Goal: Share content: Share content

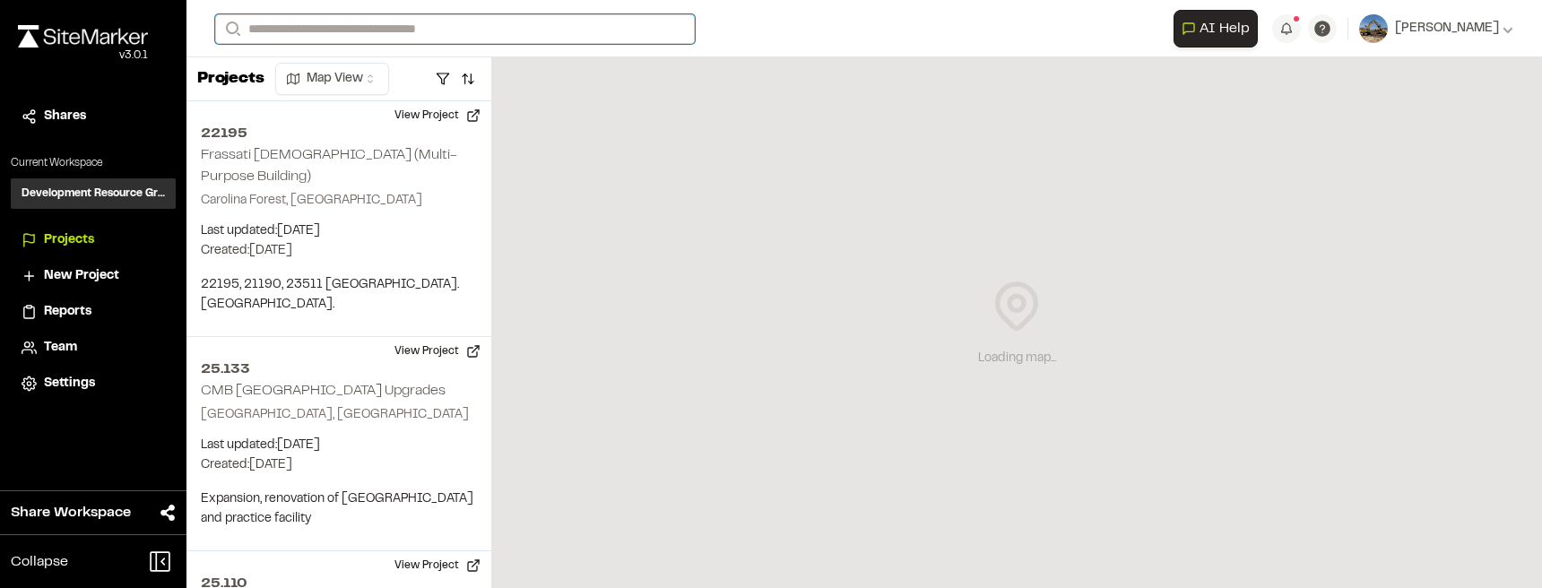
click at [399, 28] on input "Search" at bounding box center [454, 29] width 479 height 30
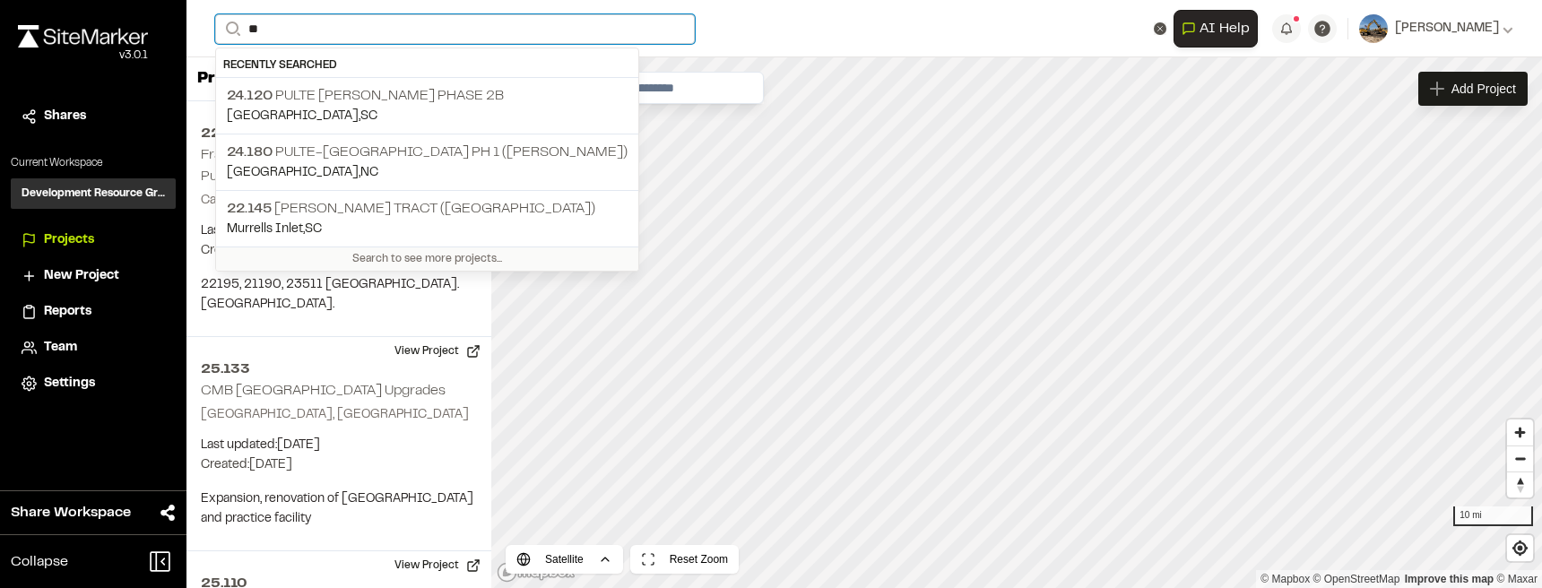
type input "*"
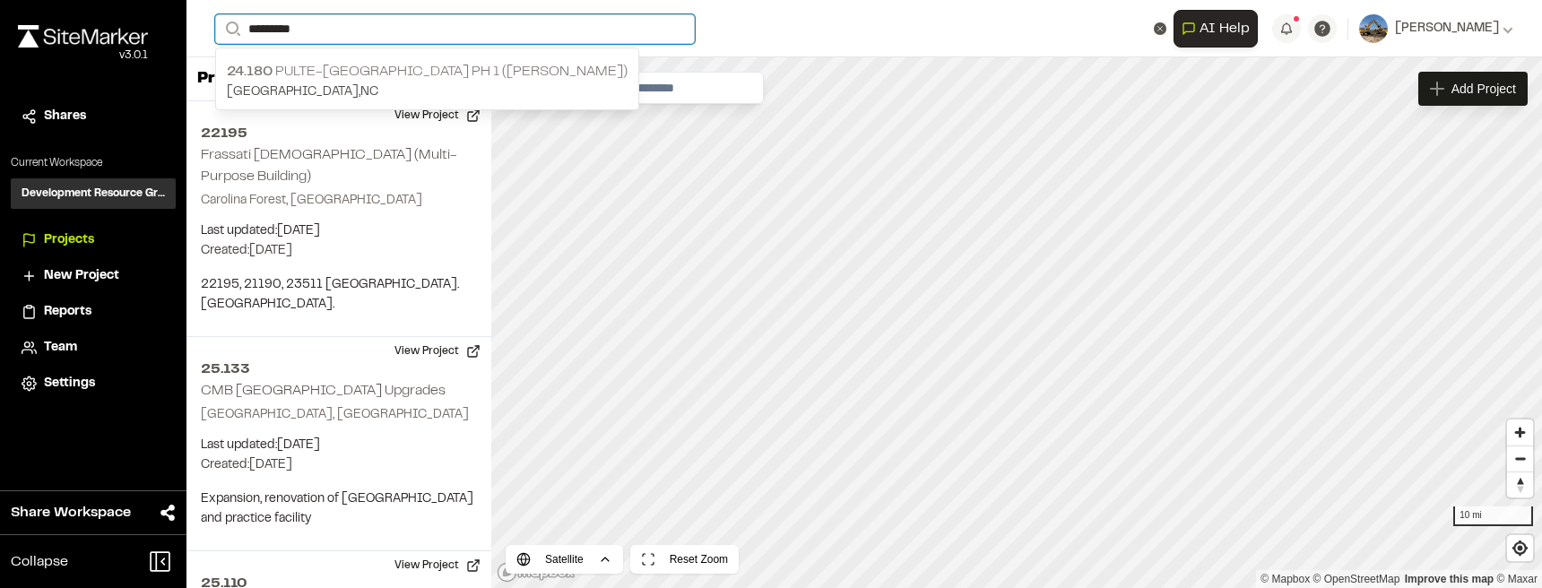
type input "*********"
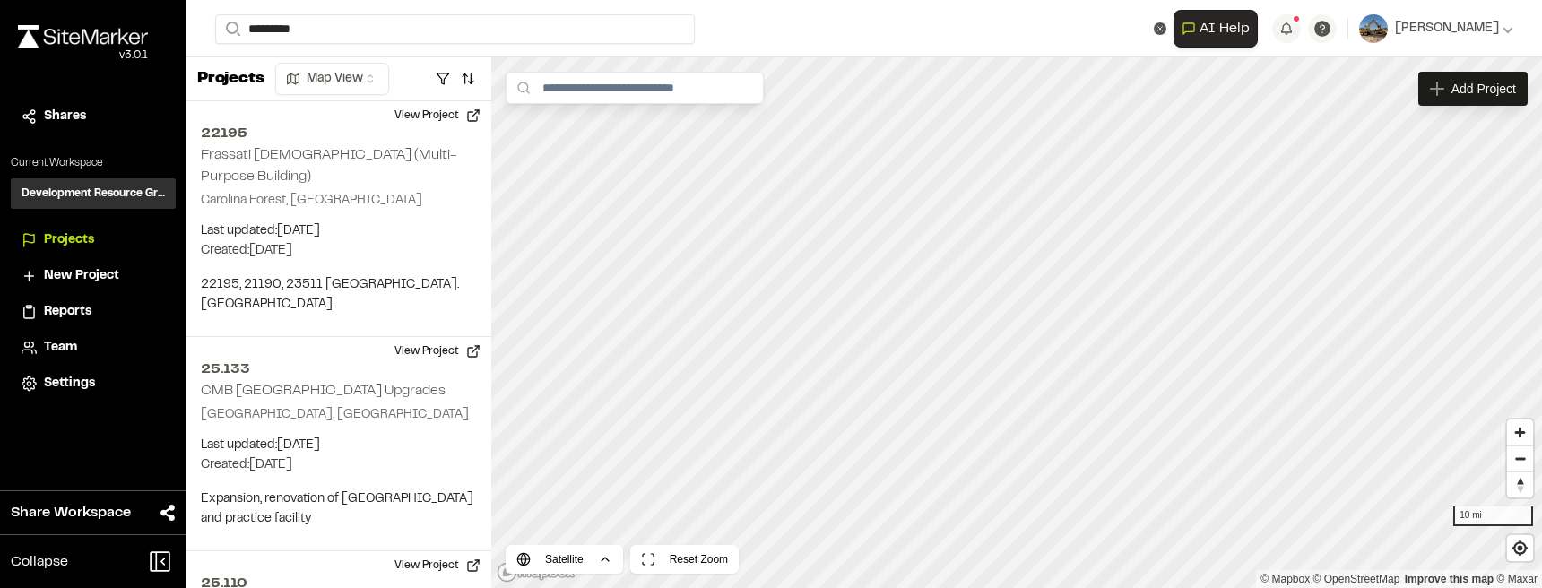
click at [540, 65] on p "24.180 Pulte-[GEOGRAPHIC_DATA] Ph 1 ([PERSON_NAME])" at bounding box center [427, 72] width 401 height 22
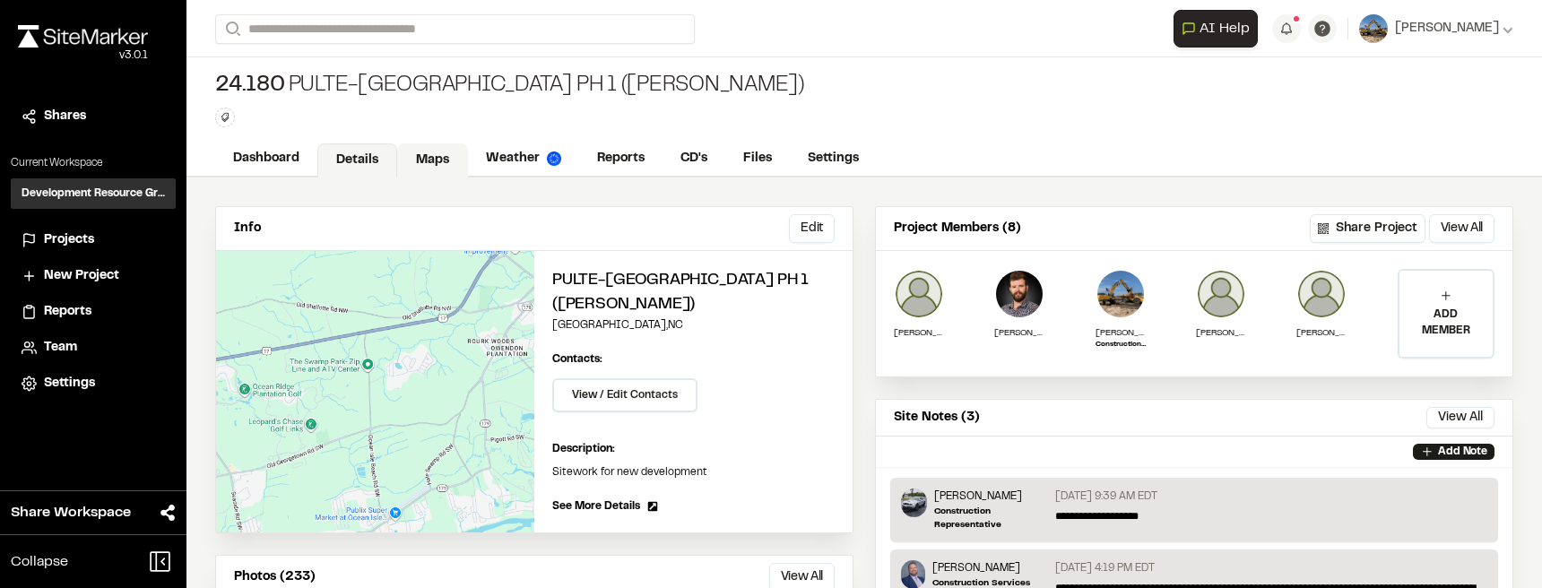
click at [429, 158] on link "Maps" at bounding box center [432, 160] width 71 height 34
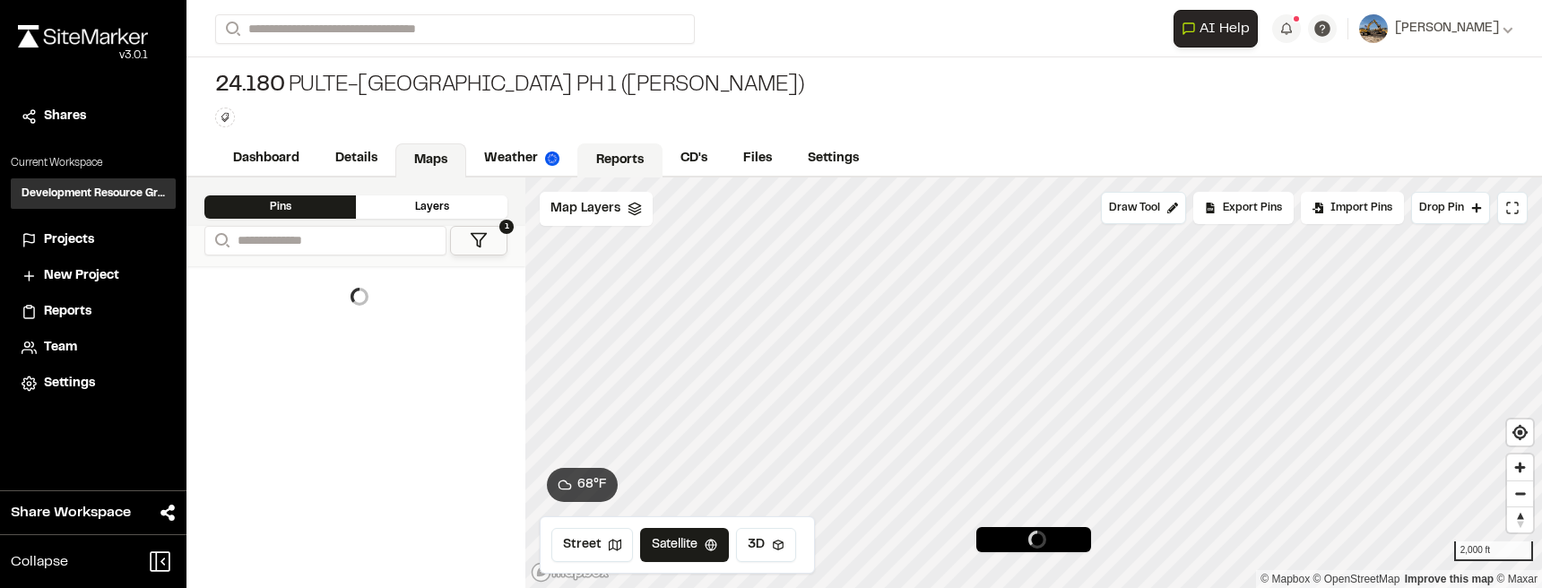
click at [594, 164] on link "Reports" at bounding box center [619, 160] width 85 height 34
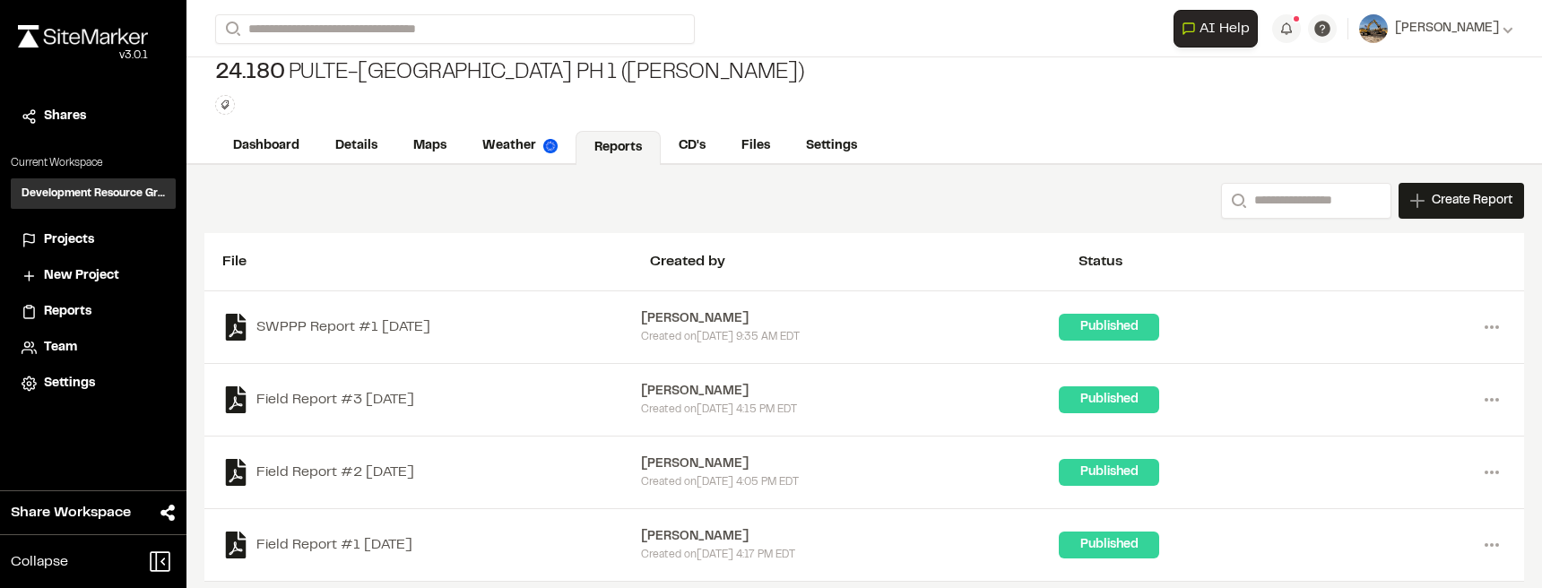
scroll to position [23, 0]
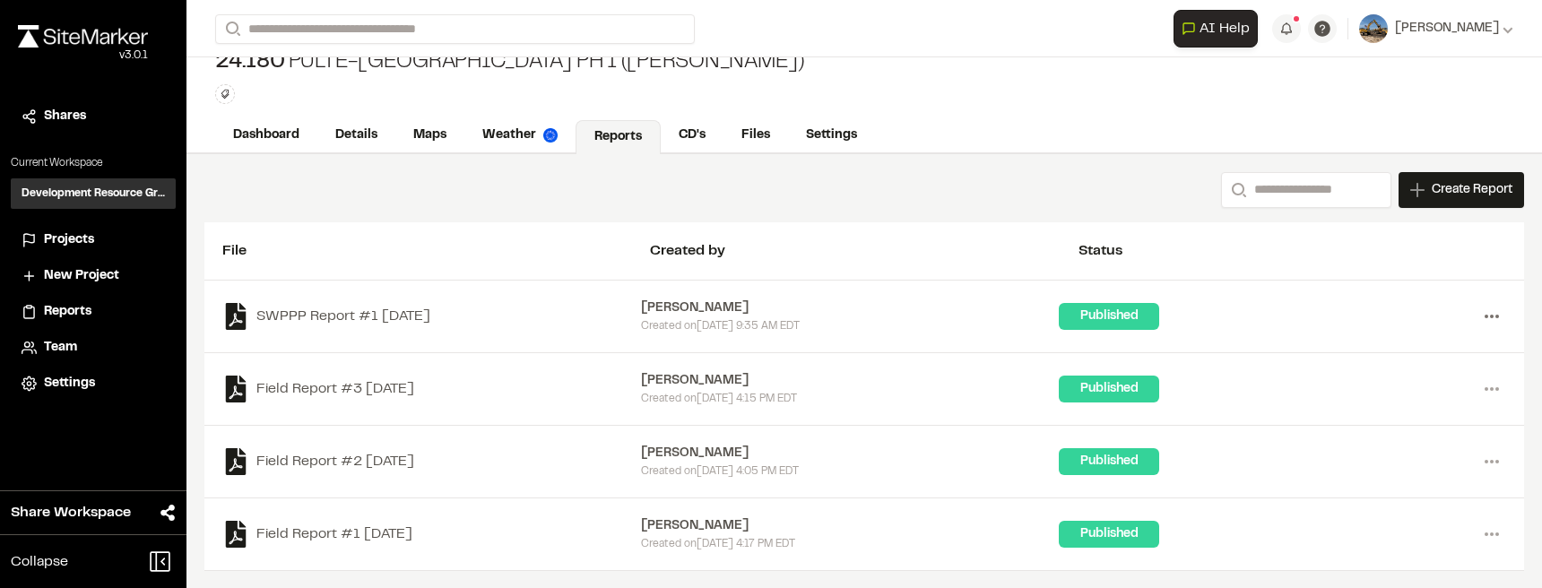
click at [1477, 319] on icon at bounding box center [1491, 316] width 29 height 29
click at [1418, 351] on link "View" at bounding box center [1427, 354] width 156 height 27
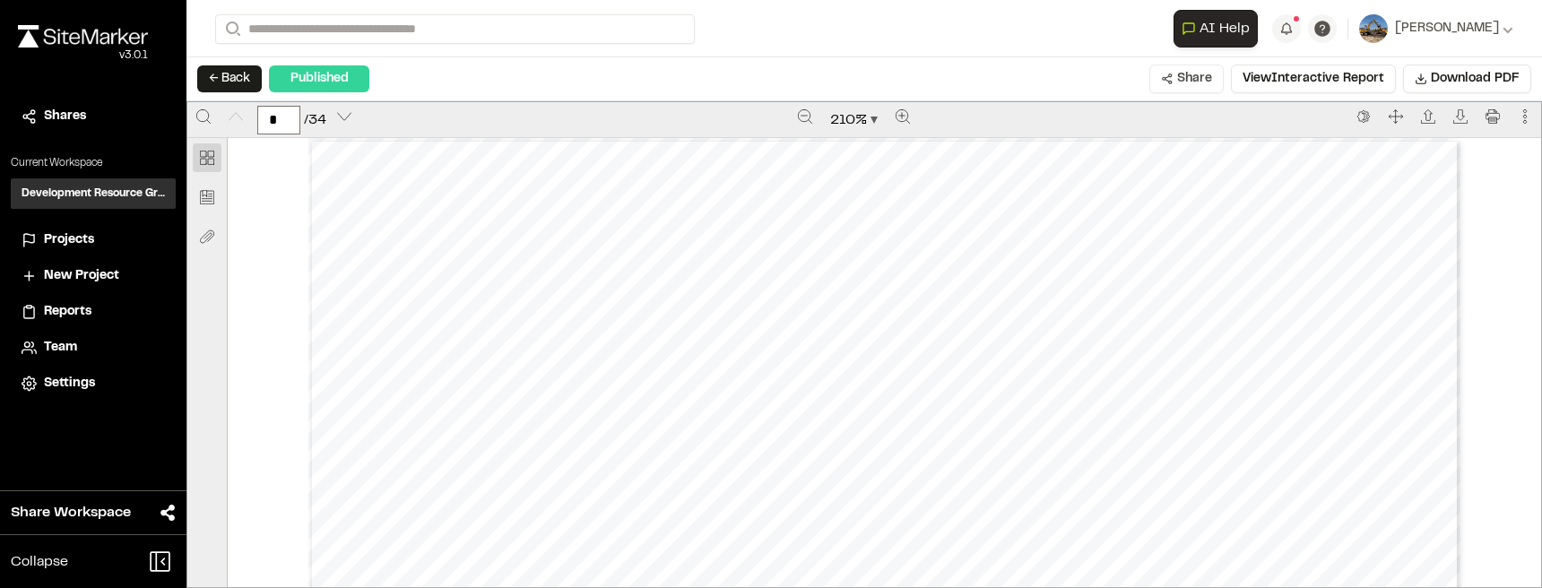
click at [1179, 79] on button "Share" at bounding box center [1186, 79] width 74 height 29
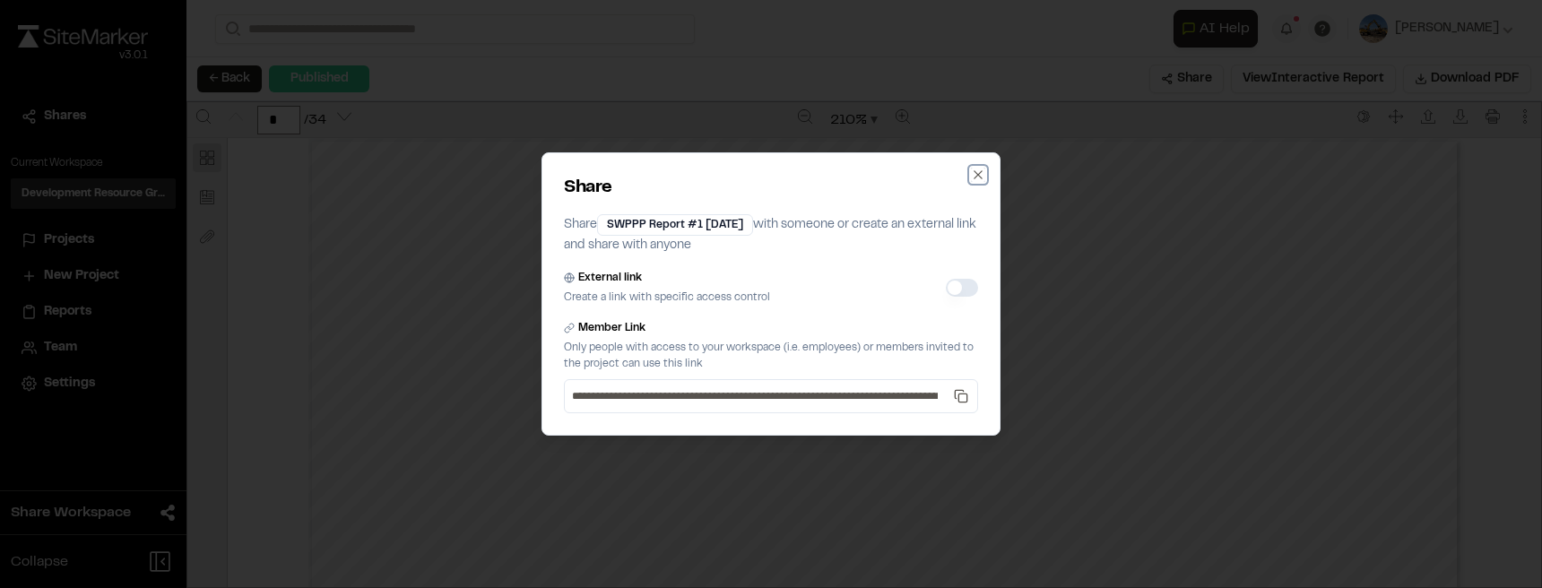
click at [977, 176] on icon "button" at bounding box center [977, 174] width 8 height 8
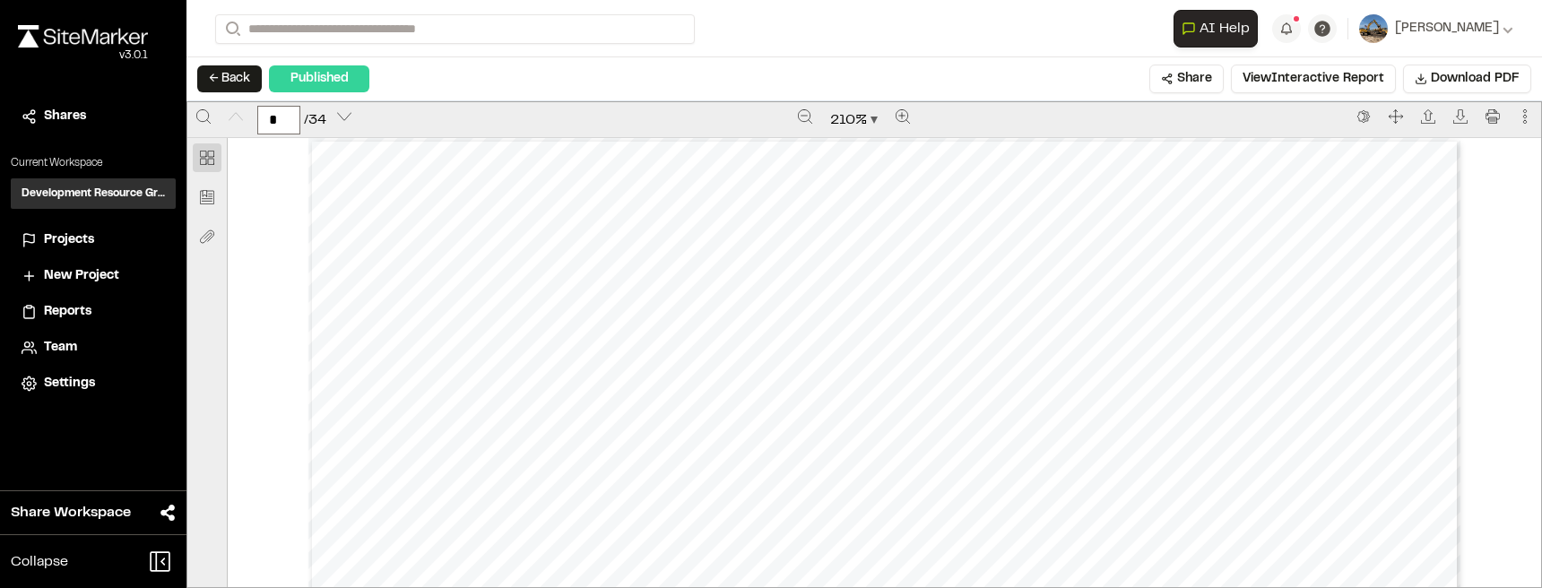
type input "*"
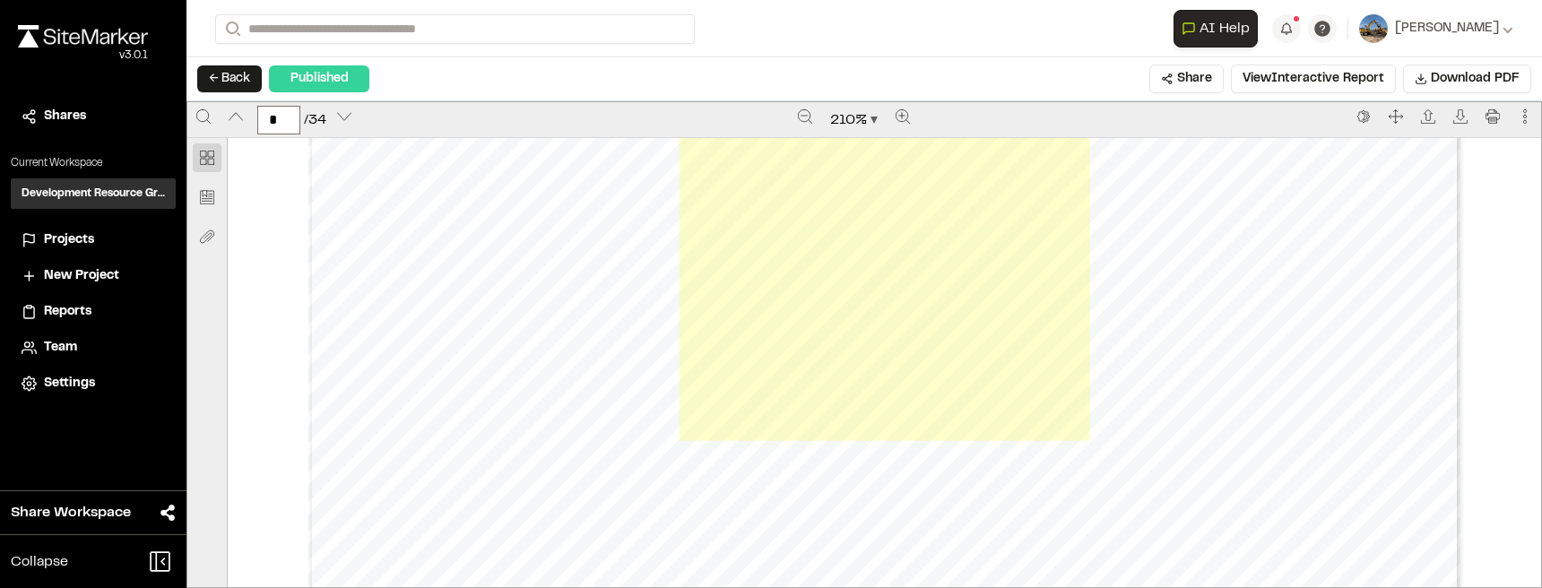
scroll to position [6722, 0]
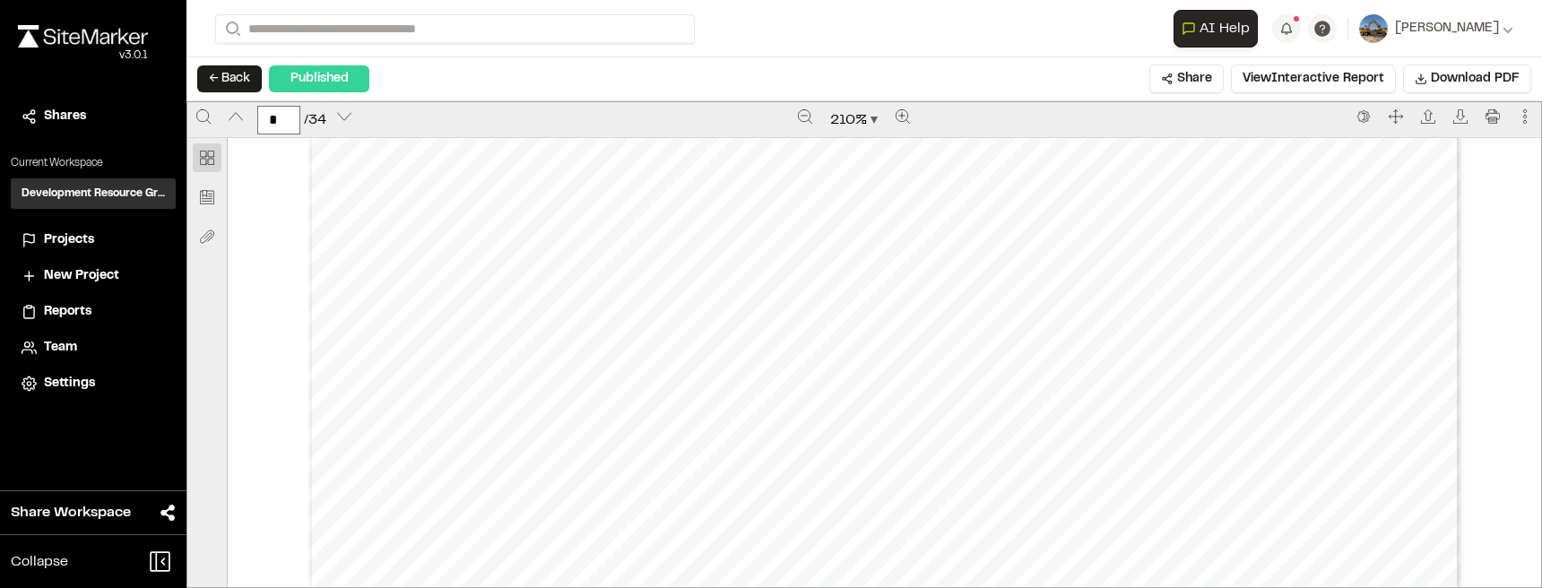
drag, startPoint x: 790, startPoint y: 391, endPoint x: 542, endPoint y: 460, distance: 257.7
click at [542, 460] on div "Prepared by [PERSON_NAME] - 5 - Created with SiteMarker" at bounding box center [884, 124] width 1152 height 1490
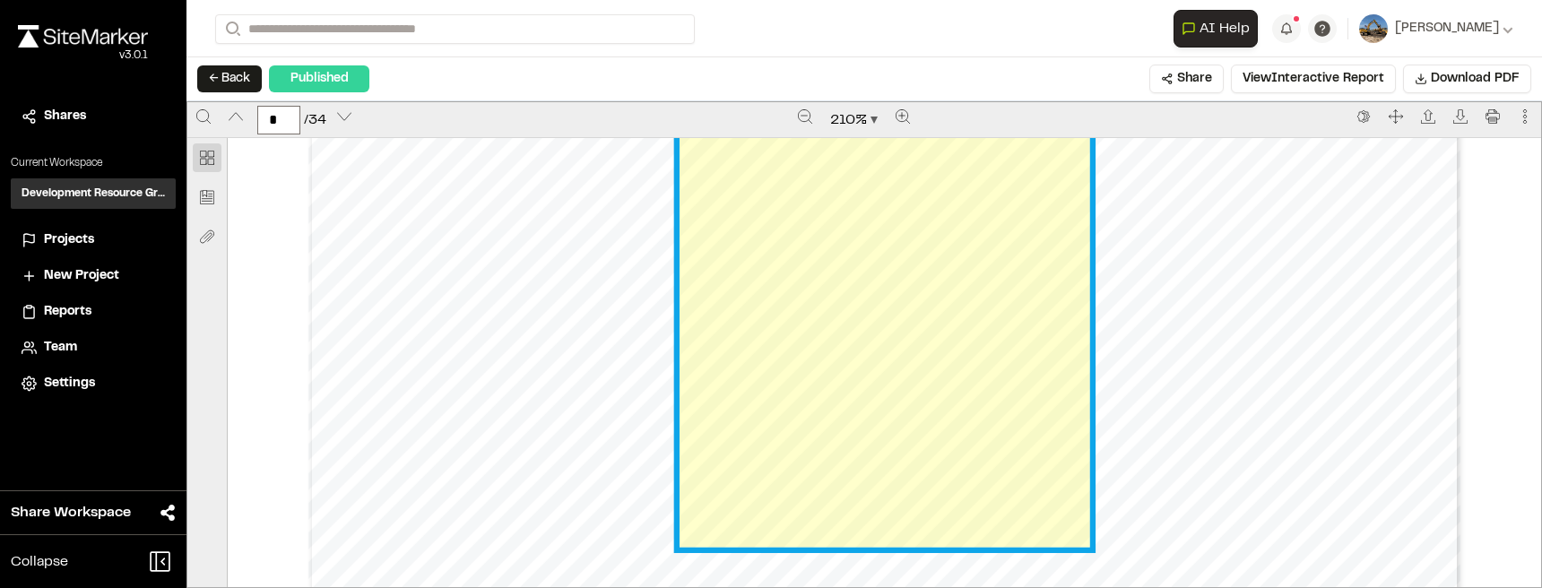
click at [753, 365] on link "Page 5" at bounding box center [884, 326] width 410 height 442
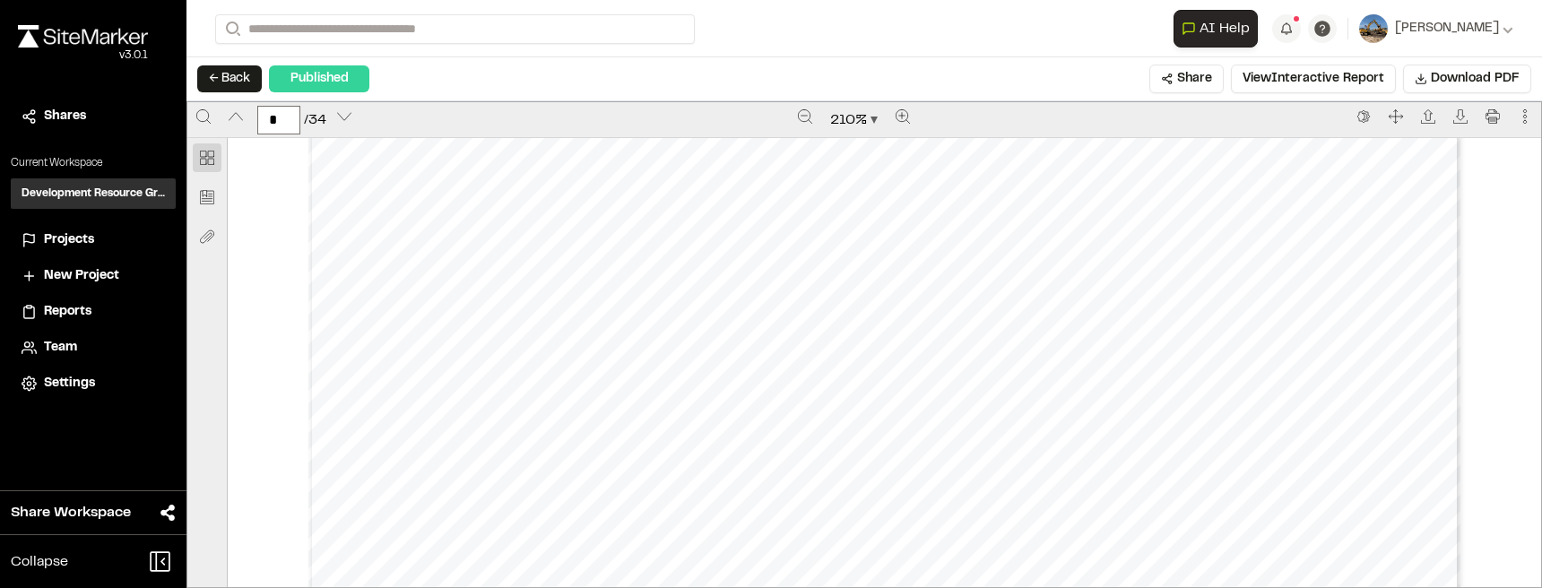
scroll to position [8245, 0]
click at [806, 113] on icon "Zoom out" at bounding box center [805, 116] width 14 height 14
click at [806, 113] on icon "Zoom out" at bounding box center [806, 116] width 14 height 14
click at [806, 113] on icon "Zoom out" at bounding box center [805, 116] width 14 height 14
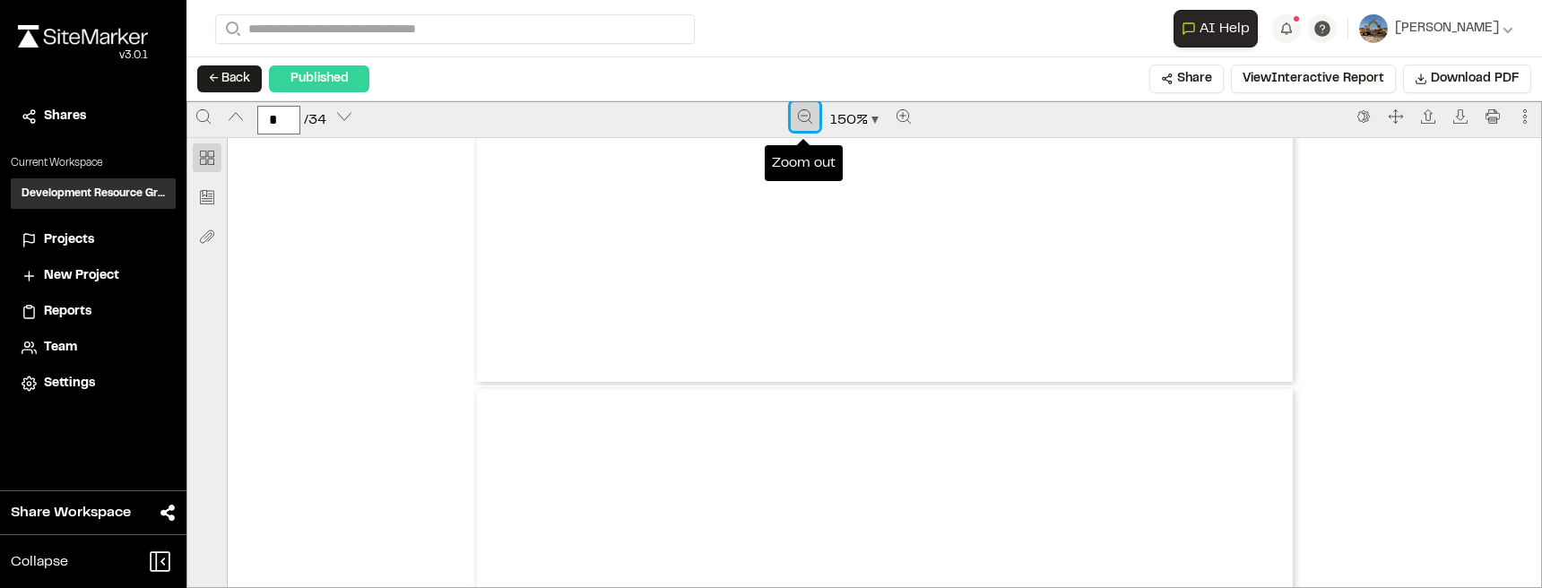
click at [806, 113] on icon "Zoom out" at bounding box center [805, 116] width 14 height 14
click at [806, 113] on icon "Zoom out" at bounding box center [806, 116] width 14 height 14
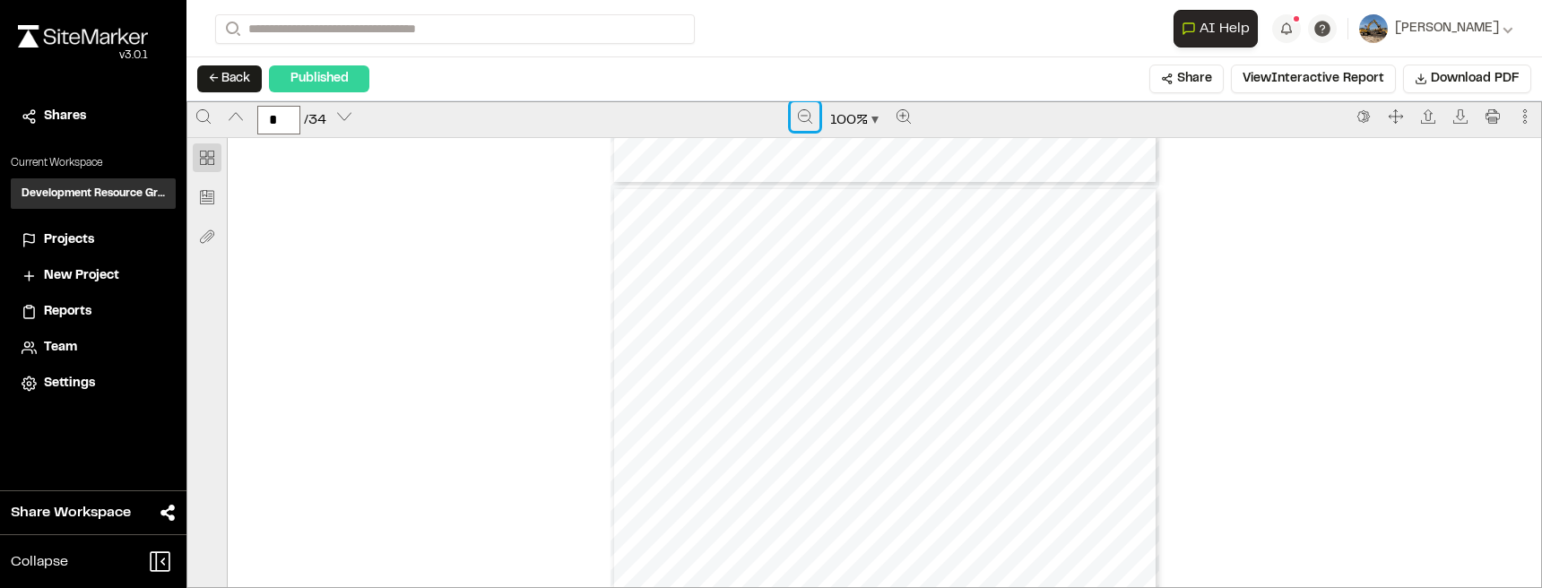
type input "*"
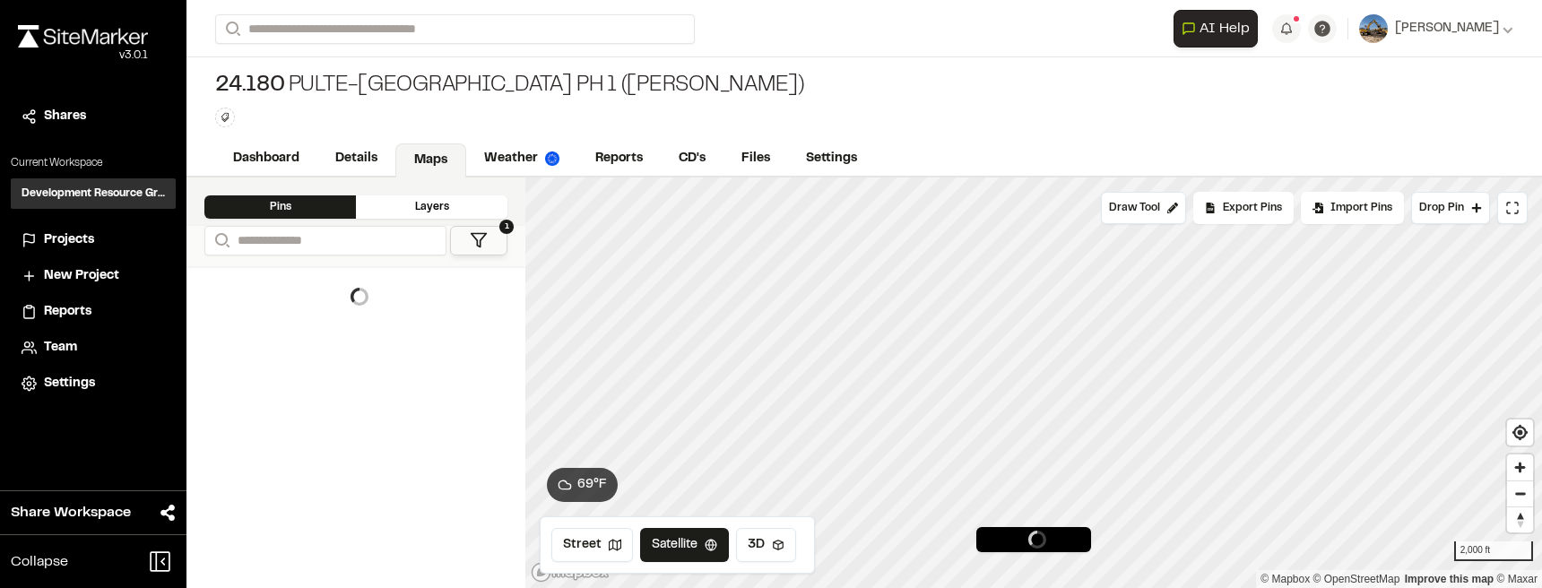
click at [404, 44] on div "**********" at bounding box center [864, 28] width 1298 height 57
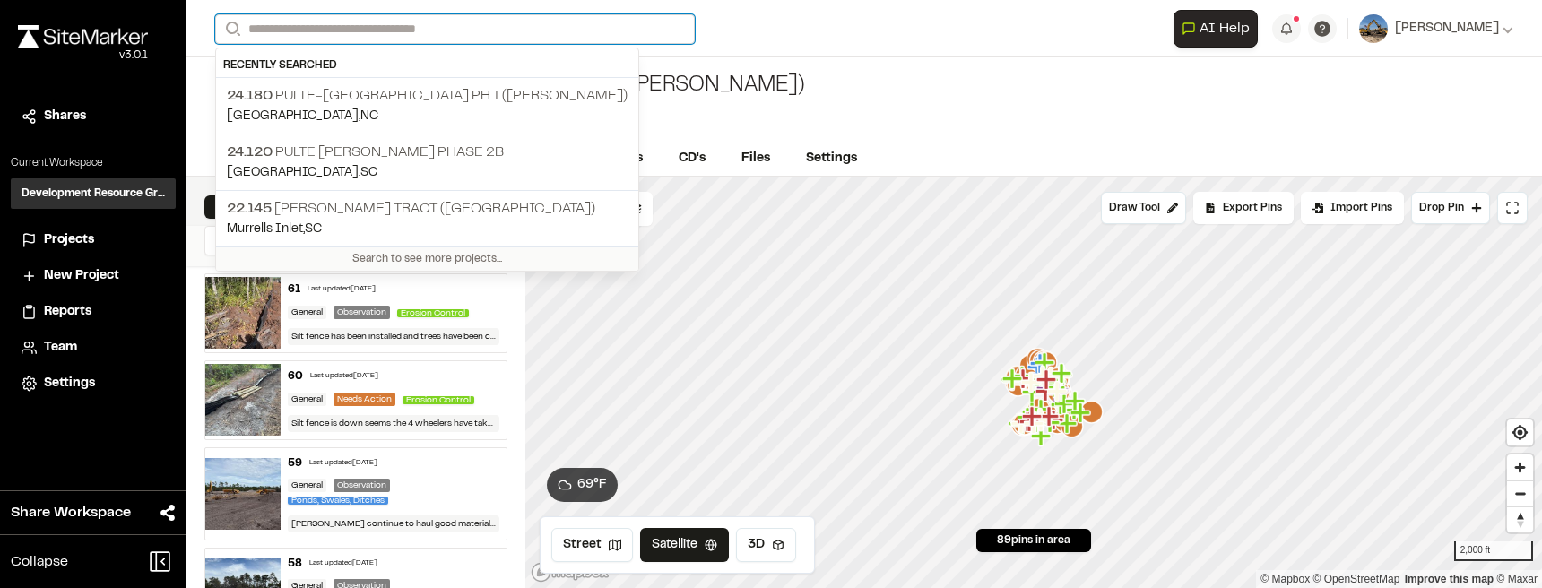
click at [403, 37] on input "Search" at bounding box center [454, 29] width 479 height 30
type input "*"
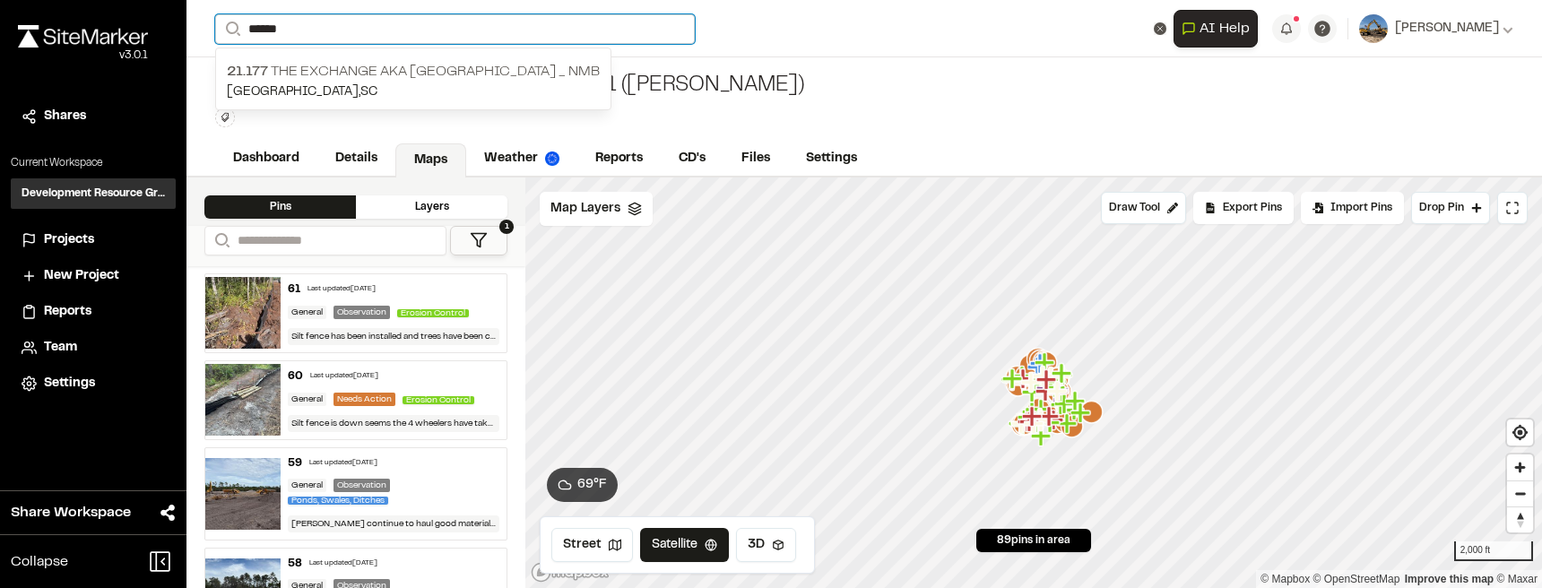
type input "******"
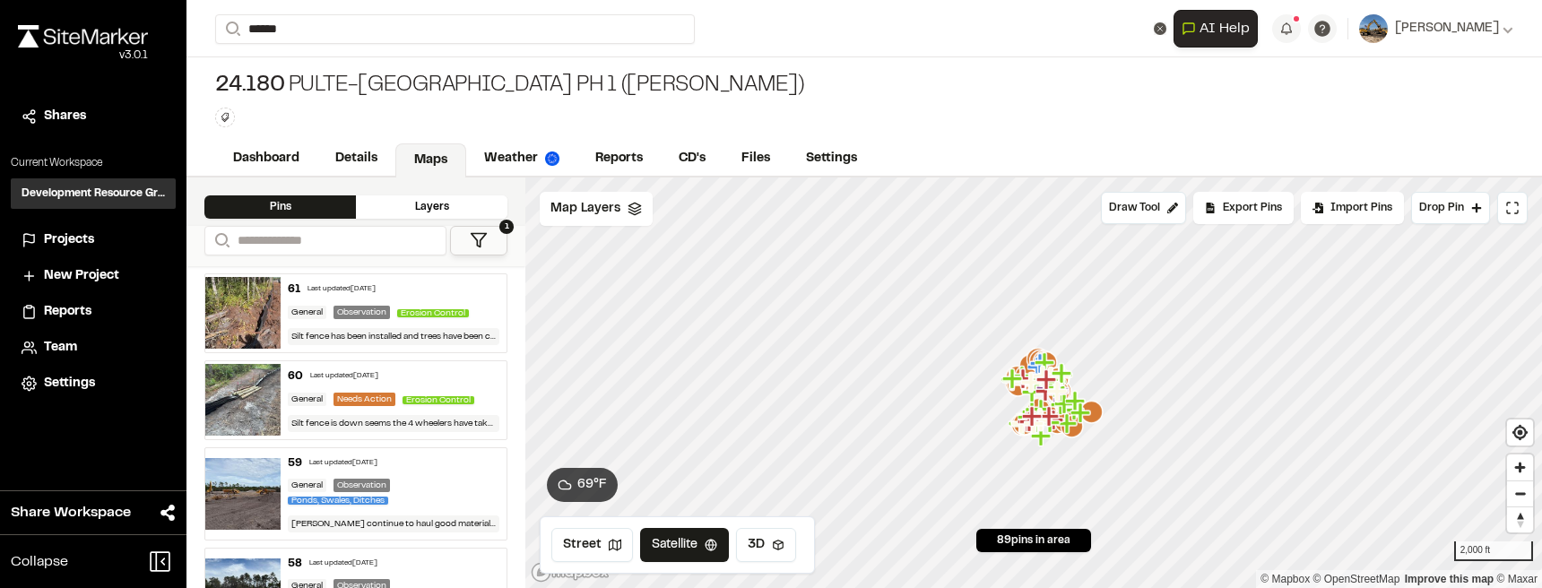
click at [414, 80] on p "21.177 The Exchange aka Sunset Village _ NMB" at bounding box center [413, 72] width 373 height 22
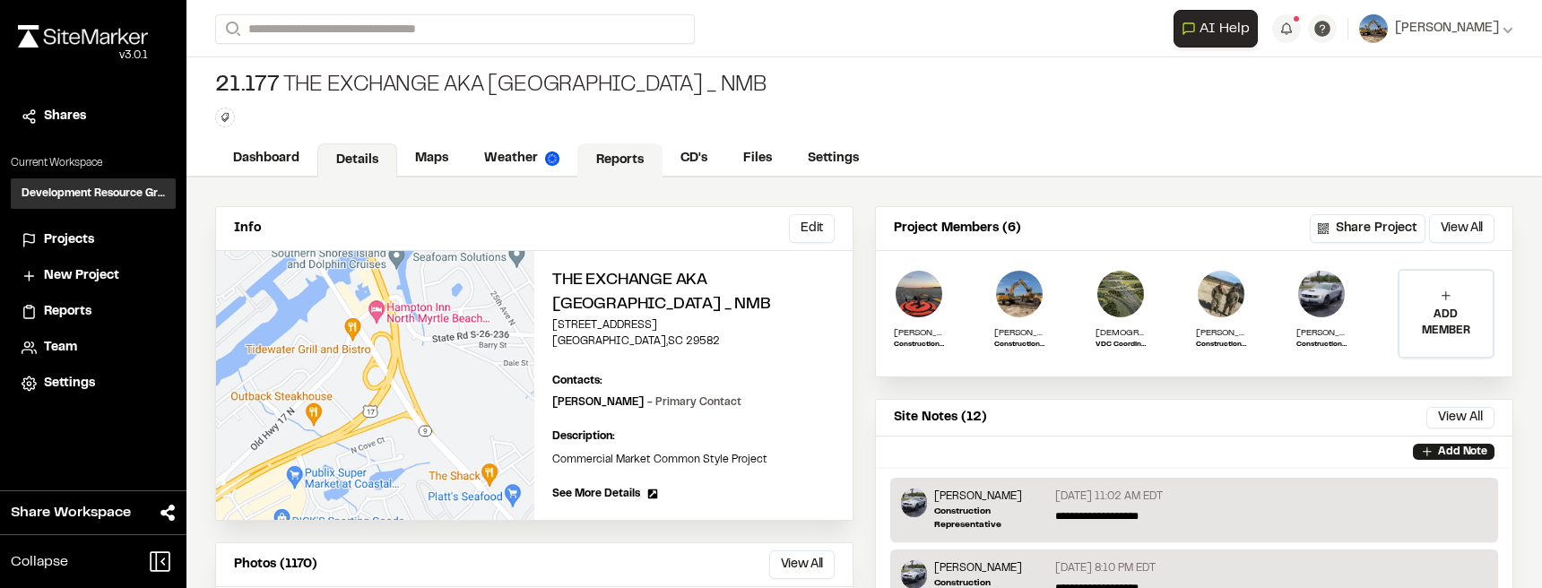
click at [584, 156] on link "Reports" at bounding box center [619, 160] width 85 height 34
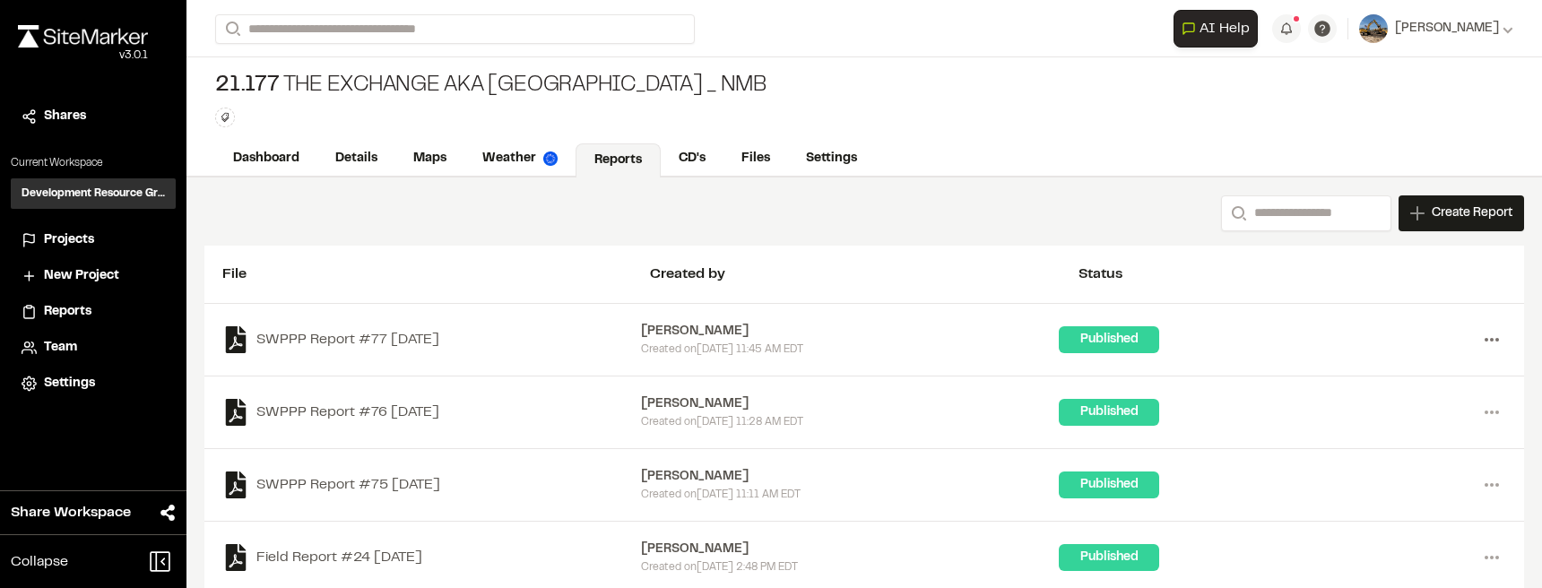
click at [1495, 343] on icon at bounding box center [1491, 339] width 29 height 29
click at [1425, 375] on link "View" at bounding box center [1427, 377] width 156 height 27
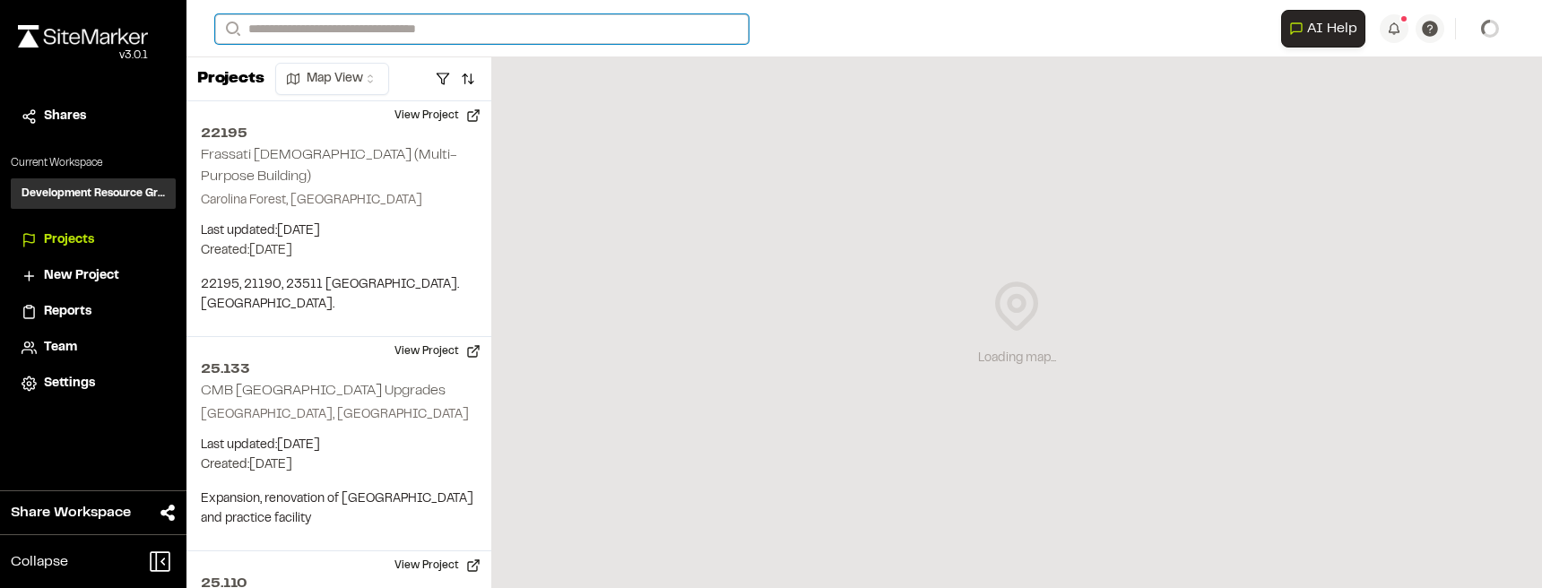
click at [329, 26] on input "Search" at bounding box center [481, 29] width 533 height 30
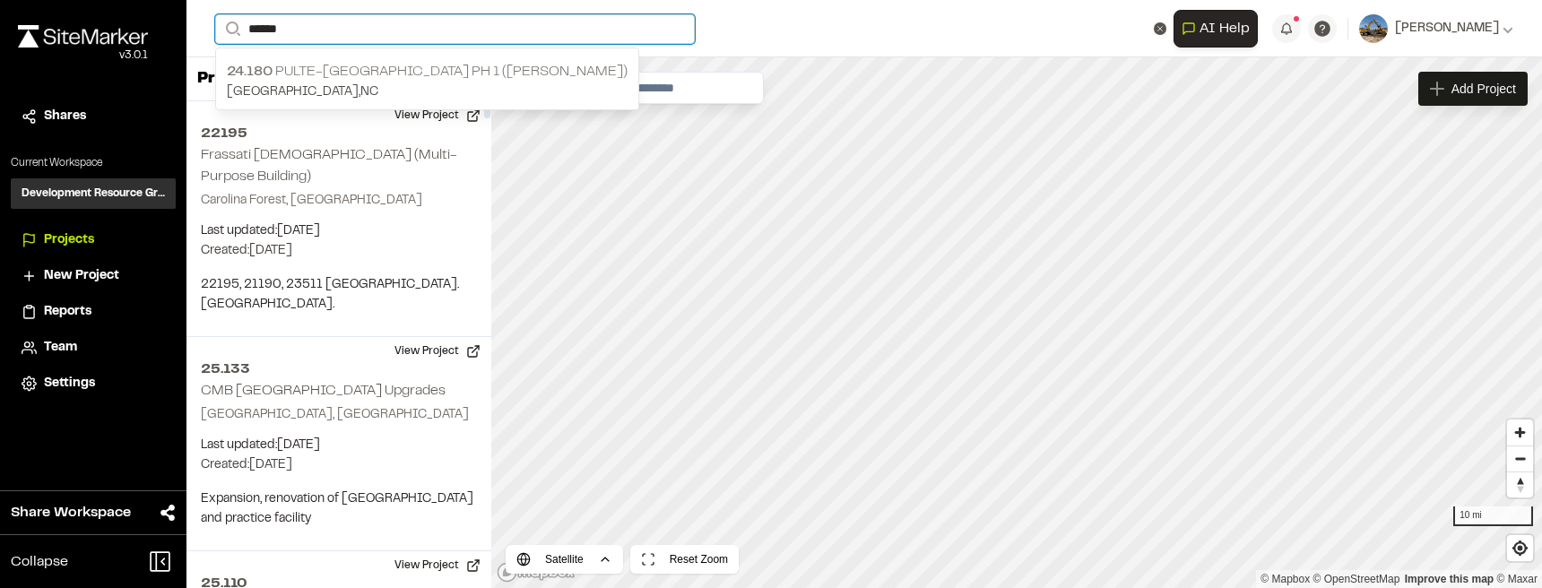
type input "******"
click at [362, 85] on p "Ocean Isle Beach , NC" at bounding box center [427, 92] width 401 height 20
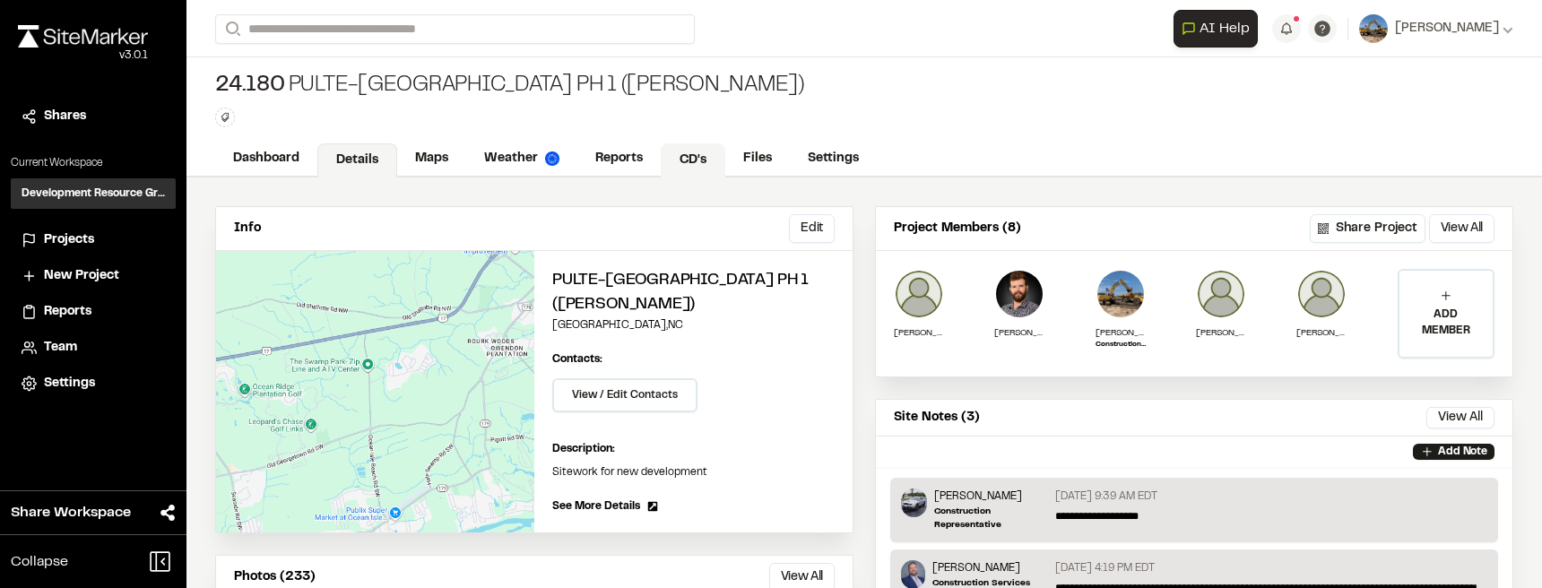
click at [702, 151] on link "CD's" at bounding box center [693, 160] width 65 height 34
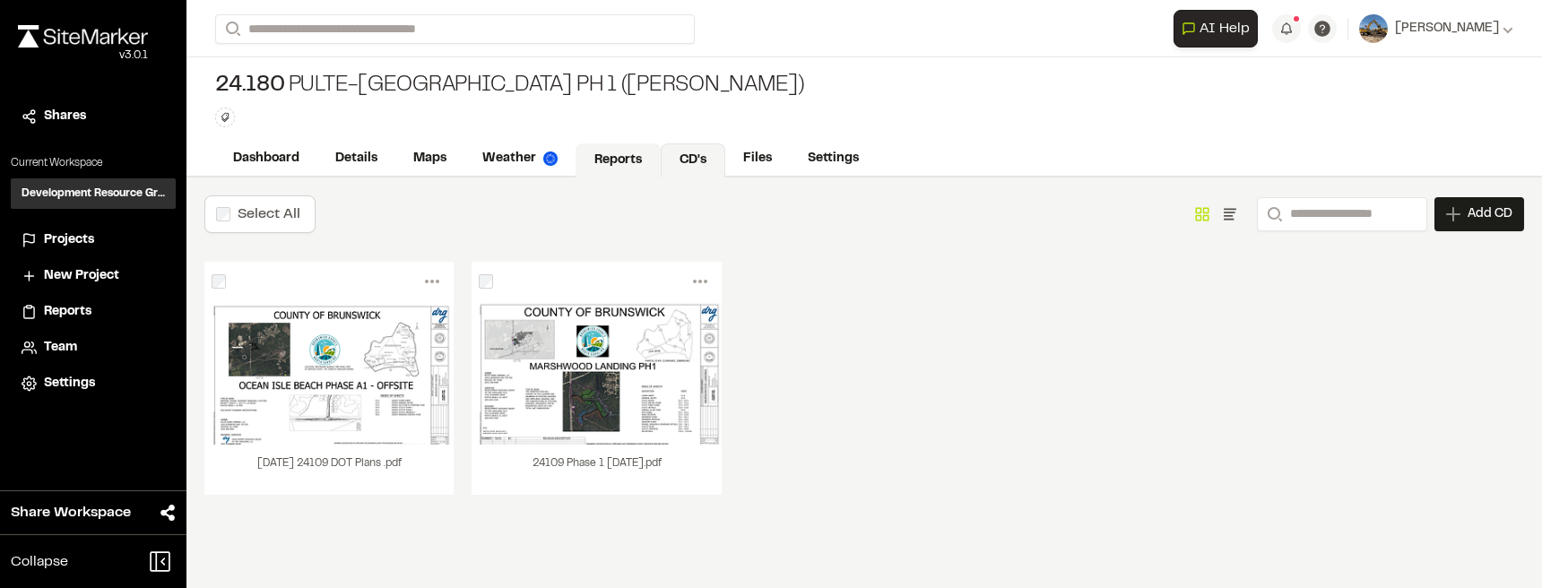
click at [589, 155] on link "Reports" at bounding box center [617, 160] width 85 height 34
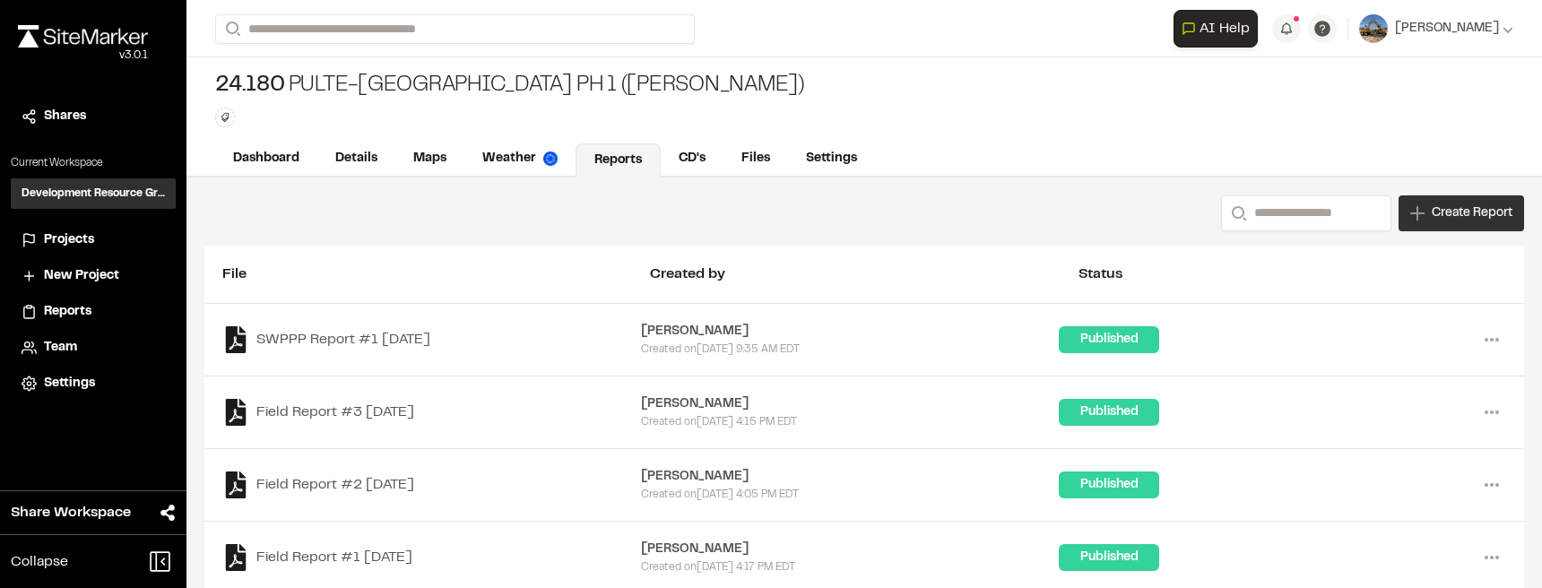
click at [1449, 221] on span "Create Report" at bounding box center [1471, 213] width 81 height 20
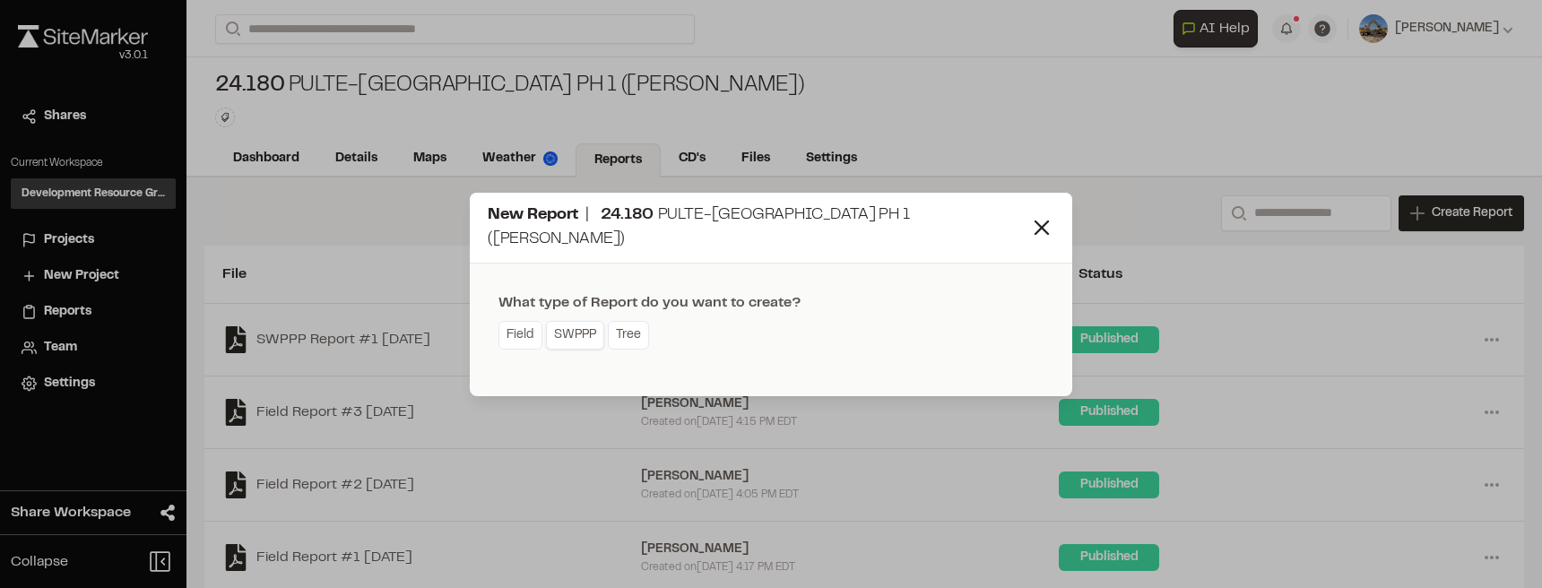
click at [558, 321] on link "SWPPP" at bounding box center [575, 335] width 58 height 29
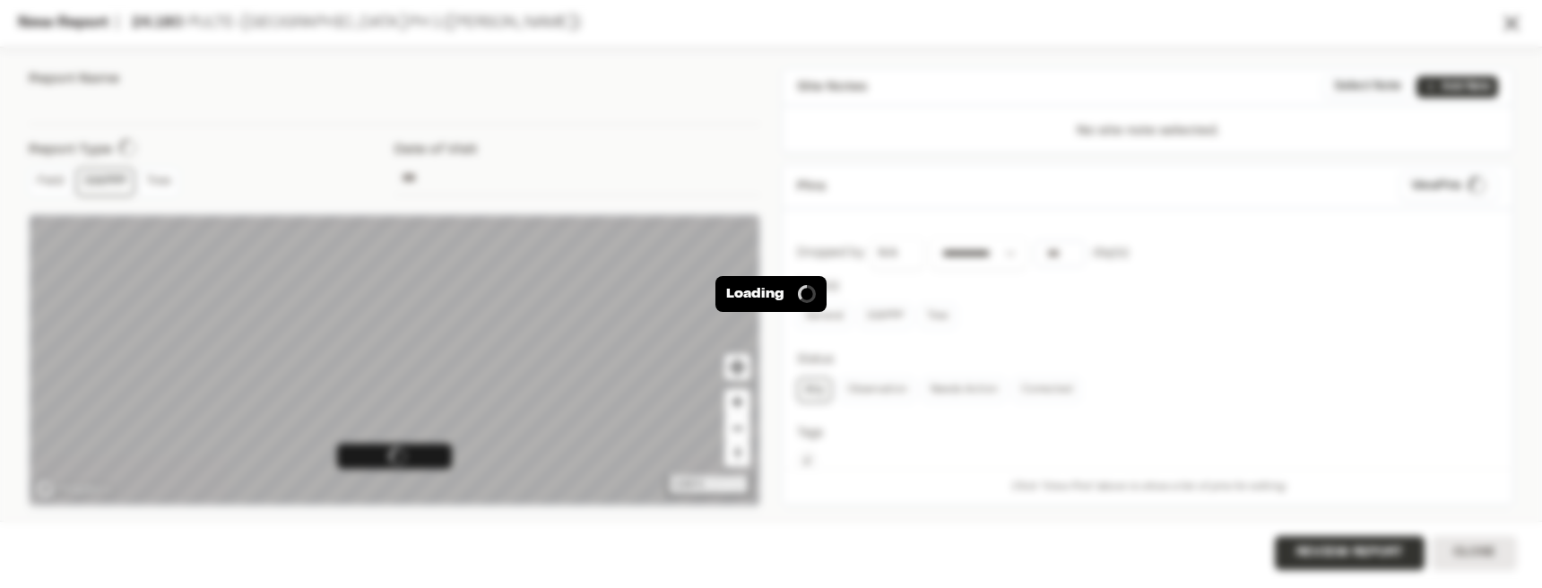
type input "**********"
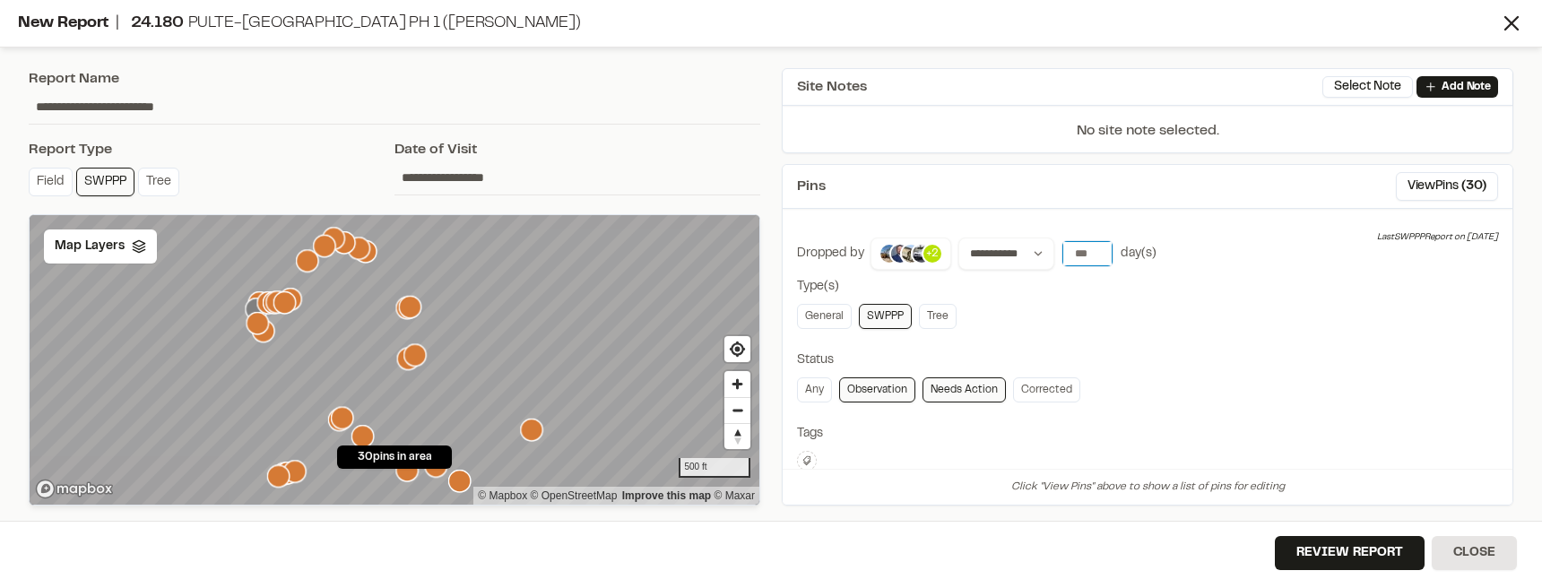
click at [1099, 256] on input "*" at bounding box center [1087, 253] width 50 height 25
click at [1117, 281] on button "7 days" at bounding box center [1136, 290] width 47 height 29
click at [1100, 250] on input "*" at bounding box center [1087, 253] width 50 height 25
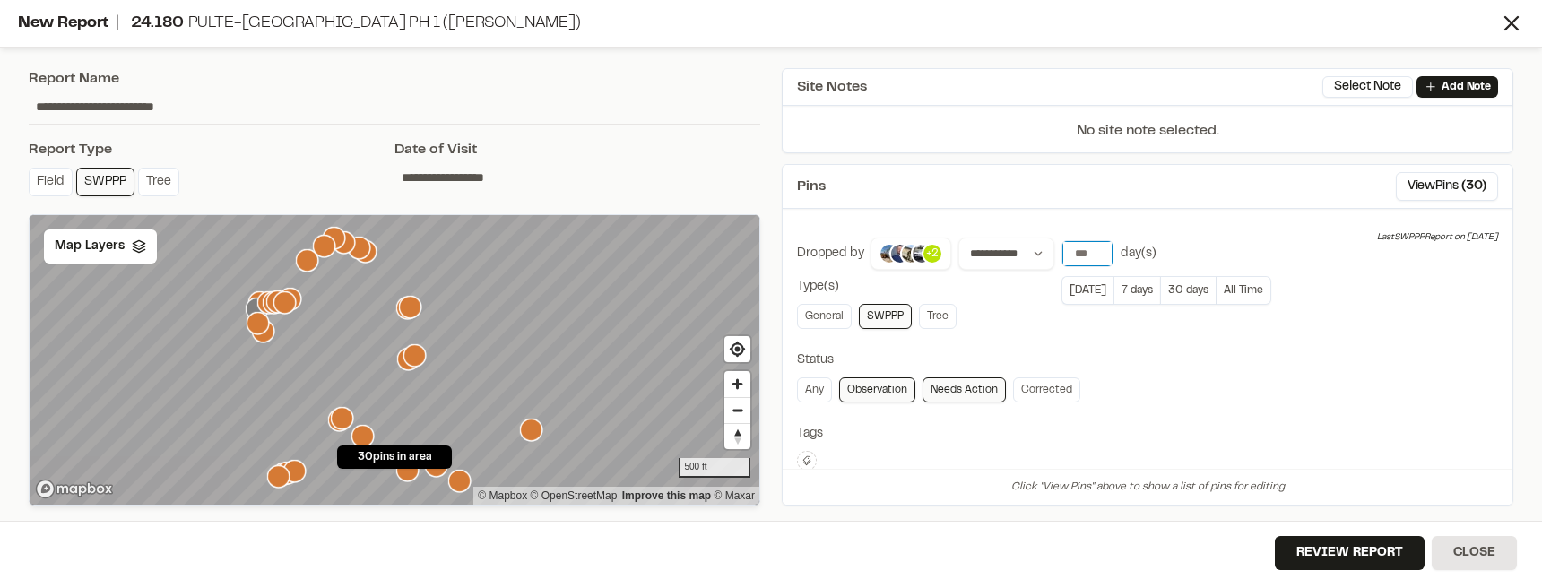
type input "*"
click at [1100, 250] on input "*" at bounding box center [1087, 253] width 50 height 25
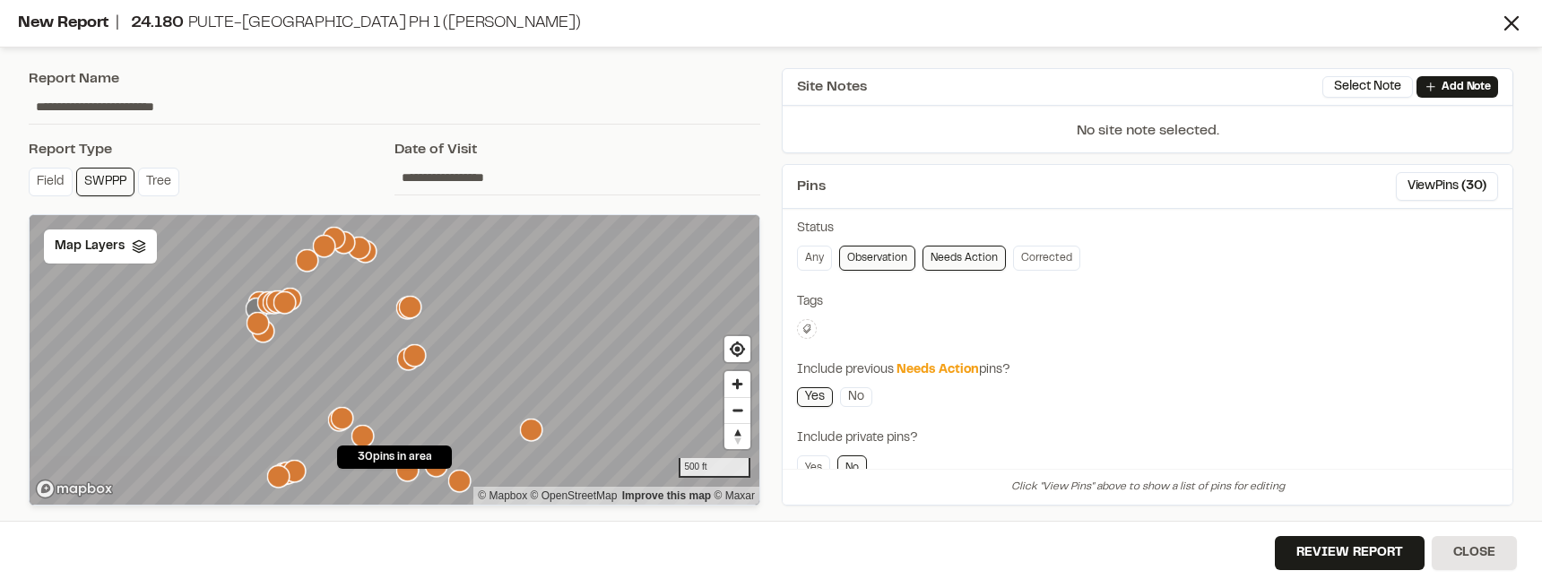
scroll to position [134, 0]
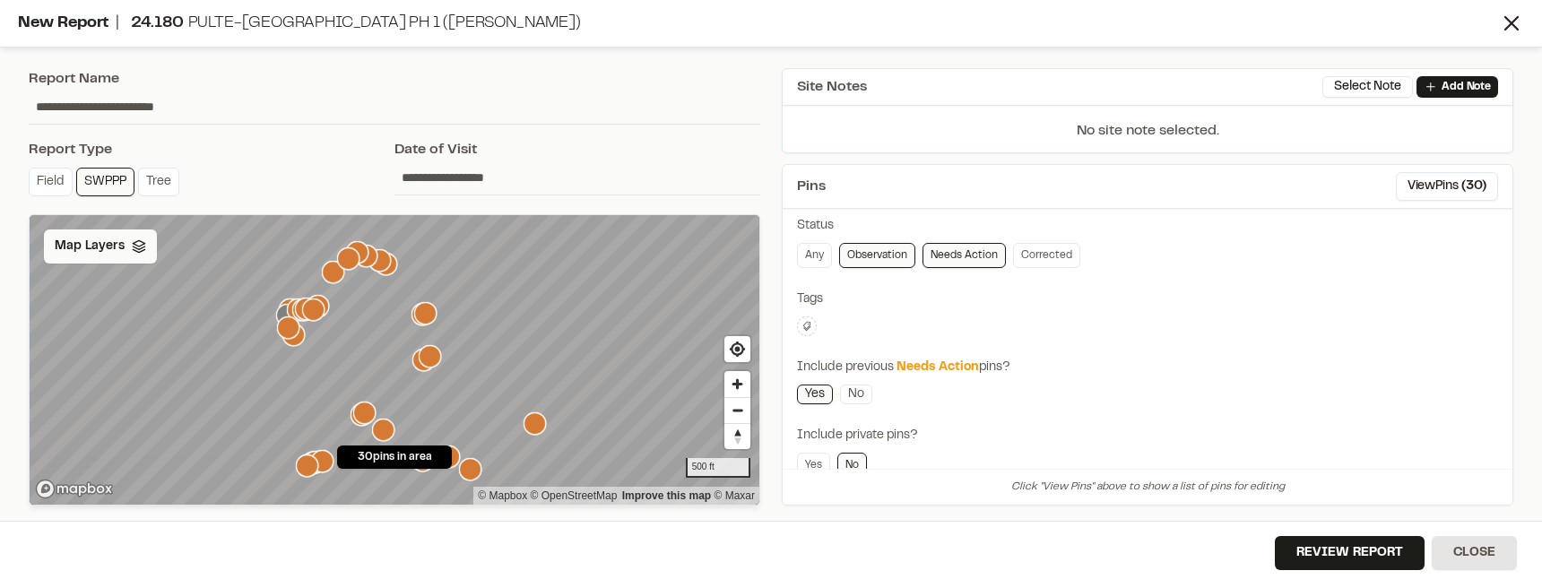
click at [98, 239] on span "Map Layers" at bounding box center [90, 247] width 70 height 20
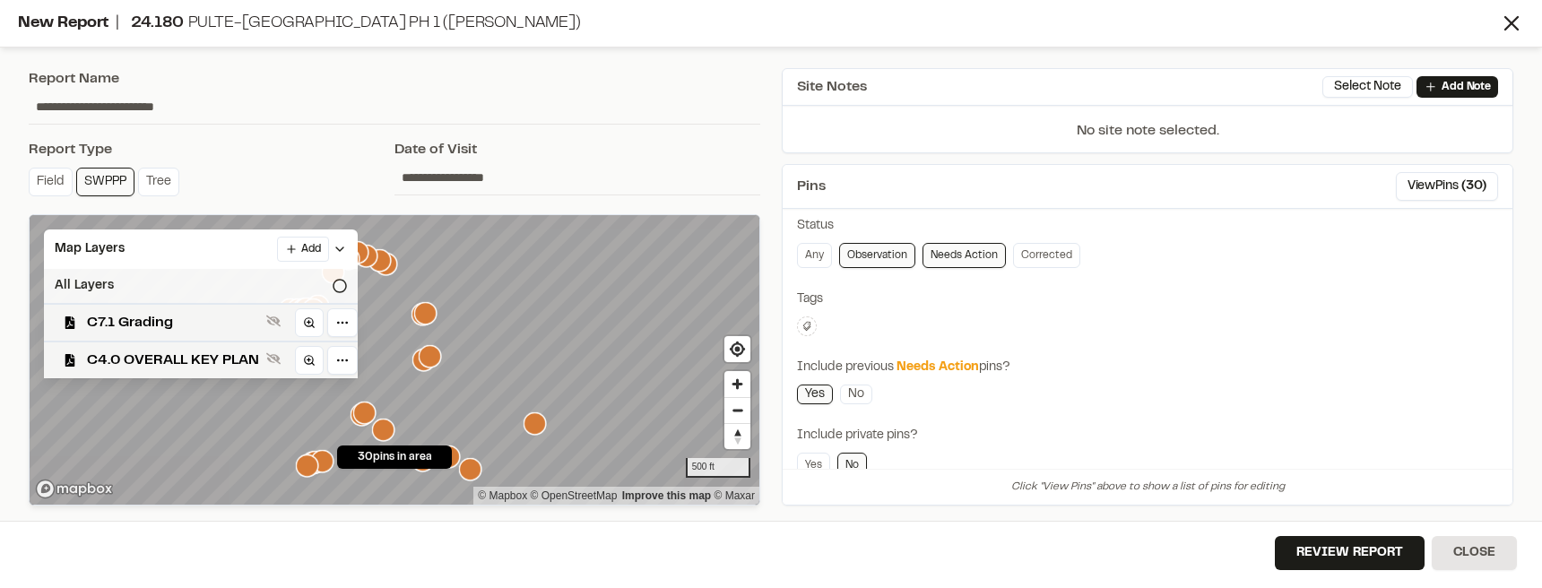
drag, startPoint x: 162, startPoint y: 350, endPoint x: 272, endPoint y: 278, distance: 132.0
click at [161, 350] on span "C4.0 OVERALL KEY PLAN" at bounding box center [173, 361] width 172 height 22
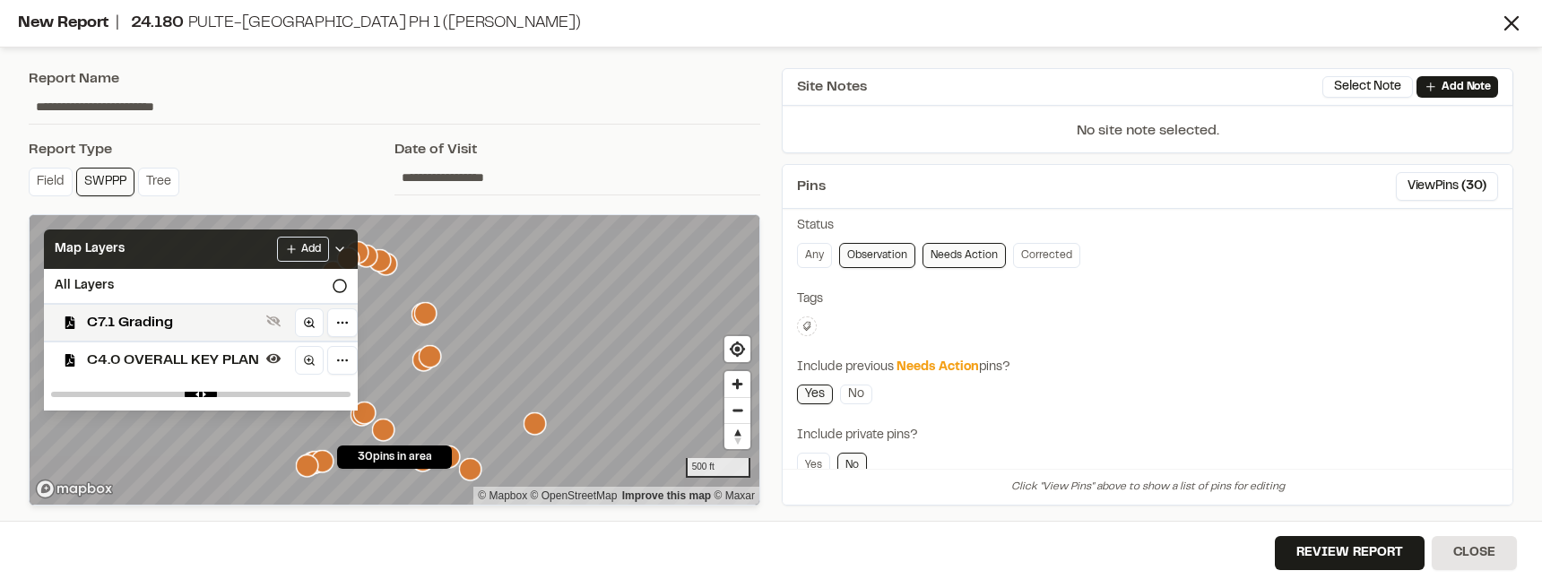
click at [349, 249] on div "Map Layers Add" at bounding box center [201, 248] width 314 height 39
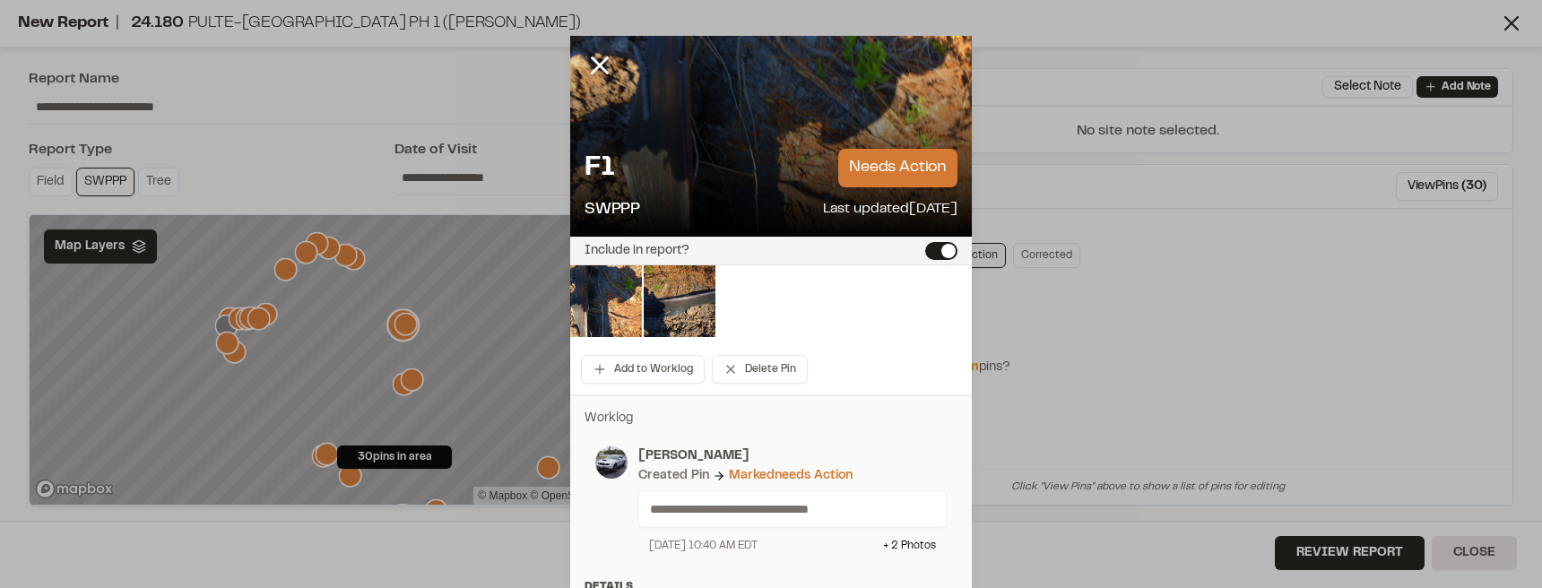
click at [934, 246] on button "Include in report?" at bounding box center [941, 251] width 32 height 18
click at [948, 247] on button "Include in report?" at bounding box center [941, 251] width 32 height 18
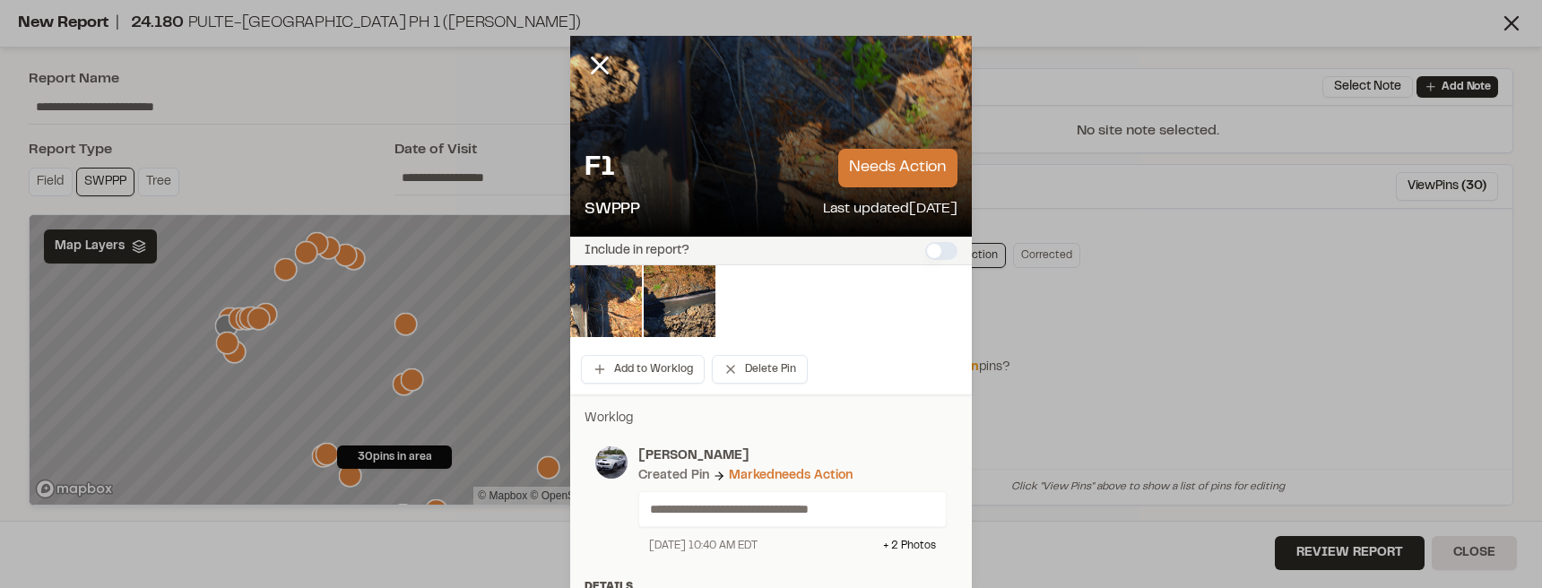
click at [948, 247] on button "Include in report?" at bounding box center [941, 251] width 32 height 18
click at [584, 67] on icon at bounding box center [599, 65] width 30 height 30
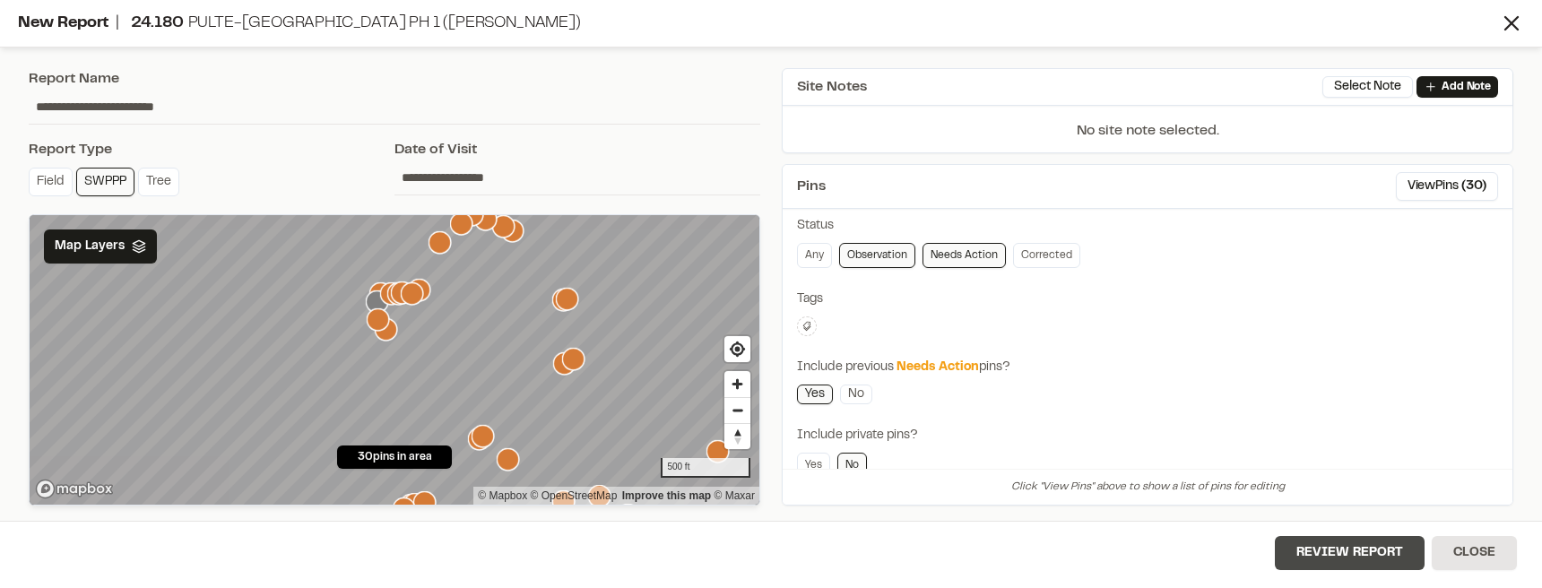
click at [1398, 550] on button "Review Report" at bounding box center [1349, 553] width 150 height 34
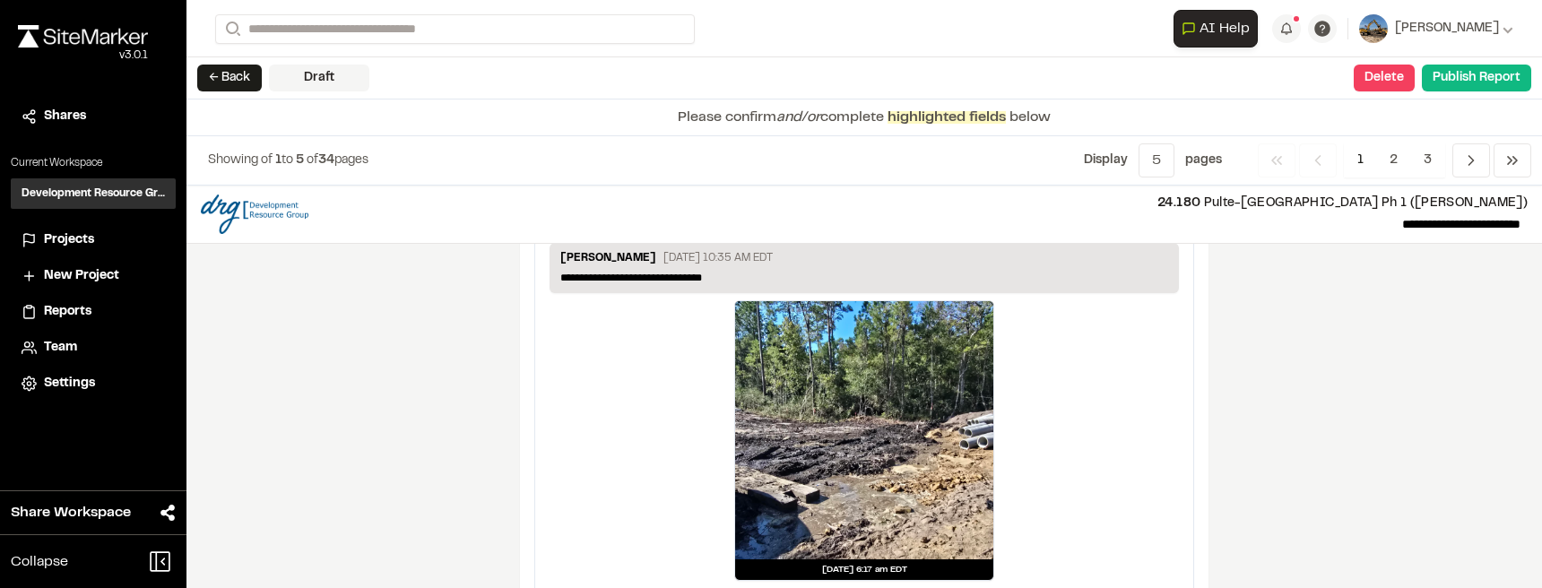
scroll to position [3230, 0]
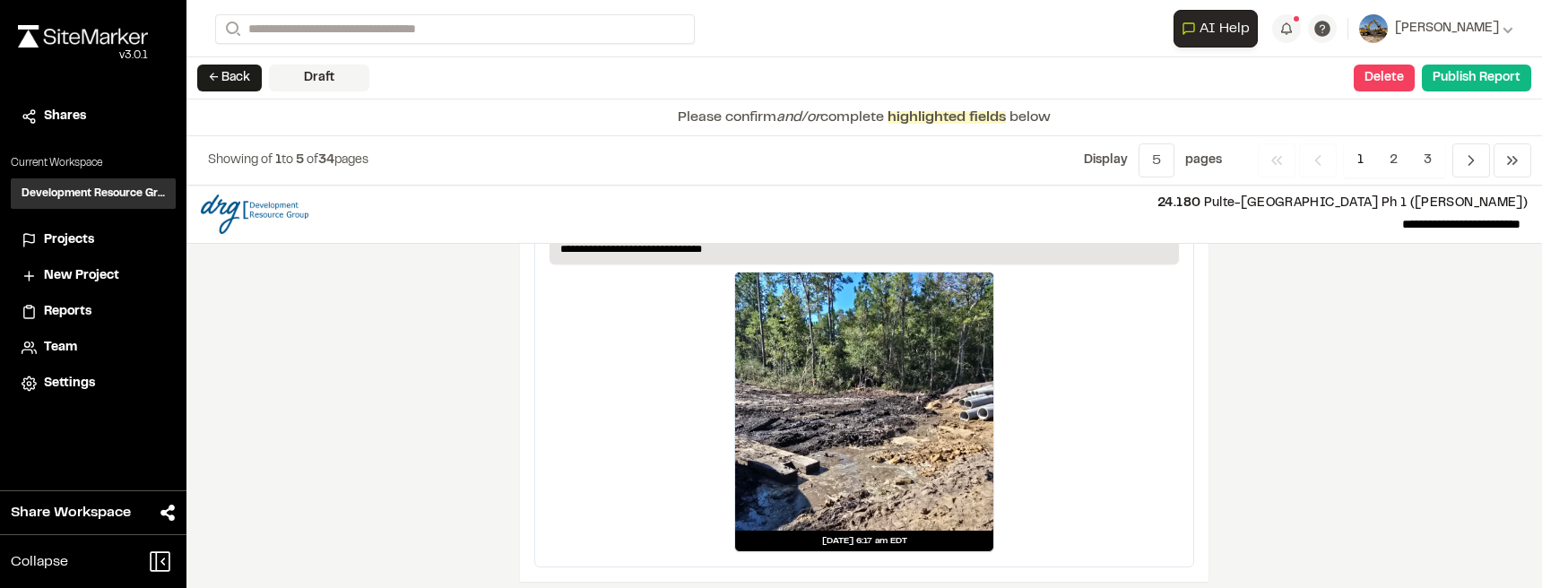
drag, startPoint x: 893, startPoint y: 446, endPoint x: 981, endPoint y: 411, distance: 95.4
click at [981, 411] on div at bounding box center [864, 401] width 258 height 258
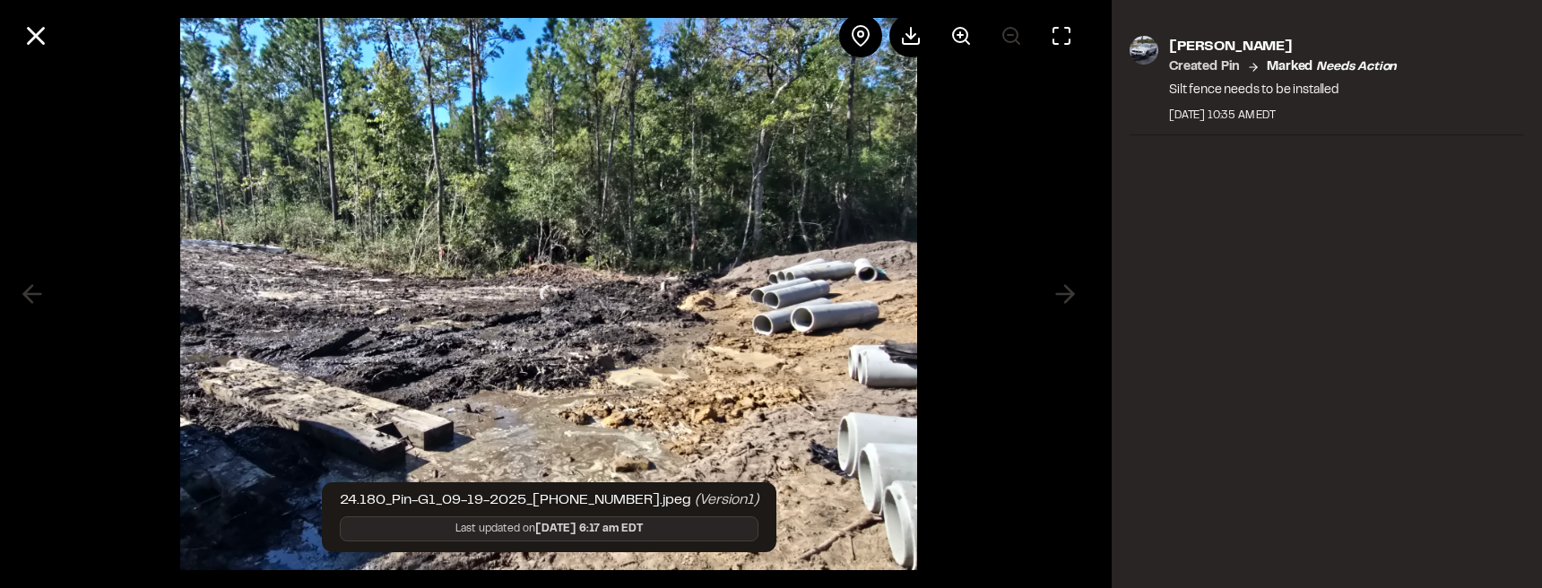
click at [937, 411] on div at bounding box center [548, 294] width 1097 height 588
click at [27, 33] on icon at bounding box center [36, 36] width 30 height 30
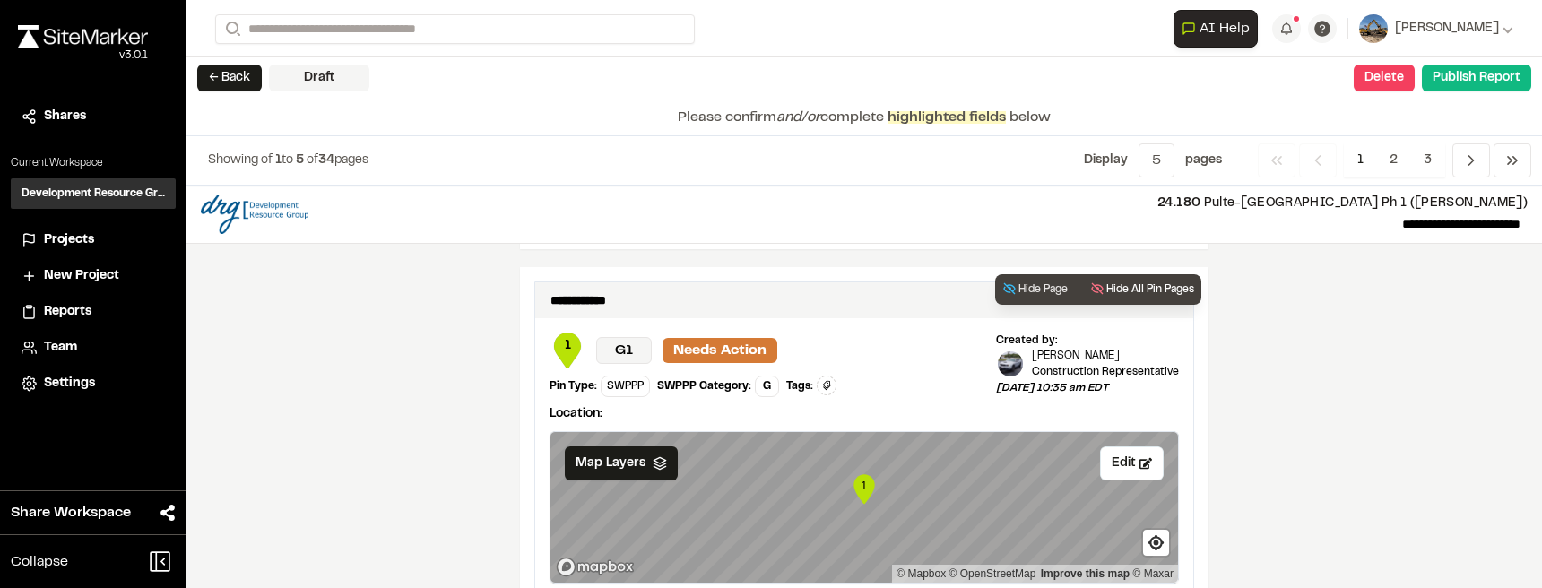
scroll to position [2782, 0]
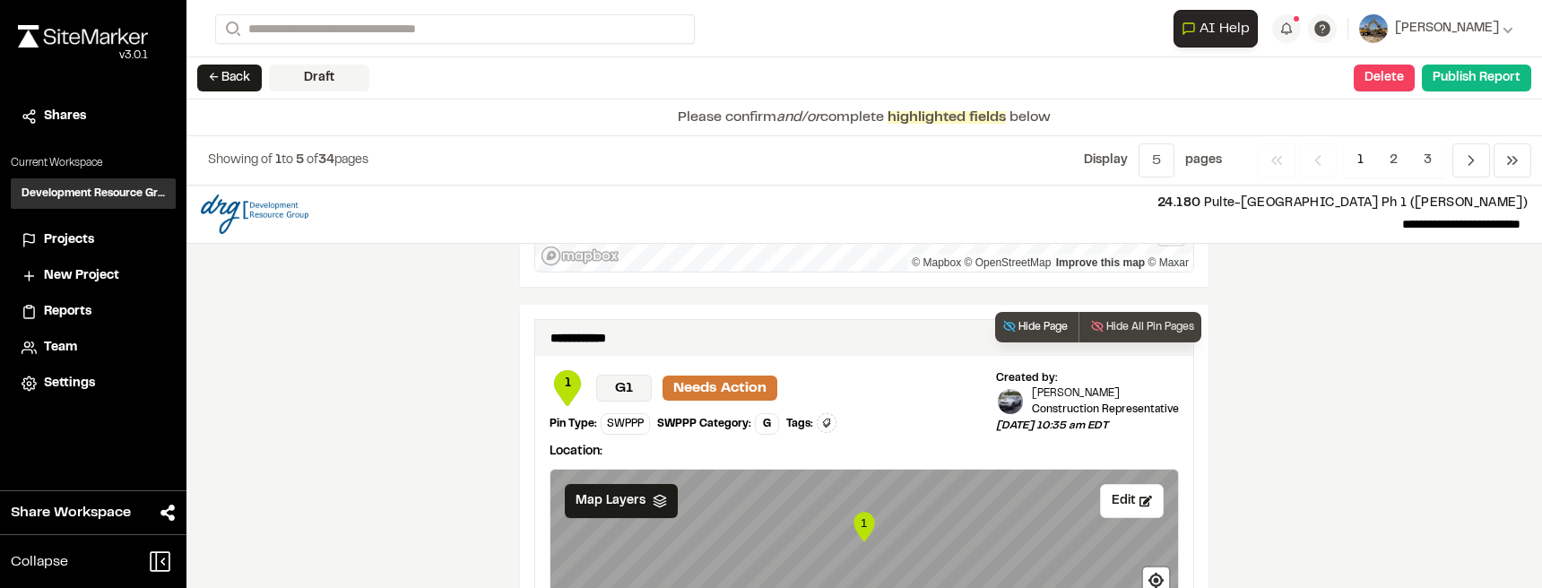
click at [1066, 318] on button "Hide Page" at bounding box center [1035, 327] width 80 height 30
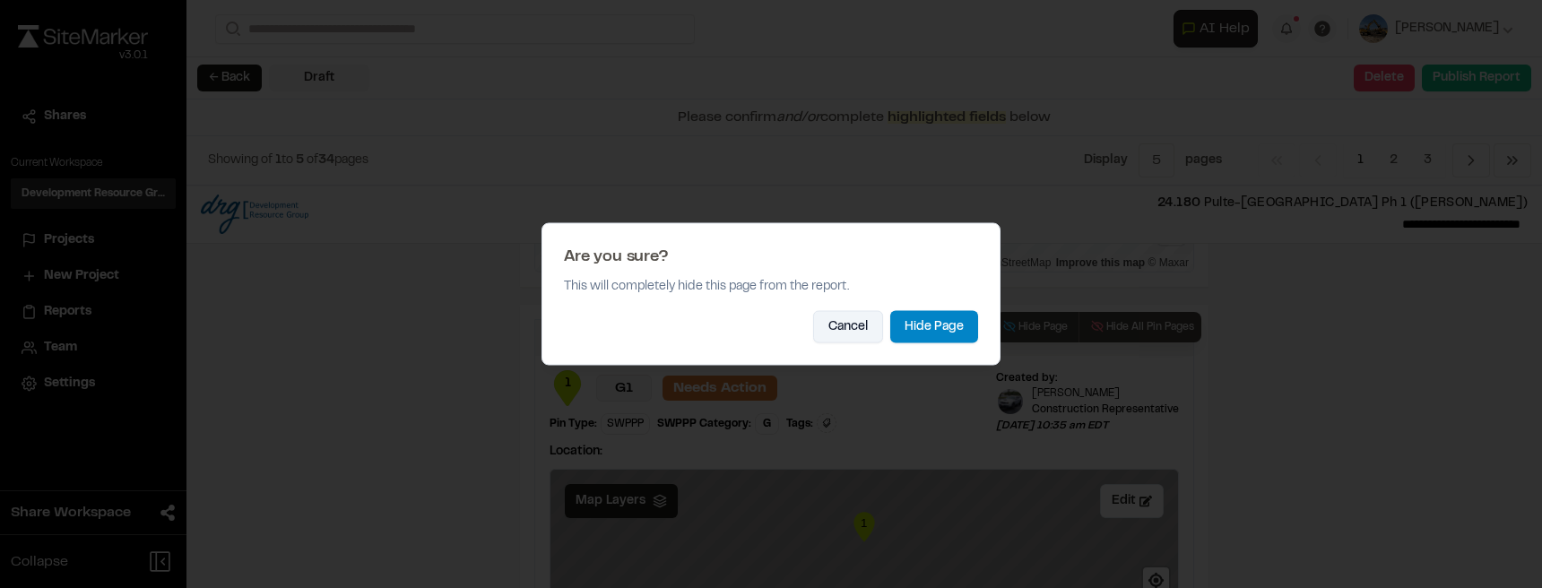
click at [869, 321] on button "Cancel" at bounding box center [848, 327] width 70 height 32
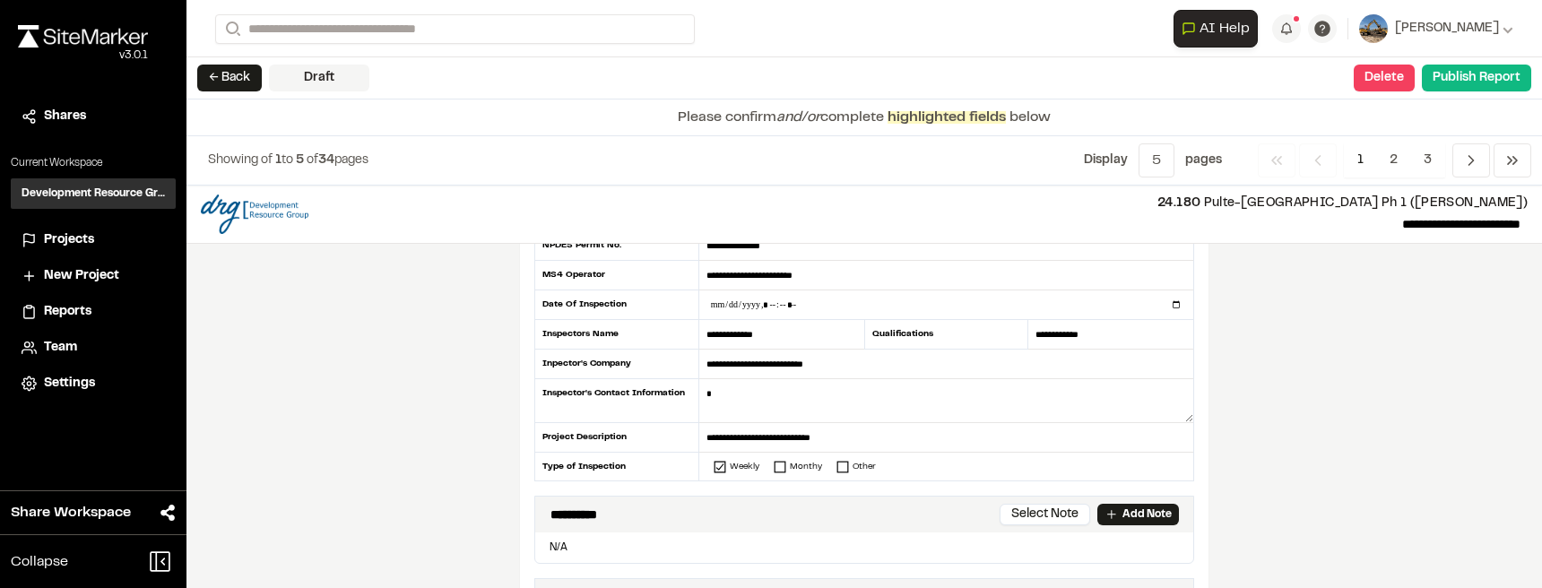
scroll to position [0, 0]
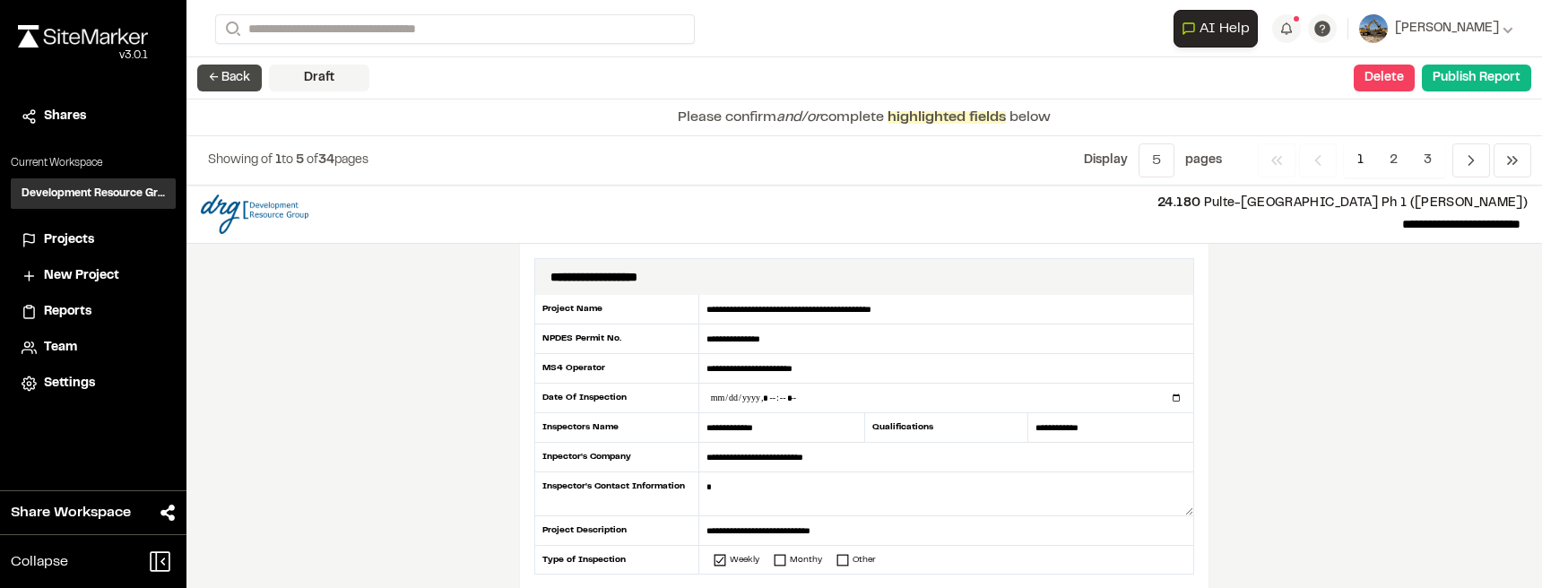
click at [218, 83] on button "← Back" at bounding box center [229, 78] width 65 height 27
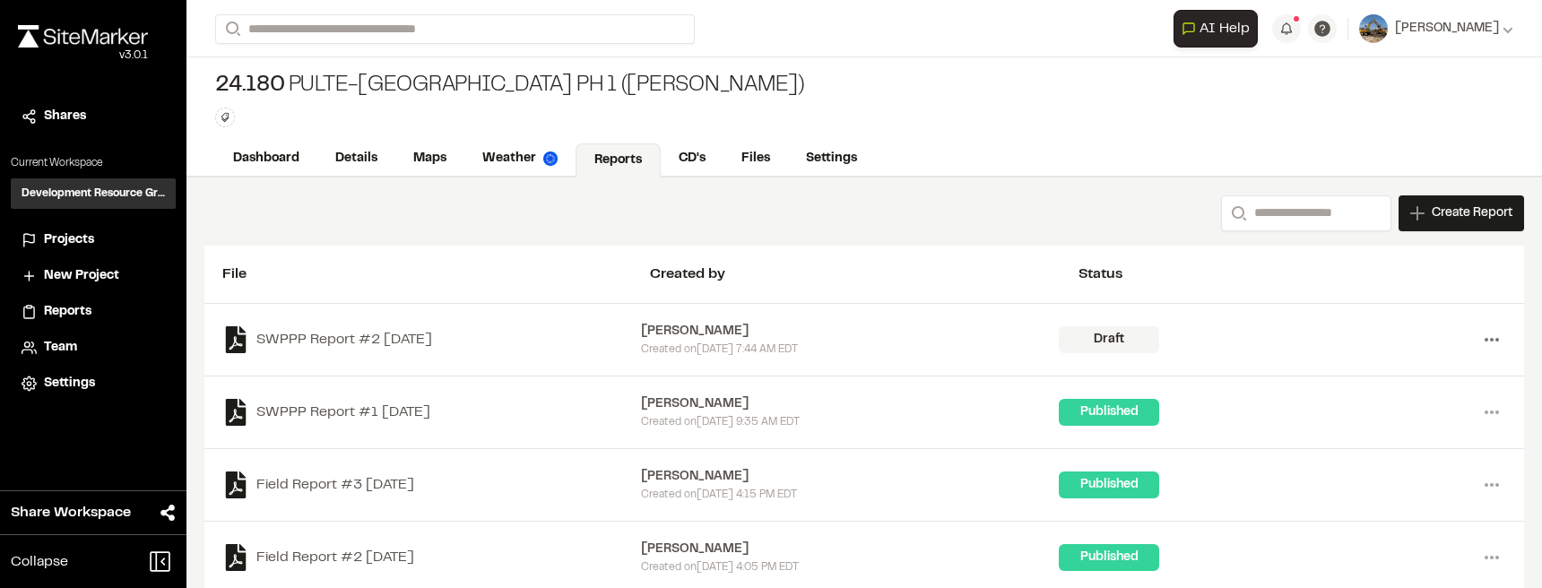
click at [1499, 347] on icon at bounding box center [1491, 339] width 29 height 29
click at [1387, 401] on link "Delete" at bounding box center [1427, 404] width 156 height 27
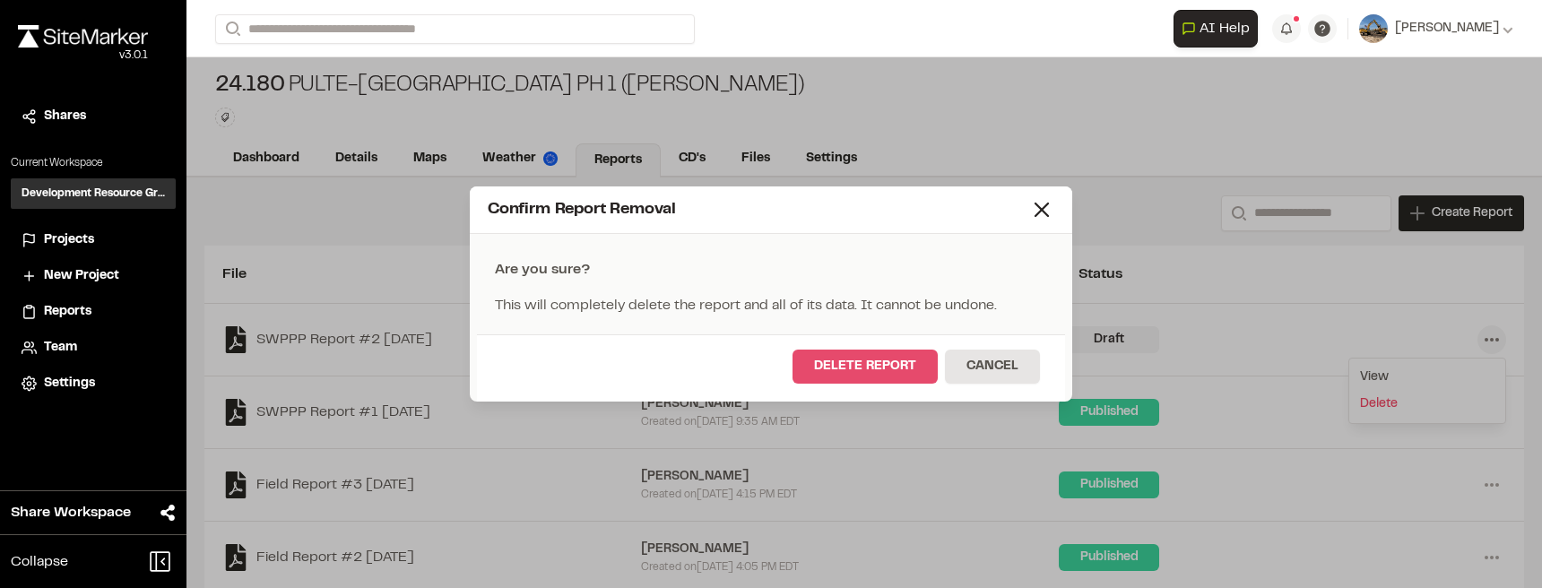
click at [909, 368] on button "Delete Report" at bounding box center [864, 367] width 145 height 34
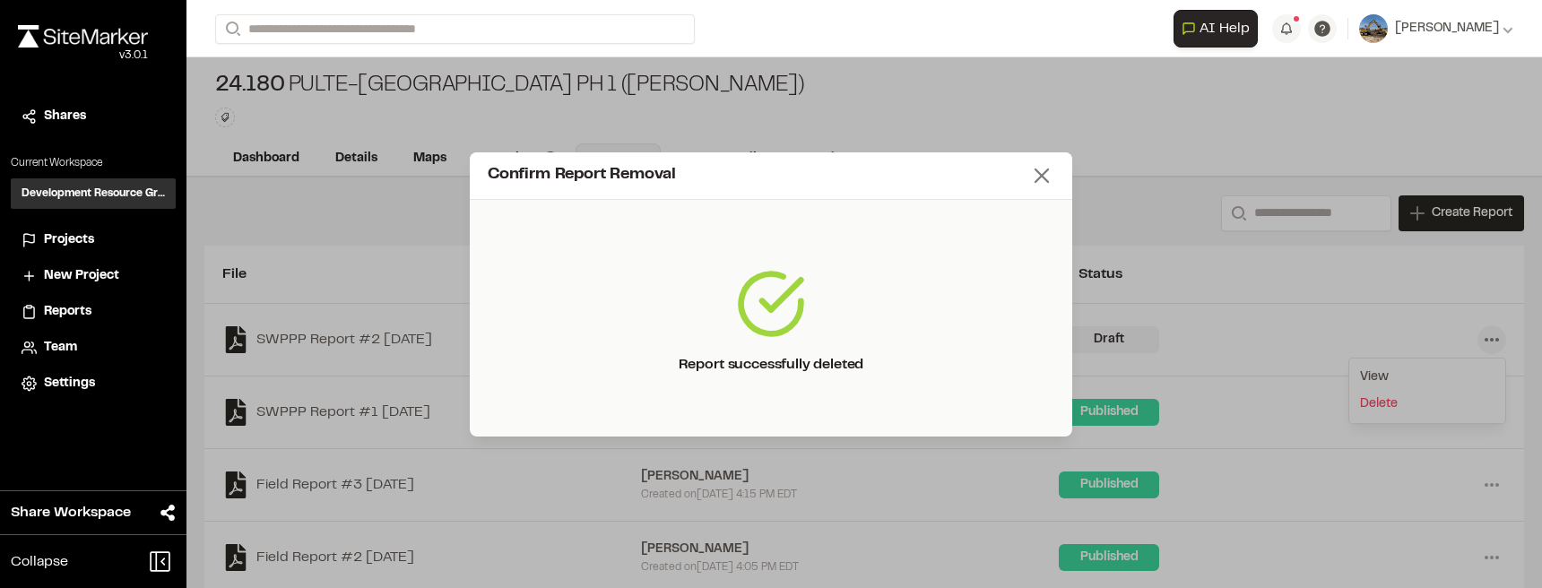
click at [1047, 167] on icon at bounding box center [1041, 175] width 25 height 25
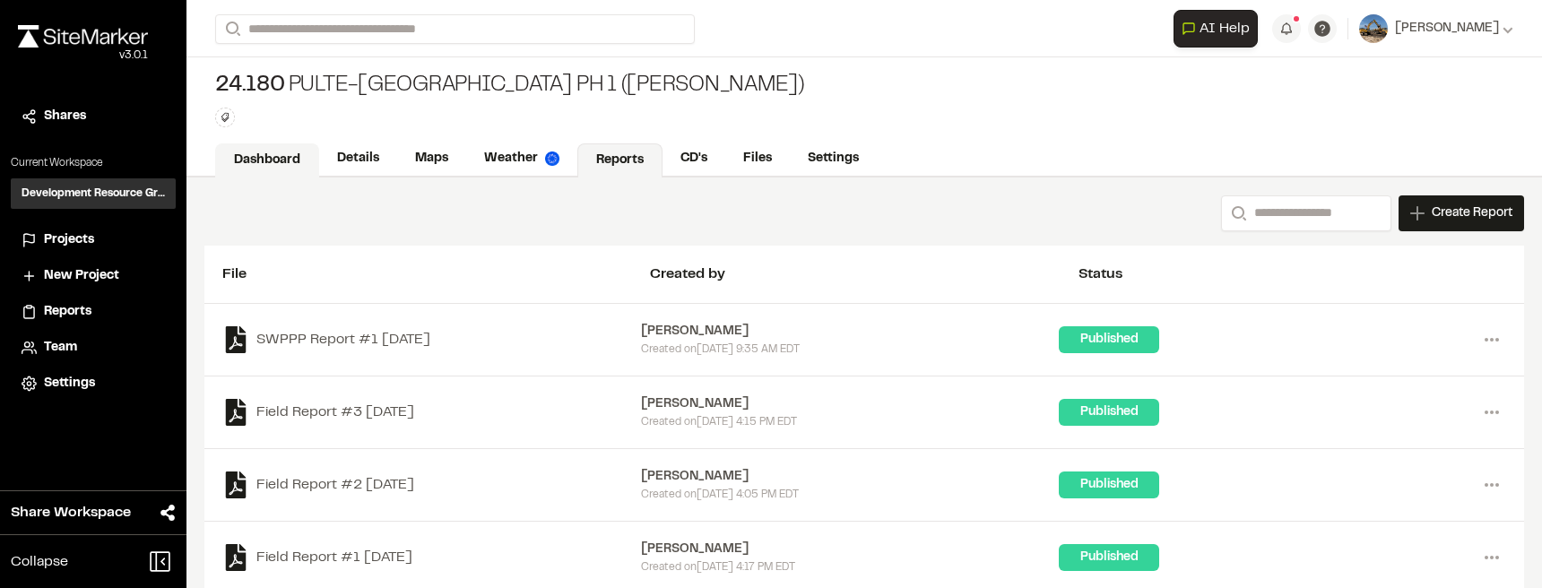
click at [274, 155] on link "Dashboard" at bounding box center [267, 160] width 104 height 34
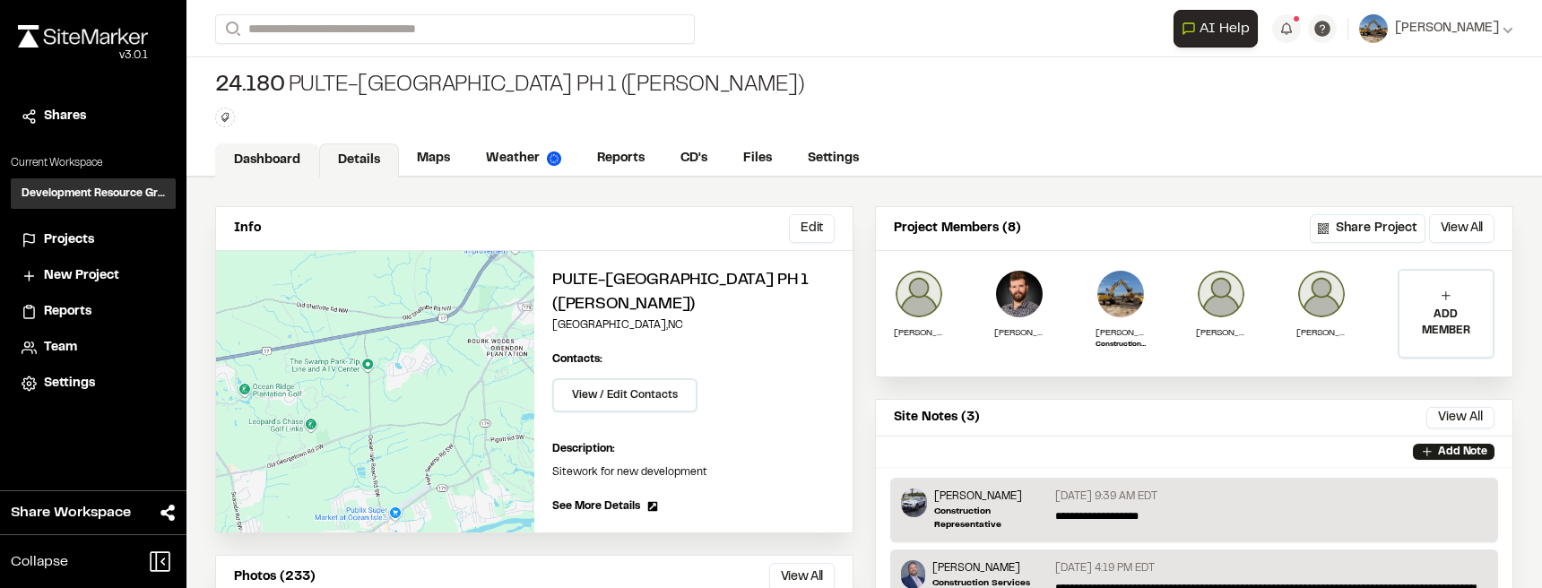
click at [266, 155] on link "Dashboard" at bounding box center [267, 160] width 104 height 34
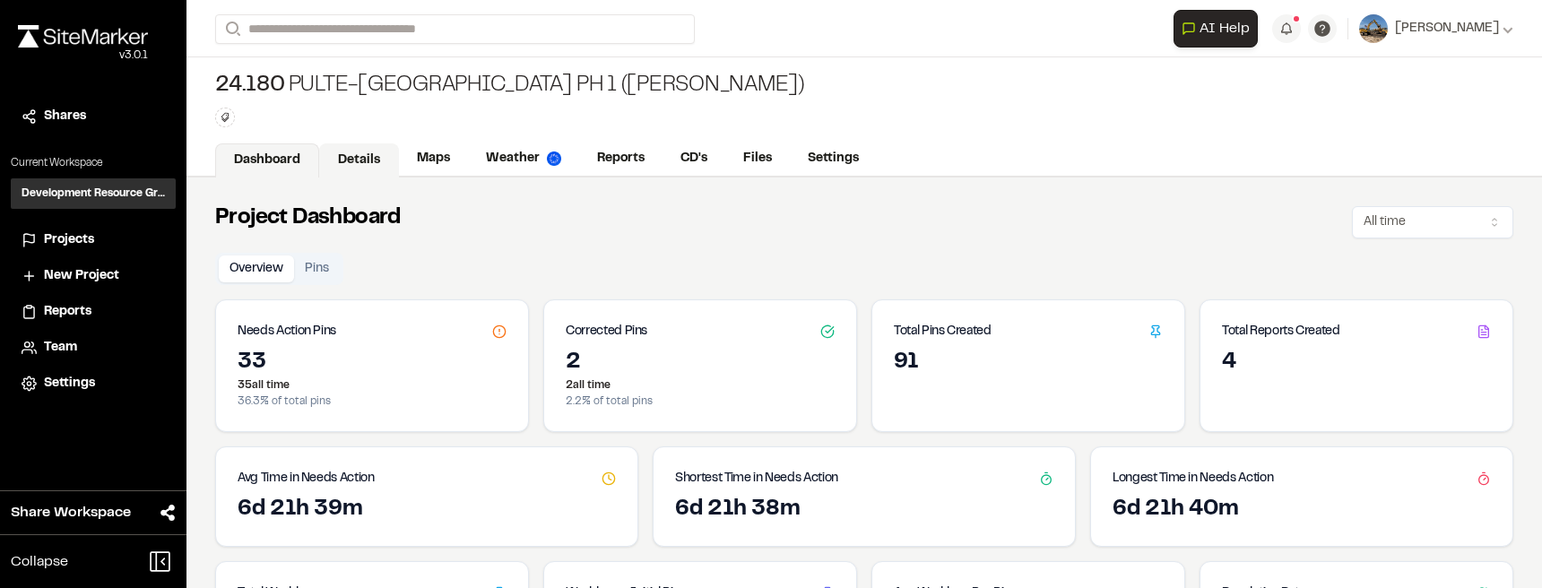
click at [360, 152] on link "Details" at bounding box center [359, 160] width 80 height 34
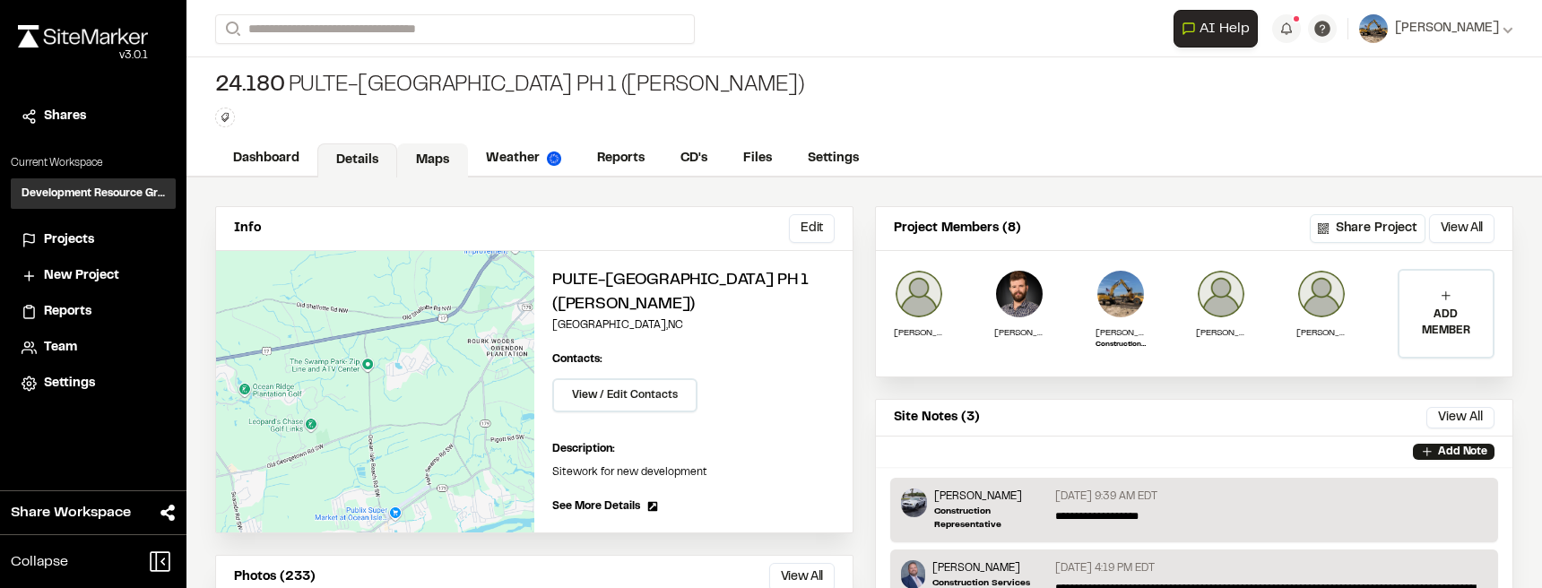
click at [412, 157] on link "Maps" at bounding box center [432, 160] width 71 height 34
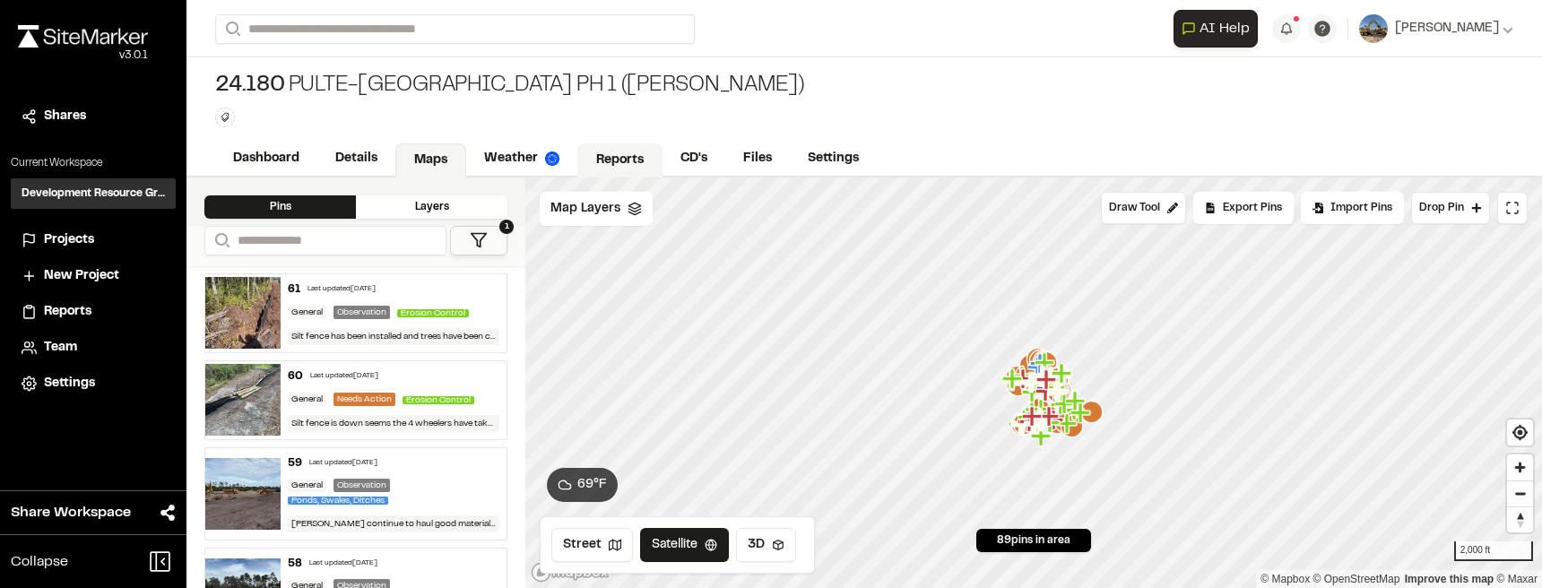
click at [635, 152] on link "Reports" at bounding box center [619, 160] width 85 height 34
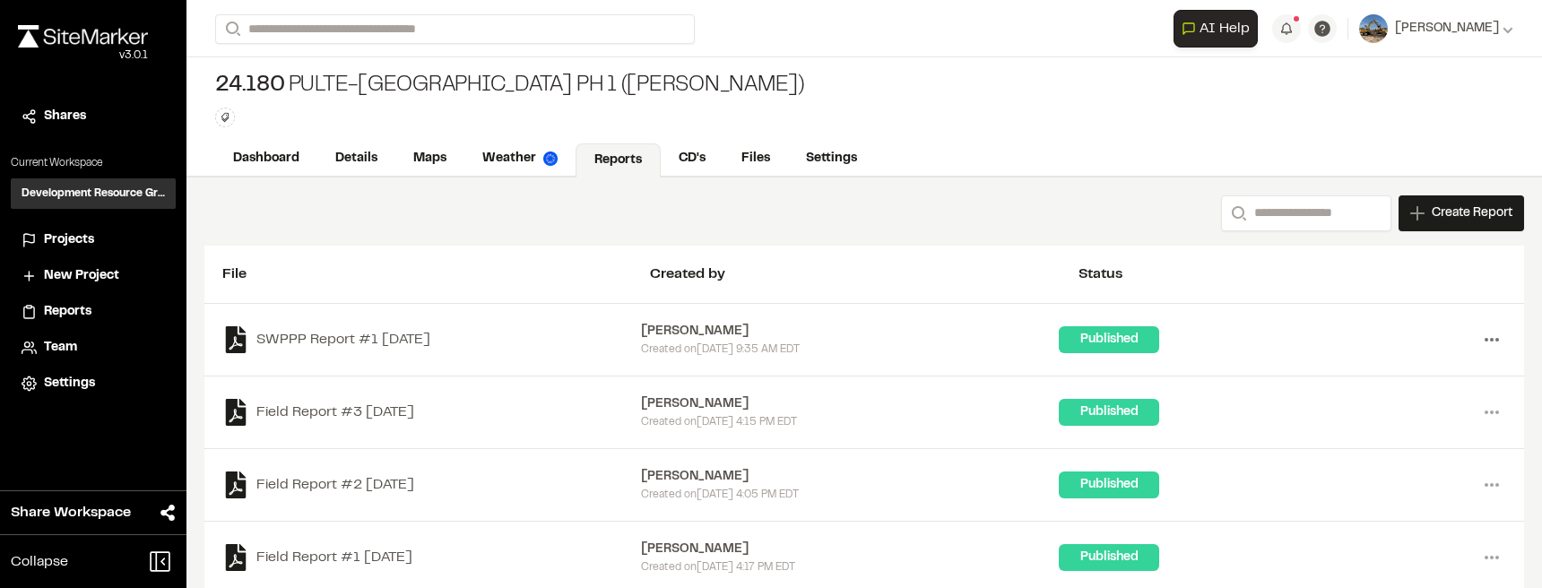
click at [1494, 350] on icon at bounding box center [1491, 339] width 29 height 29
click at [1390, 385] on link "View" at bounding box center [1427, 377] width 156 height 27
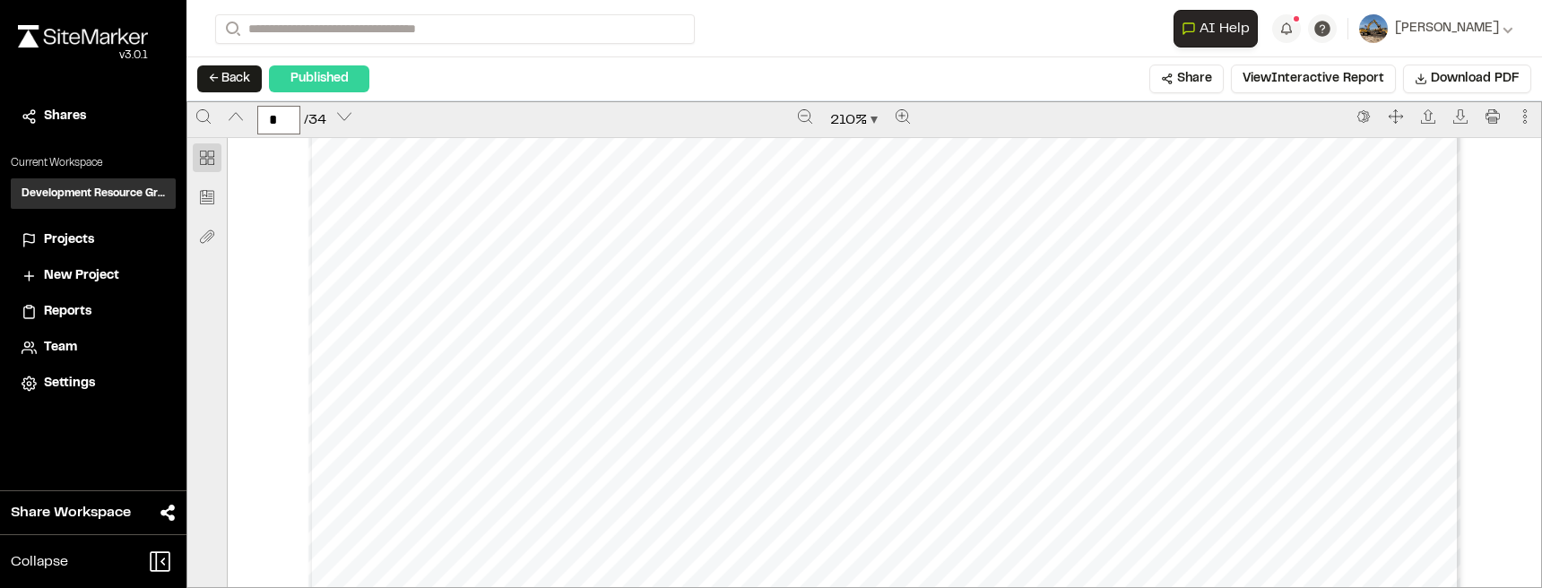
scroll to position [4660, 0]
type input "*"
click at [102, 255] on li "Projects" at bounding box center [93, 240] width 165 height 34
click at [92, 245] on span "Projects" at bounding box center [69, 240] width 50 height 20
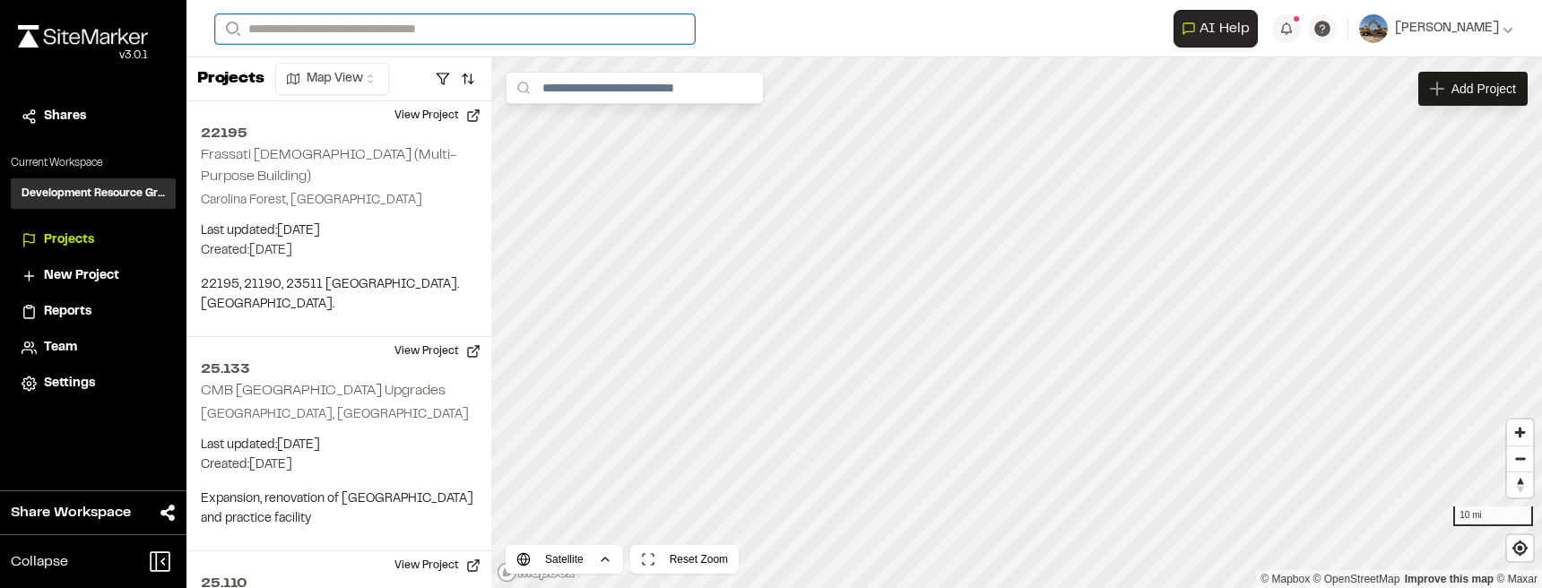
click at [488, 32] on input "Search" at bounding box center [454, 29] width 479 height 30
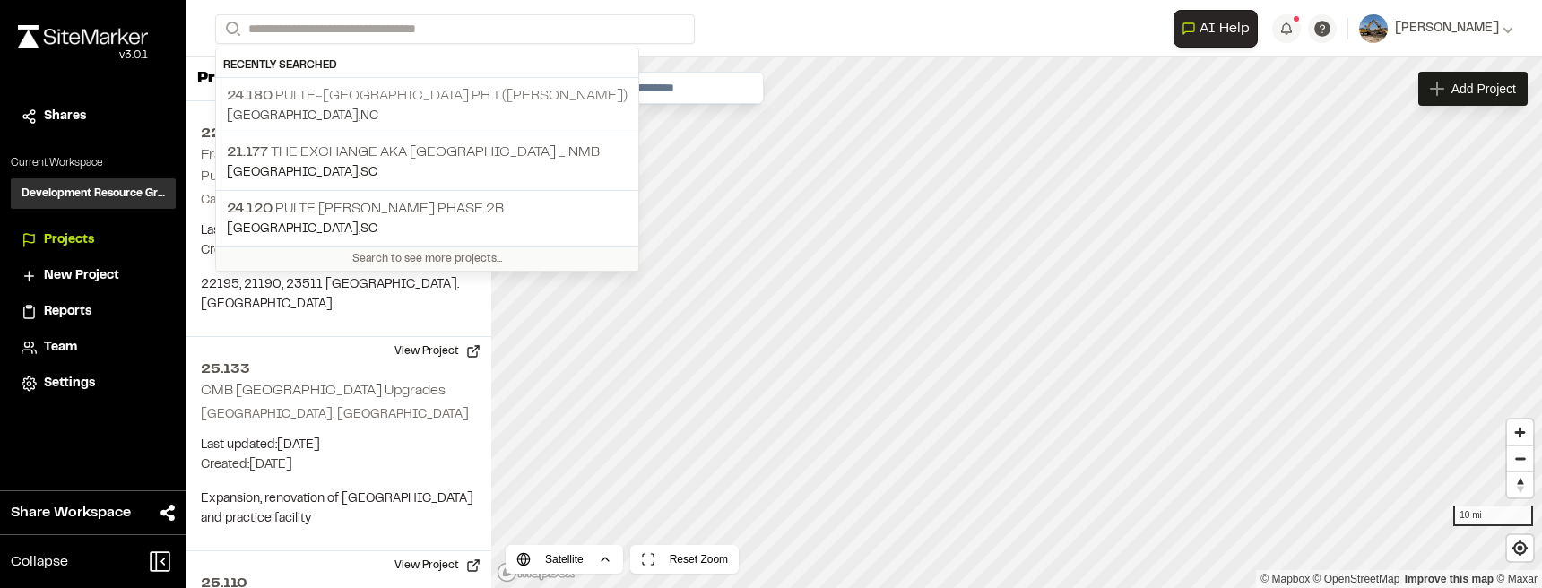
click at [477, 86] on p "24.180 Pulte-Marshwood Landing Ph 1 (McMullen)" at bounding box center [427, 96] width 401 height 22
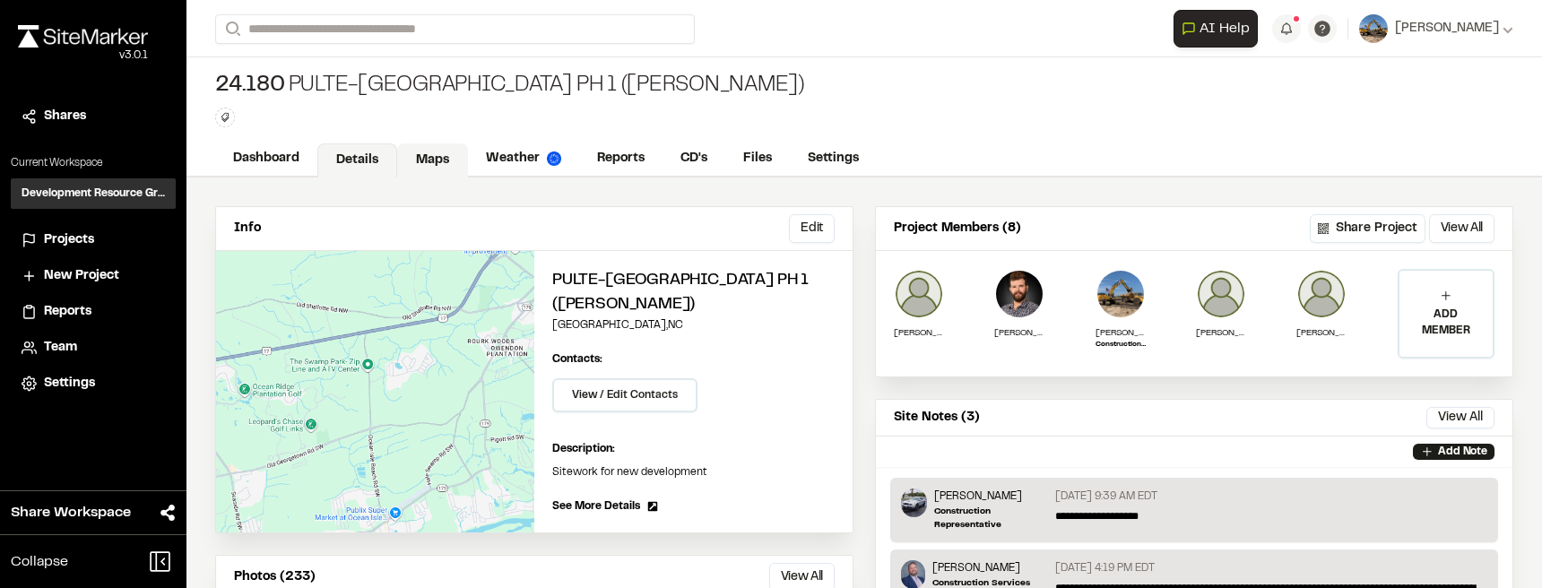
click at [448, 157] on link "Maps" at bounding box center [432, 160] width 71 height 34
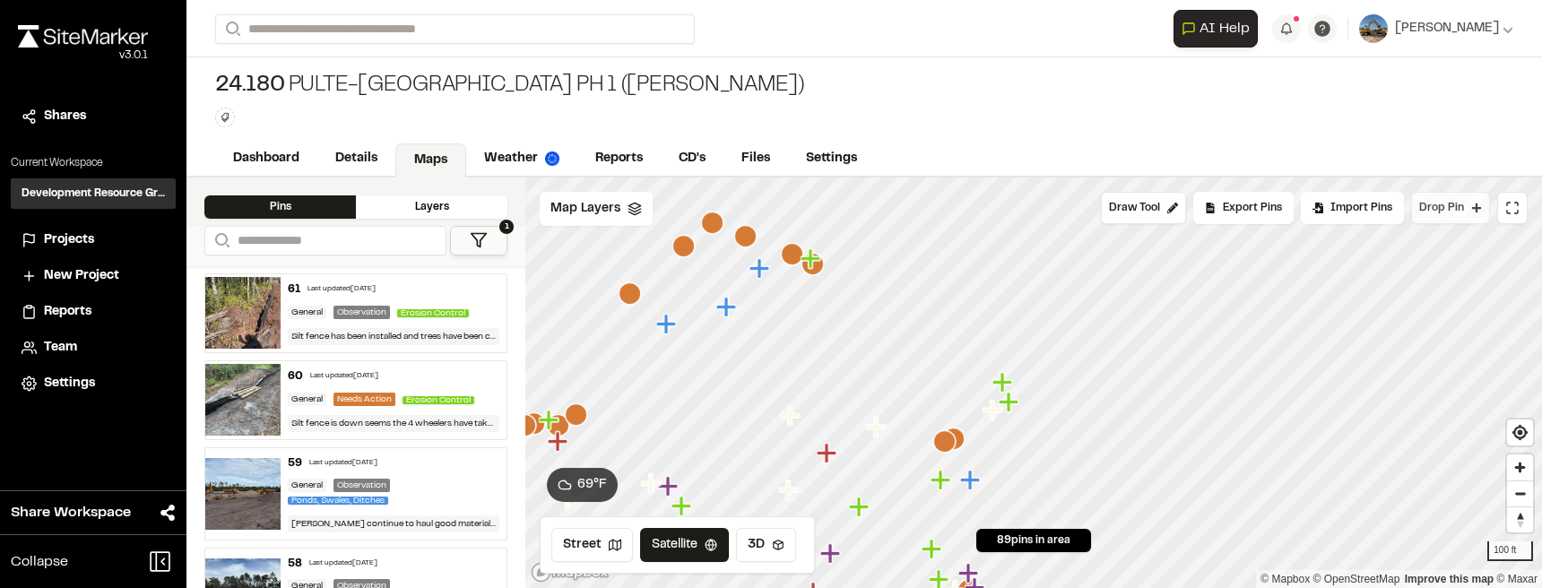
click at [1430, 204] on span "Drop Pin" at bounding box center [1441, 208] width 45 height 16
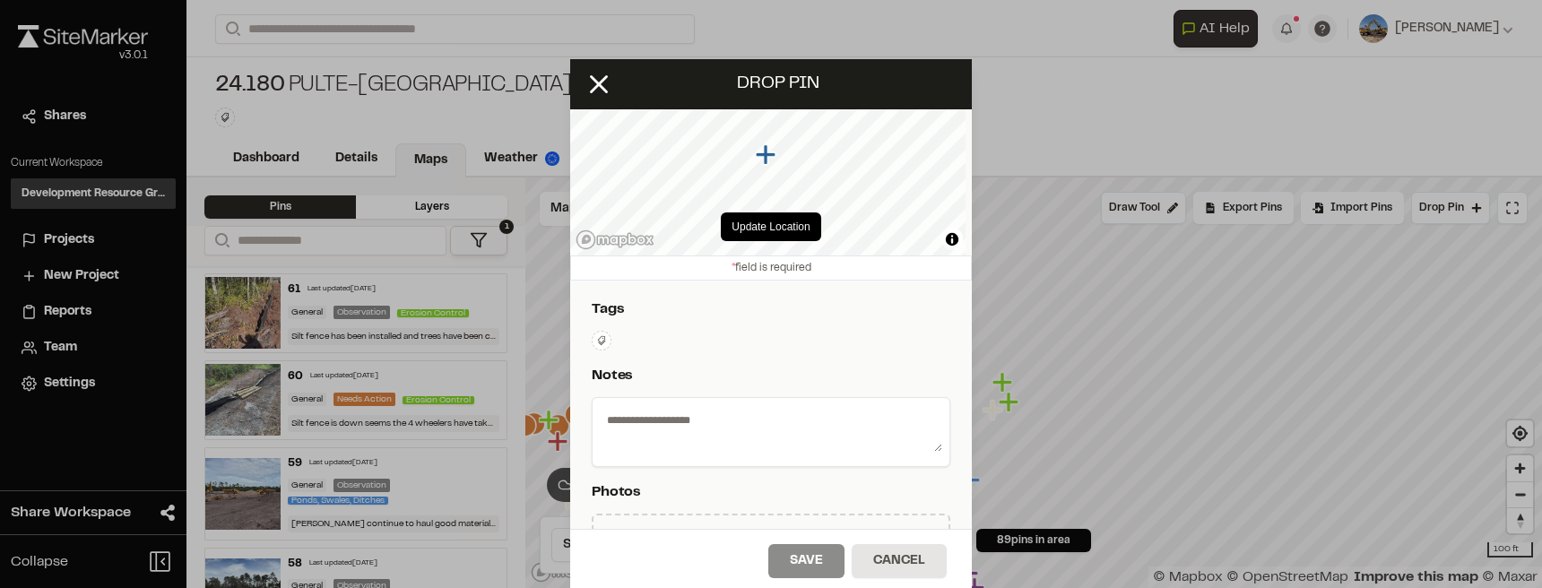
scroll to position [134, 0]
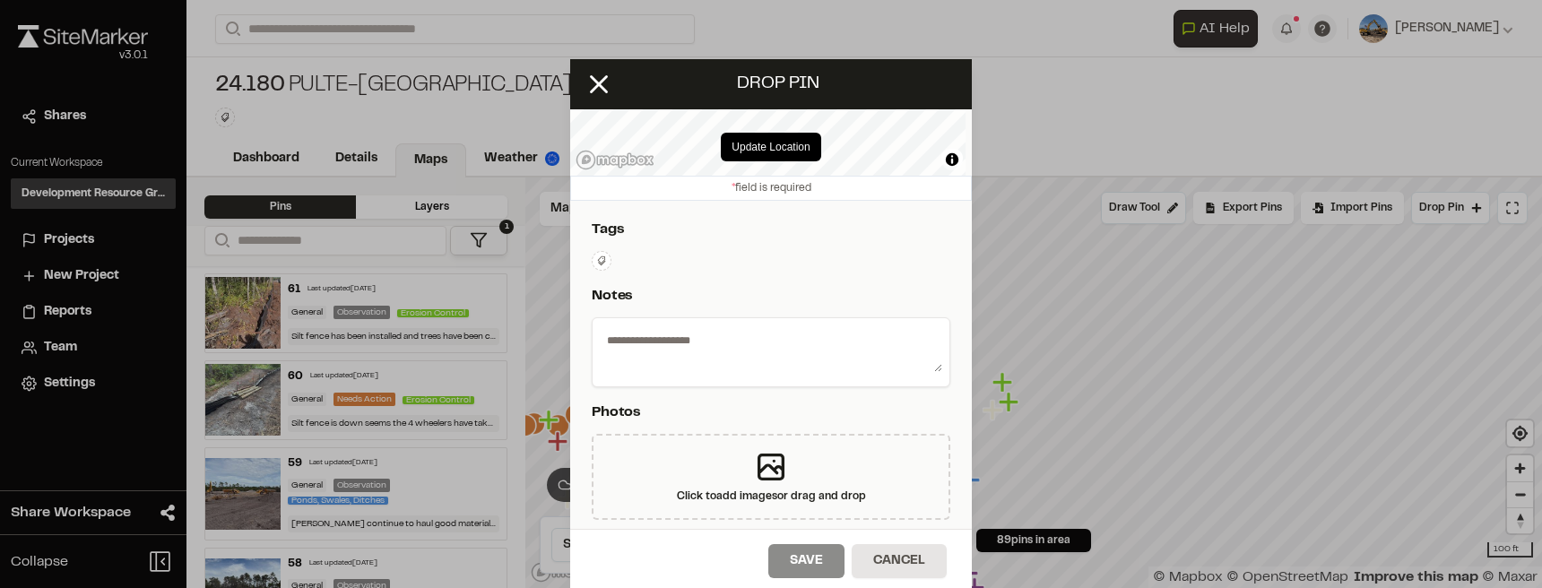
click at [661, 322] on div at bounding box center [771, 352] width 358 height 70
click at [659, 328] on textarea at bounding box center [771, 348] width 342 height 47
type textarea "*"
click at [601, 81] on icon at bounding box center [598, 84] width 30 height 30
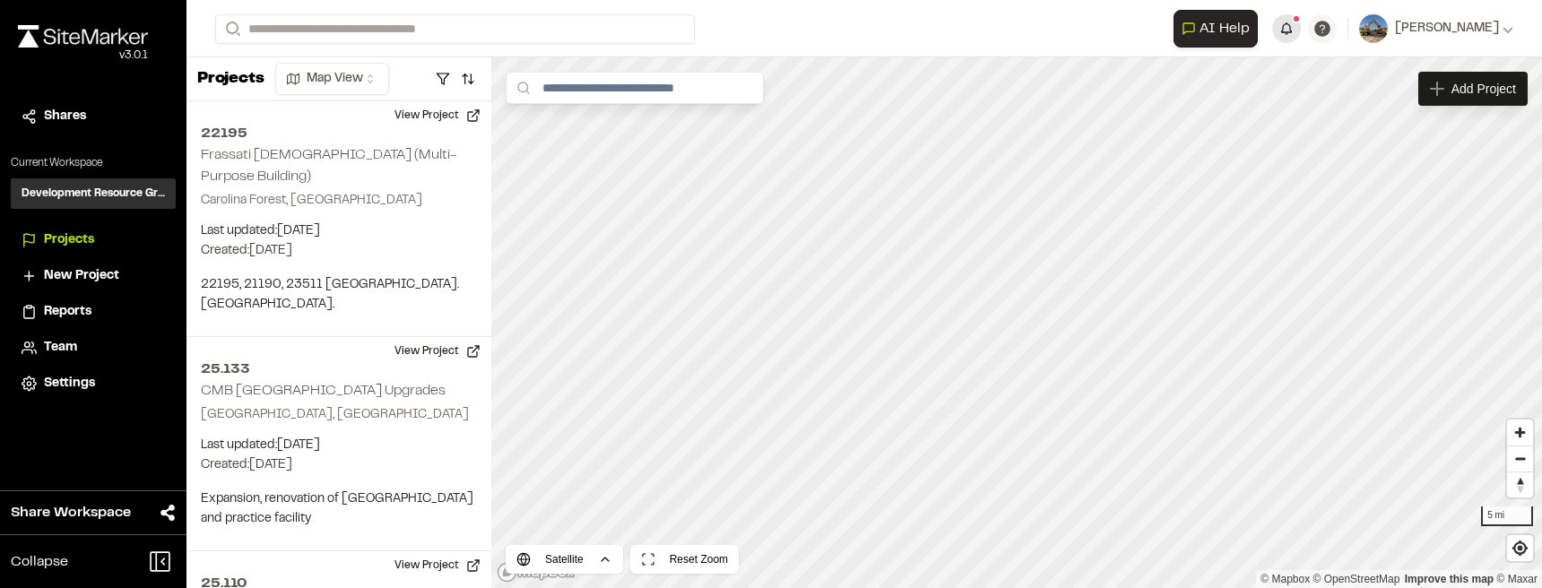
click at [1300, 40] on button "button" at bounding box center [1286, 28] width 29 height 29
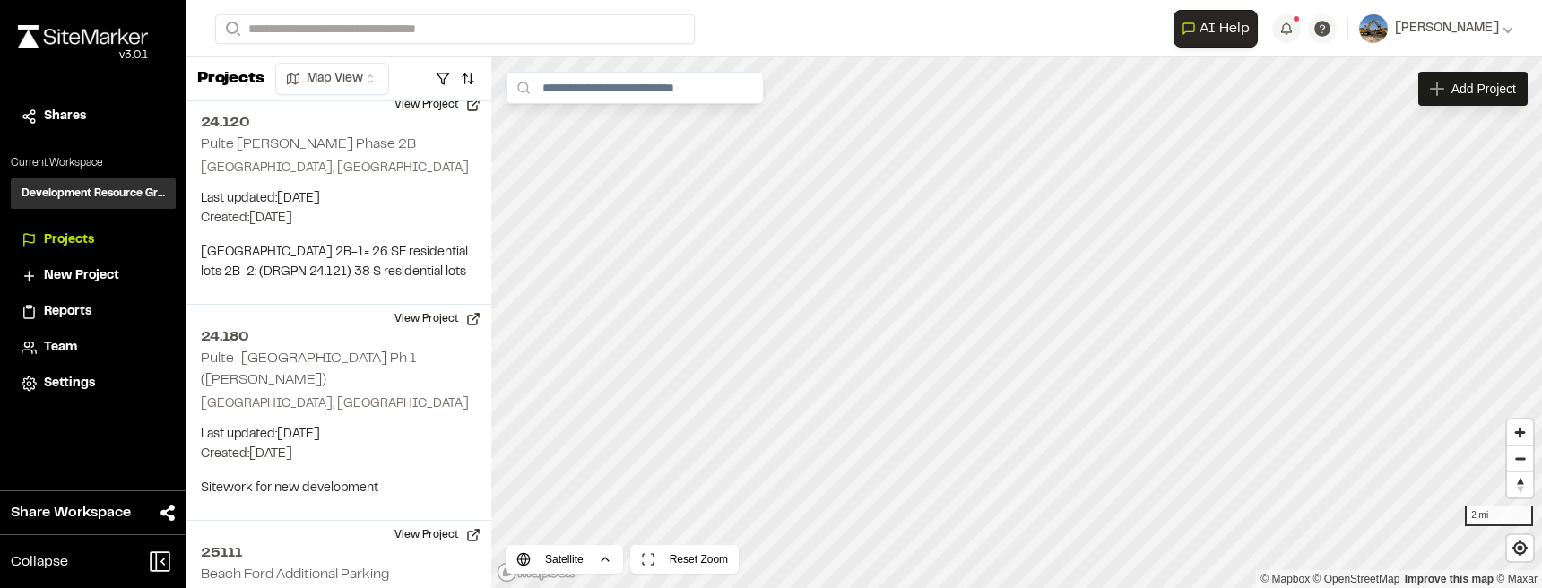
scroll to position [5847, 0]
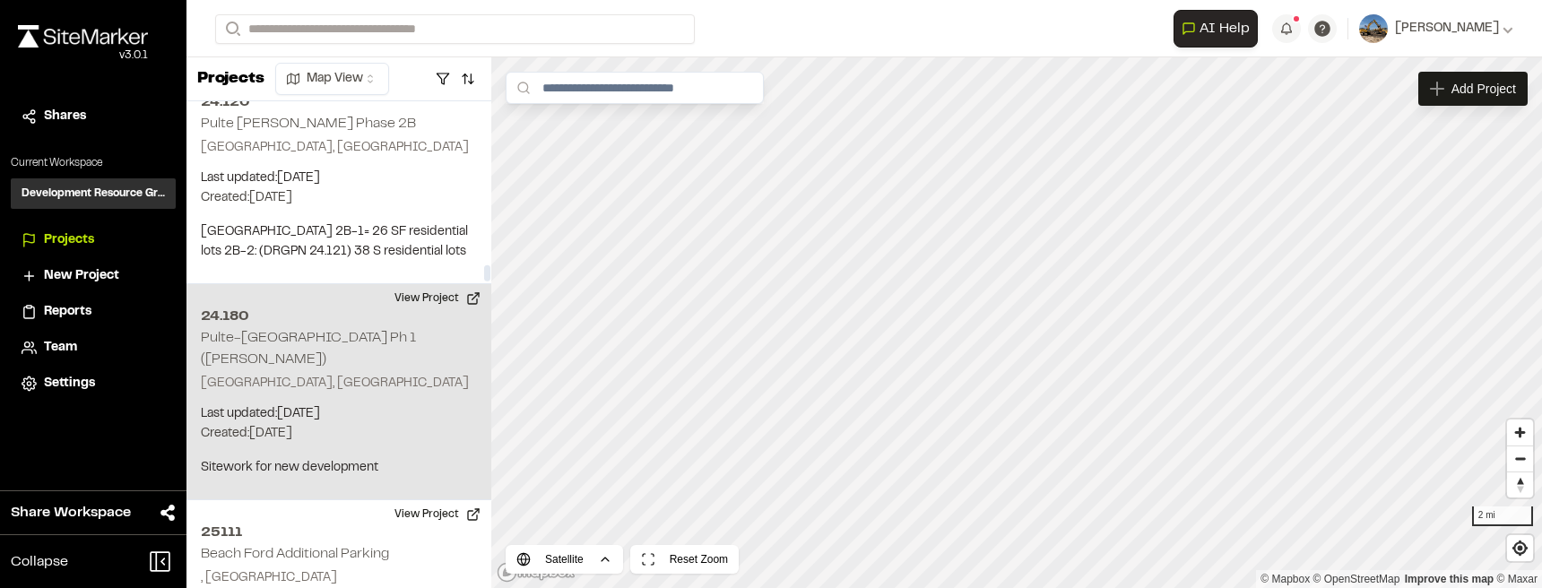
click at [341, 374] on p "Ocean Isle Beach, NC" at bounding box center [339, 384] width 276 height 20
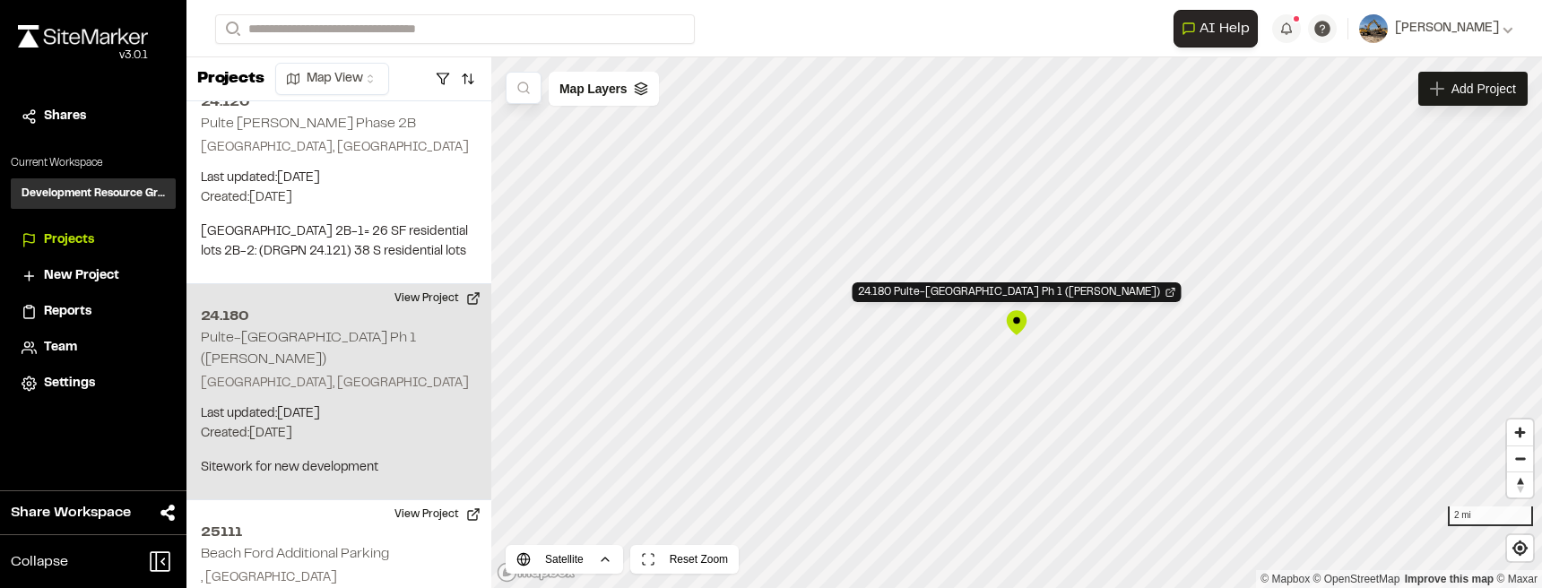
click at [1016, 315] on div "24.180 Pulte-Marshwood Landing Ph 1 (McMullen)" at bounding box center [1016, 322] width 27 height 27
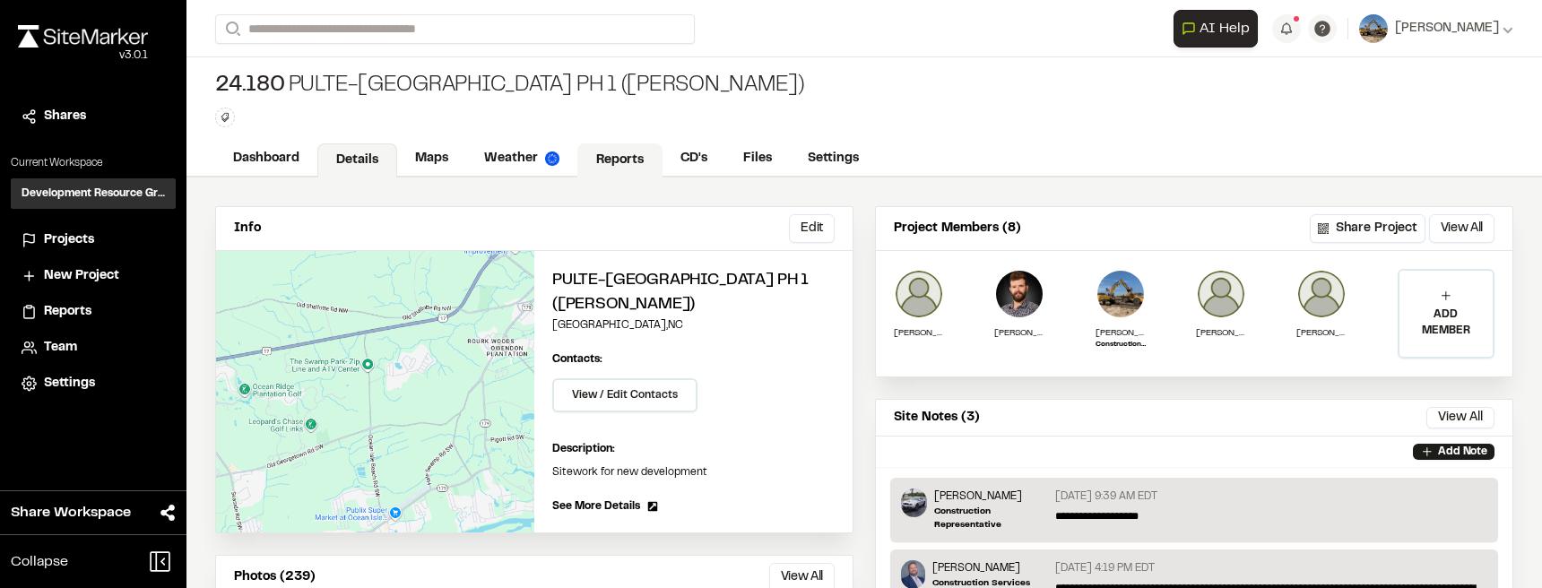
click at [594, 164] on link "Reports" at bounding box center [619, 160] width 85 height 34
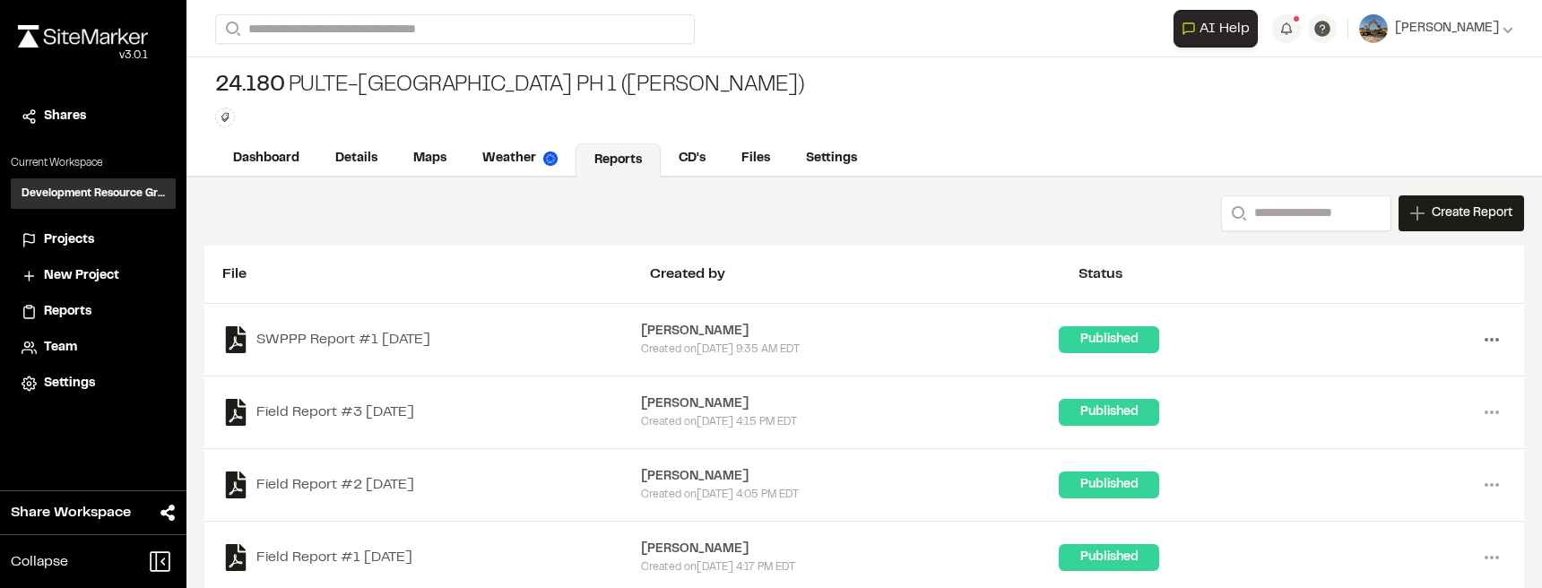
click at [1487, 337] on icon at bounding box center [1491, 339] width 29 height 29
click at [1432, 375] on link "View" at bounding box center [1427, 377] width 156 height 27
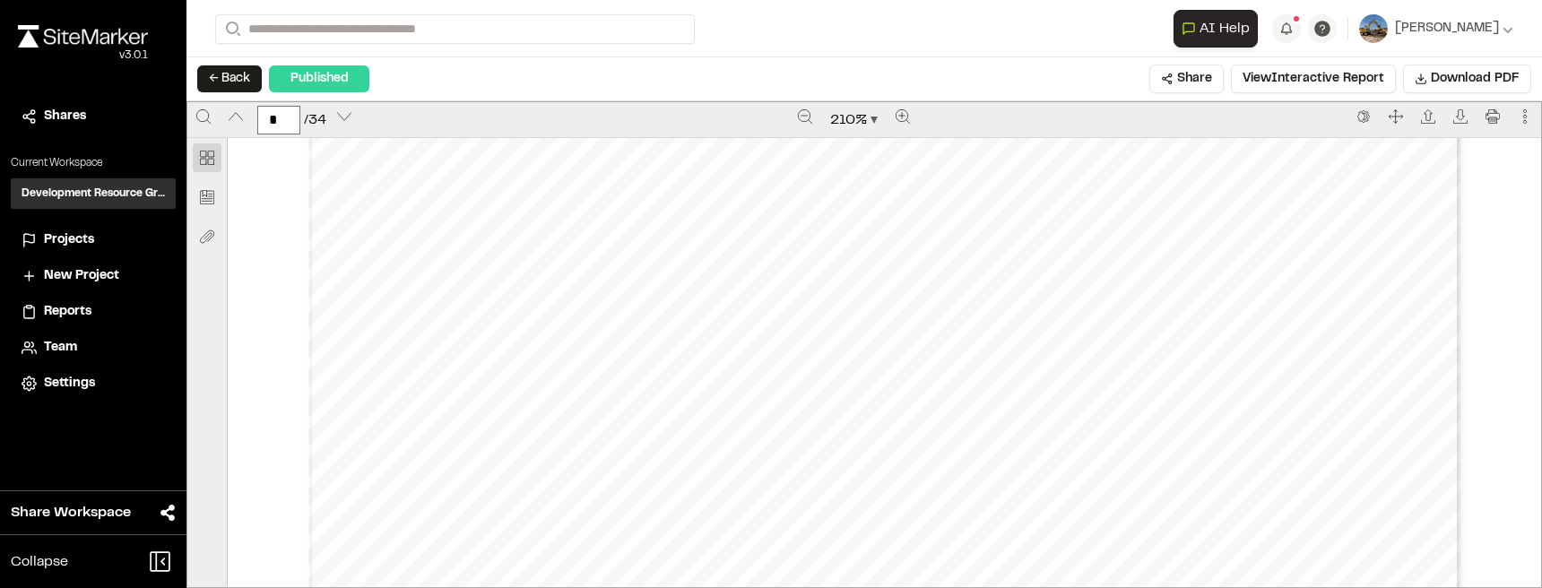
scroll to position [4705, 0]
type input "**"
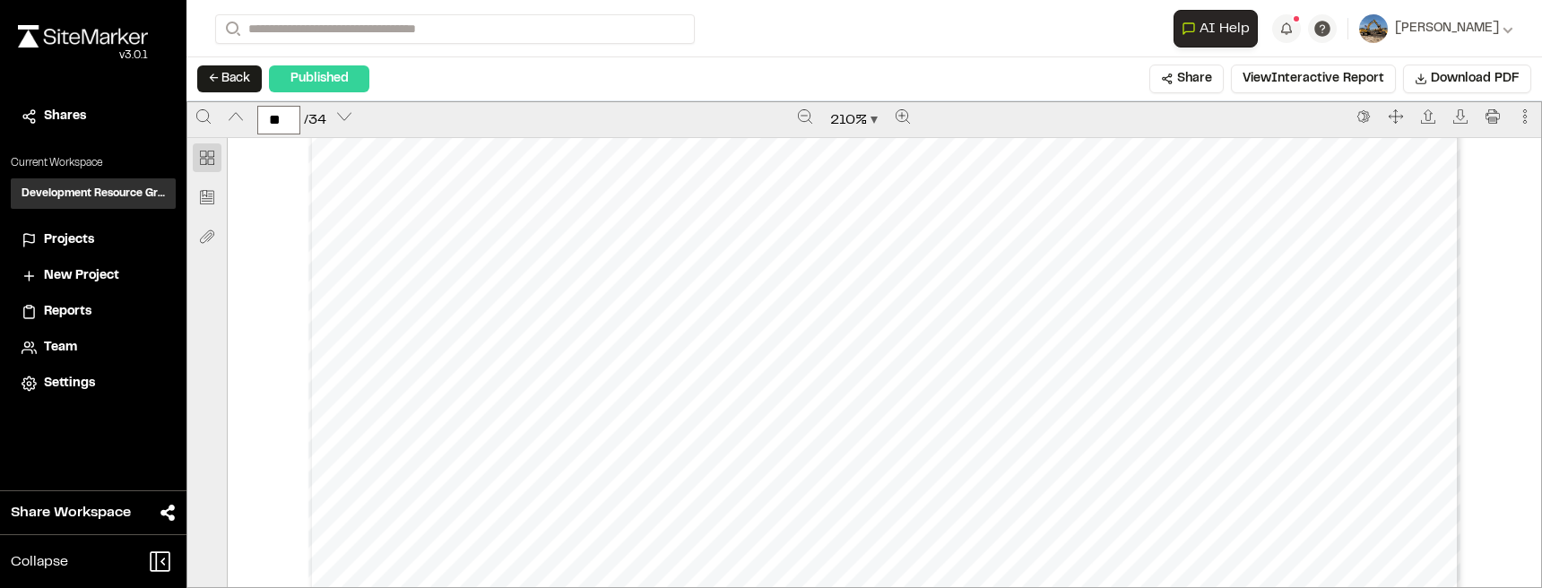
scroll to position [40955, 0]
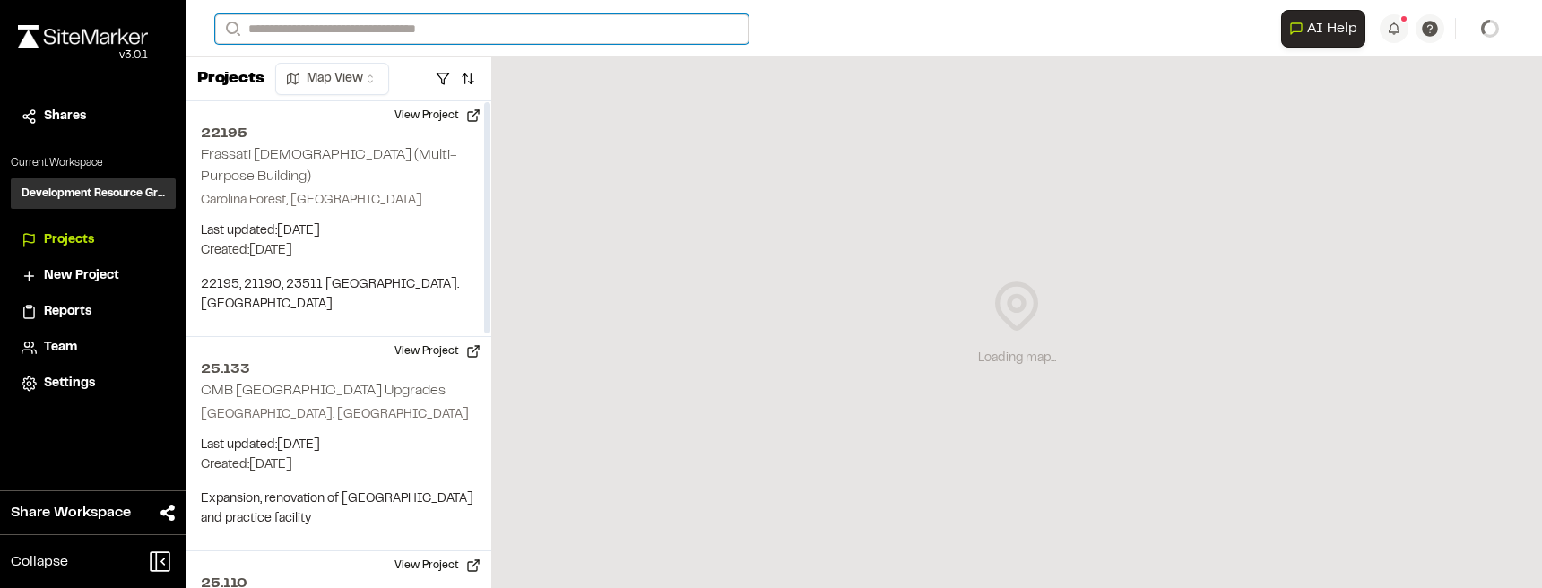
click at [402, 32] on input "Search" at bounding box center [481, 29] width 533 height 30
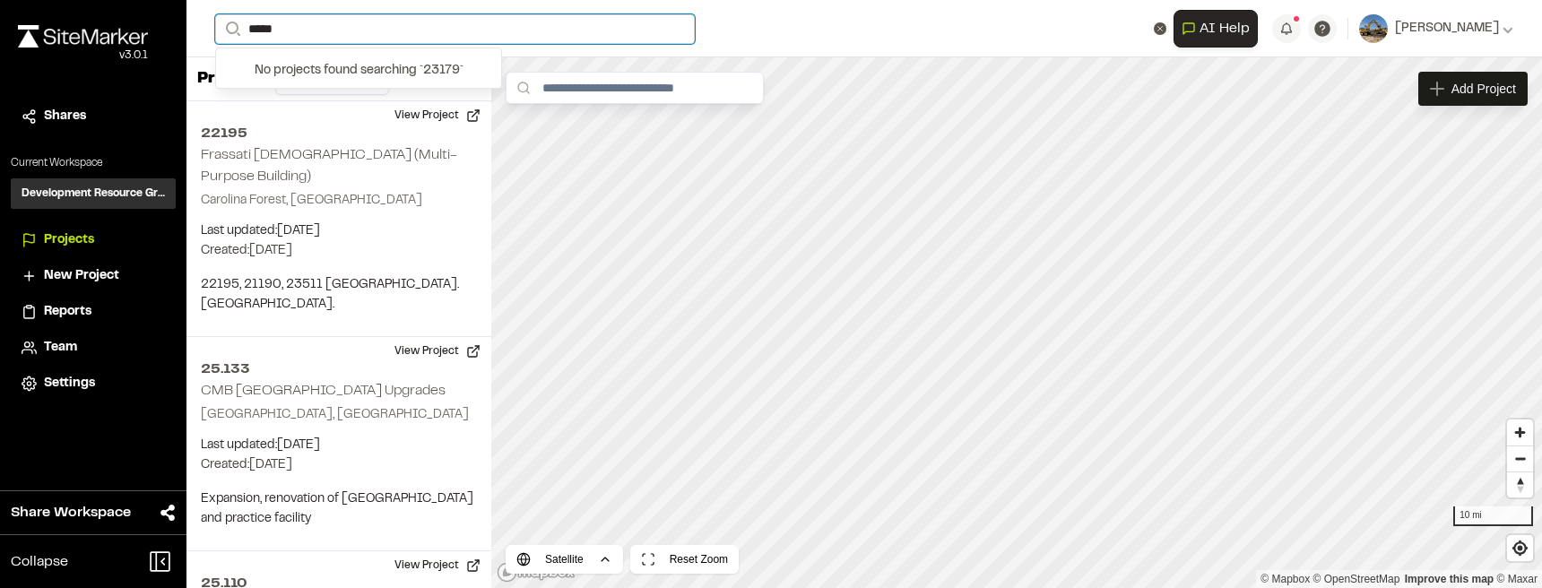
click at [261, 25] on input "*****" at bounding box center [454, 29] width 479 height 30
type input "******"
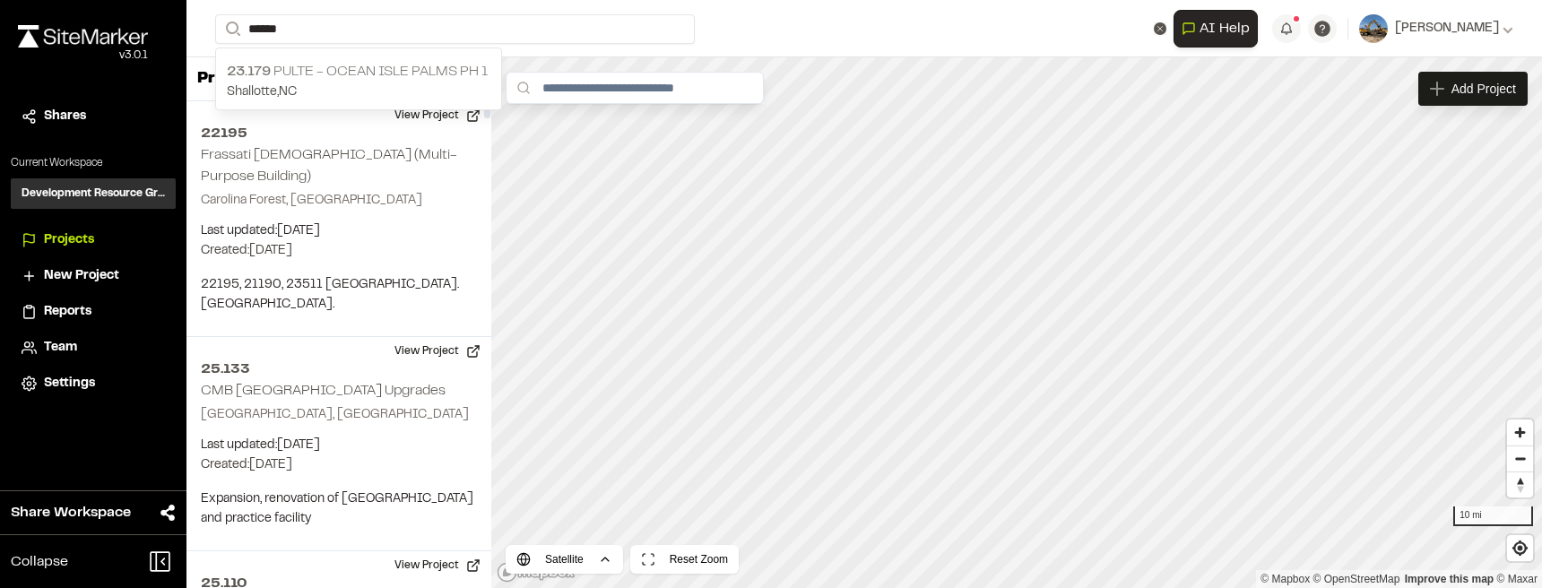
click at [324, 87] on p "Shallotte , NC" at bounding box center [358, 92] width 263 height 20
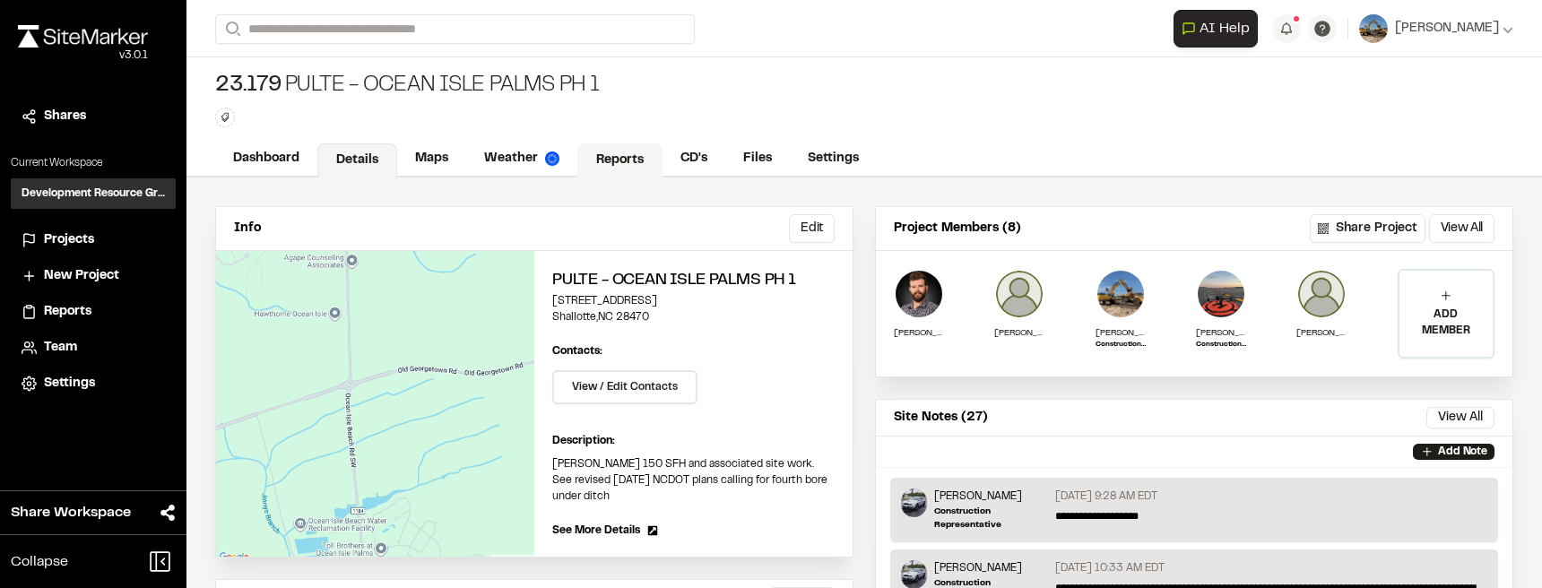
click at [619, 158] on link "Reports" at bounding box center [619, 160] width 85 height 34
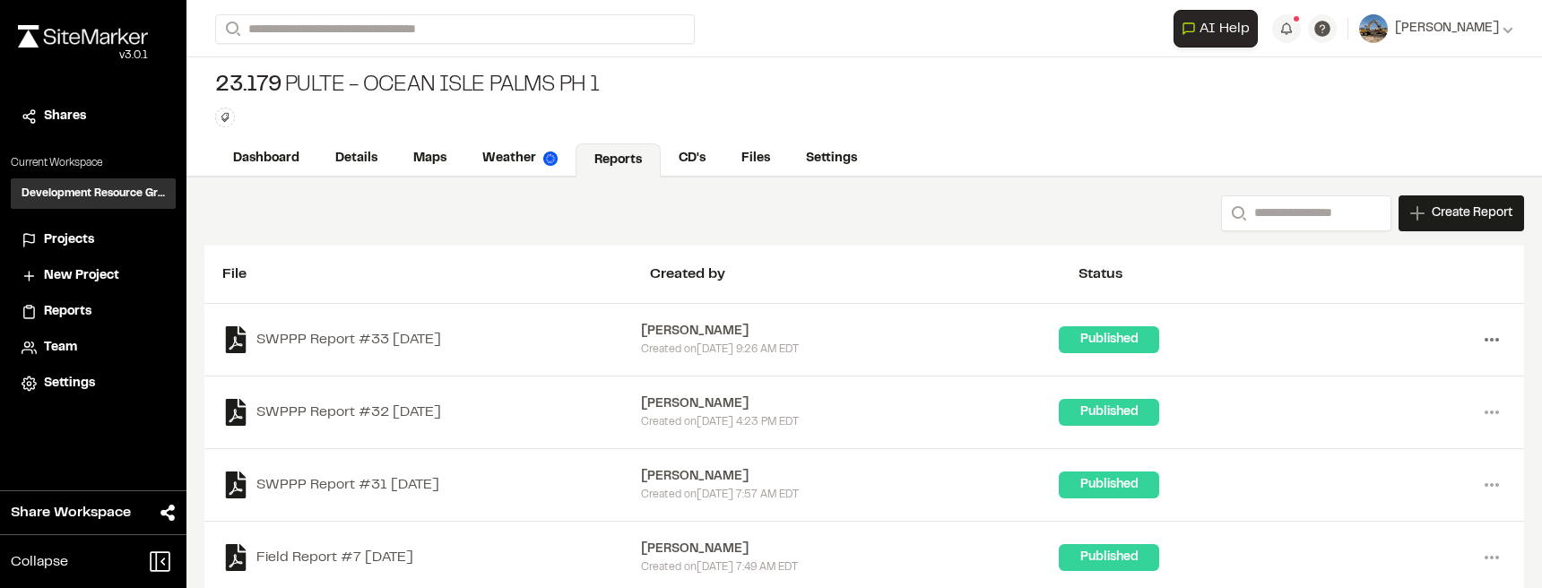
click at [1489, 347] on icon at bounding box center [1491, 339] width 29 height 29
click at [1402, 374] on link "View" at bounding box center [1427, 377] width 156 height 27
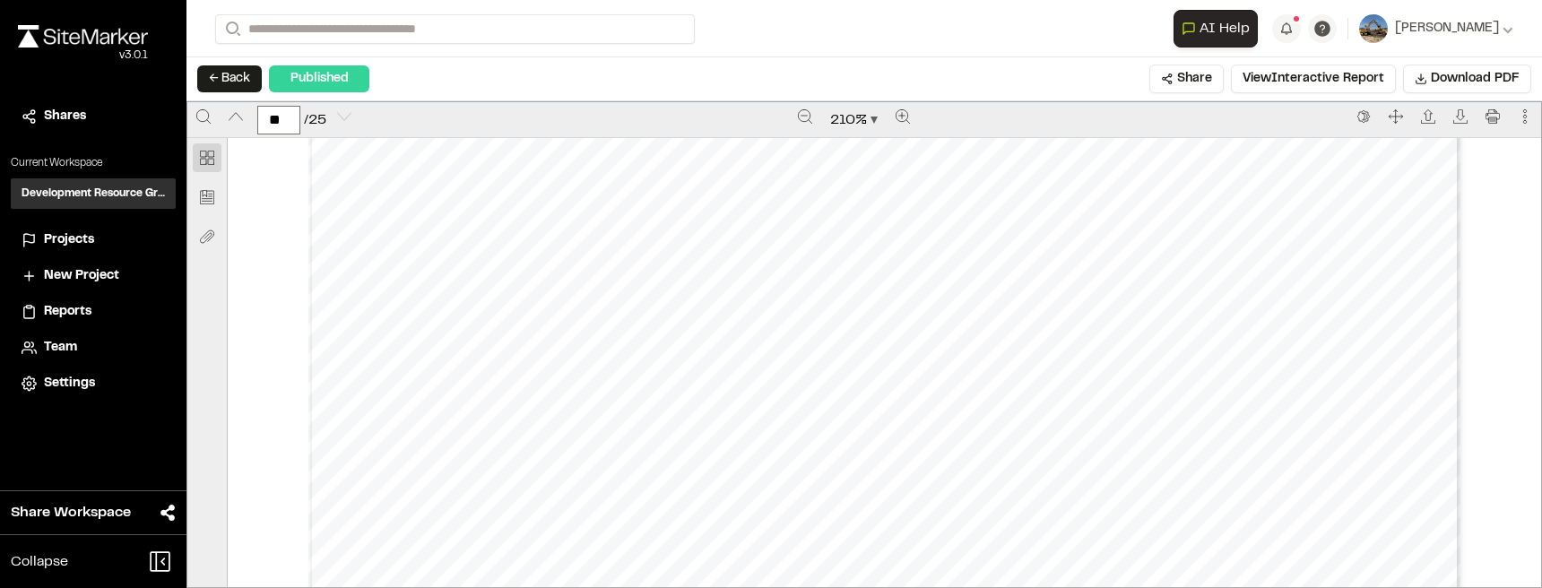
scroll to position [36477, 0]
type input "**"
click at [220, 78] on button "← Back" at bounding box center [229, 78] width 65 height 27
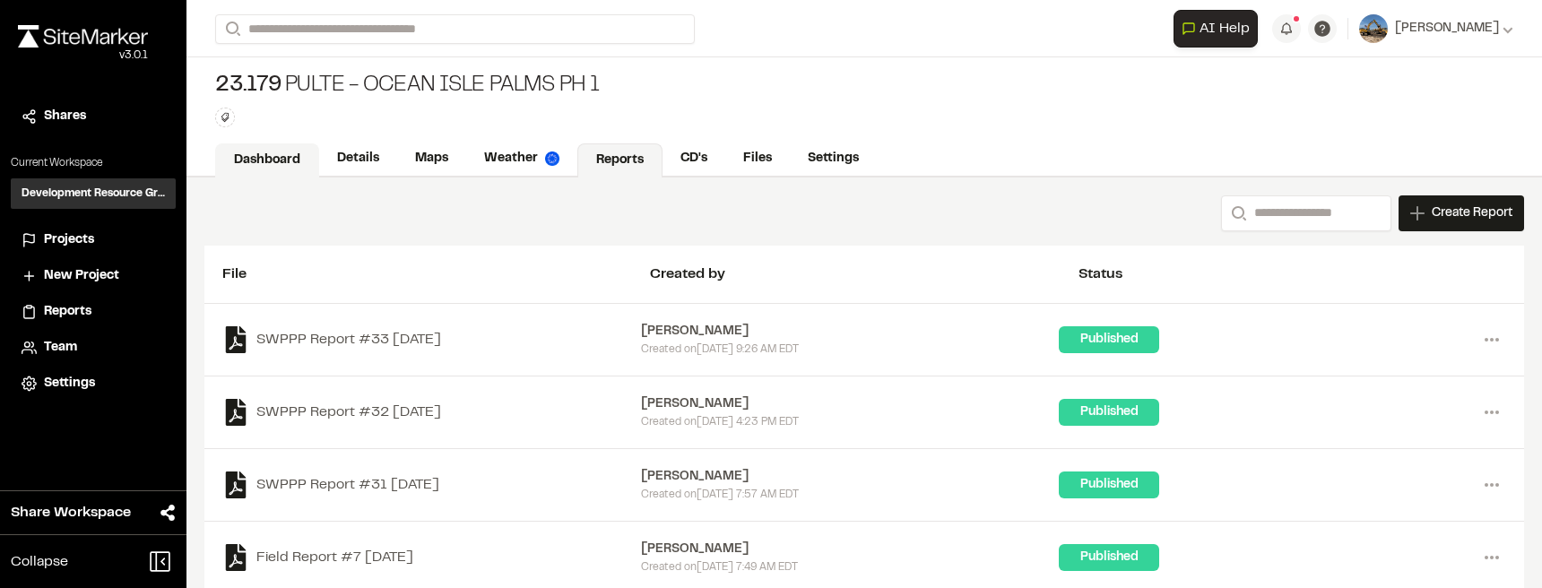
click at [306, 161] on link "Dashboard" at bounding box center [267, 160] width 104 height 34
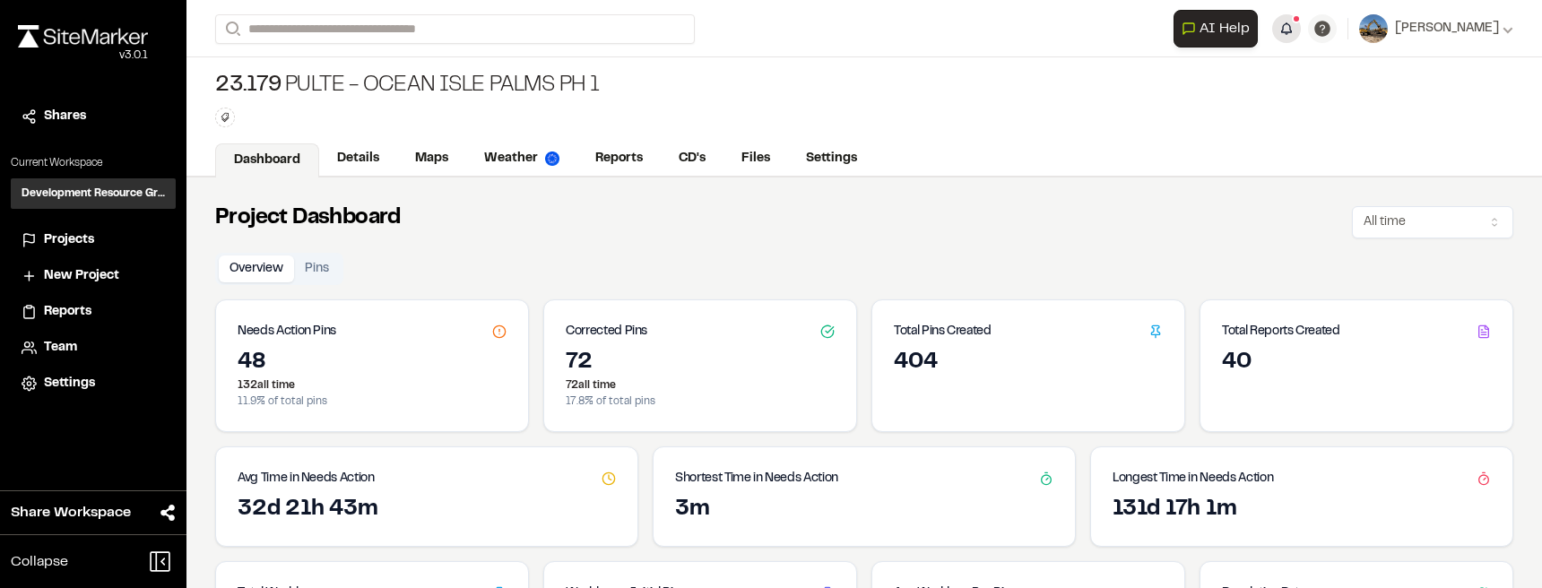
click at [1291, 37] on button "button" at bounding box center [1286, 28] width 29 height 29
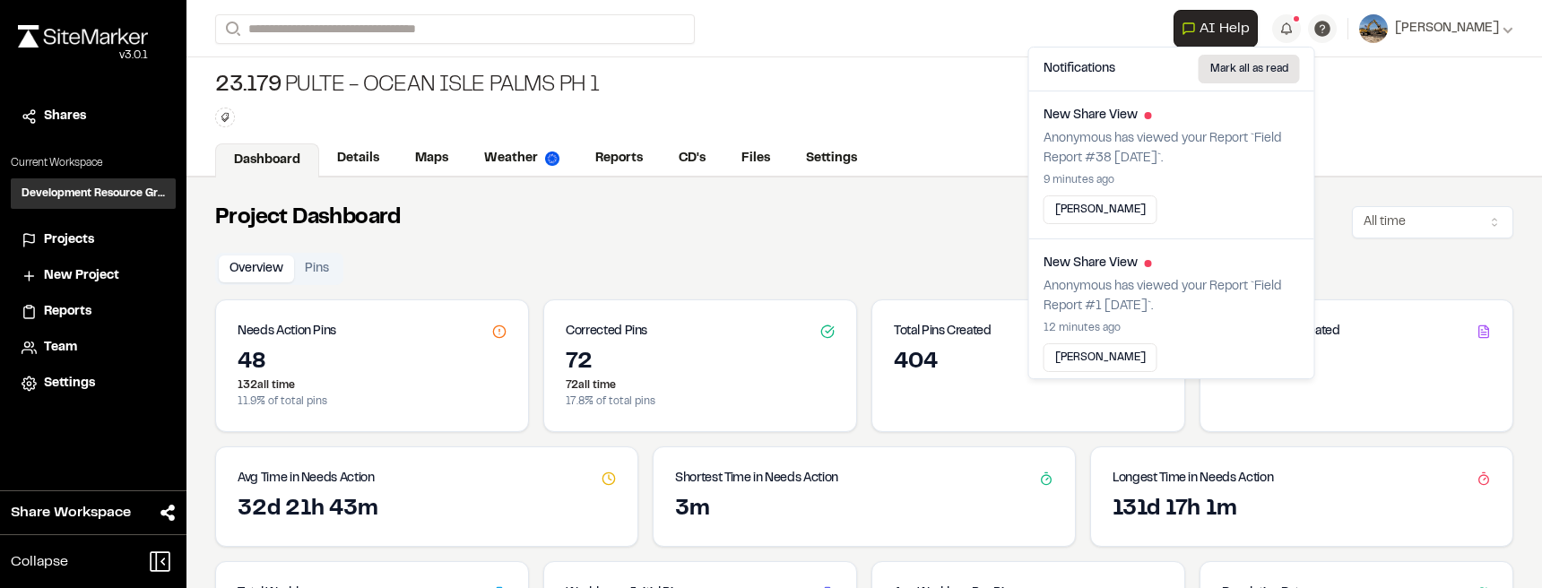
click at [1265, 67] on button "Mark all as read" at bounding box center [1248, 69] width 101 height 29
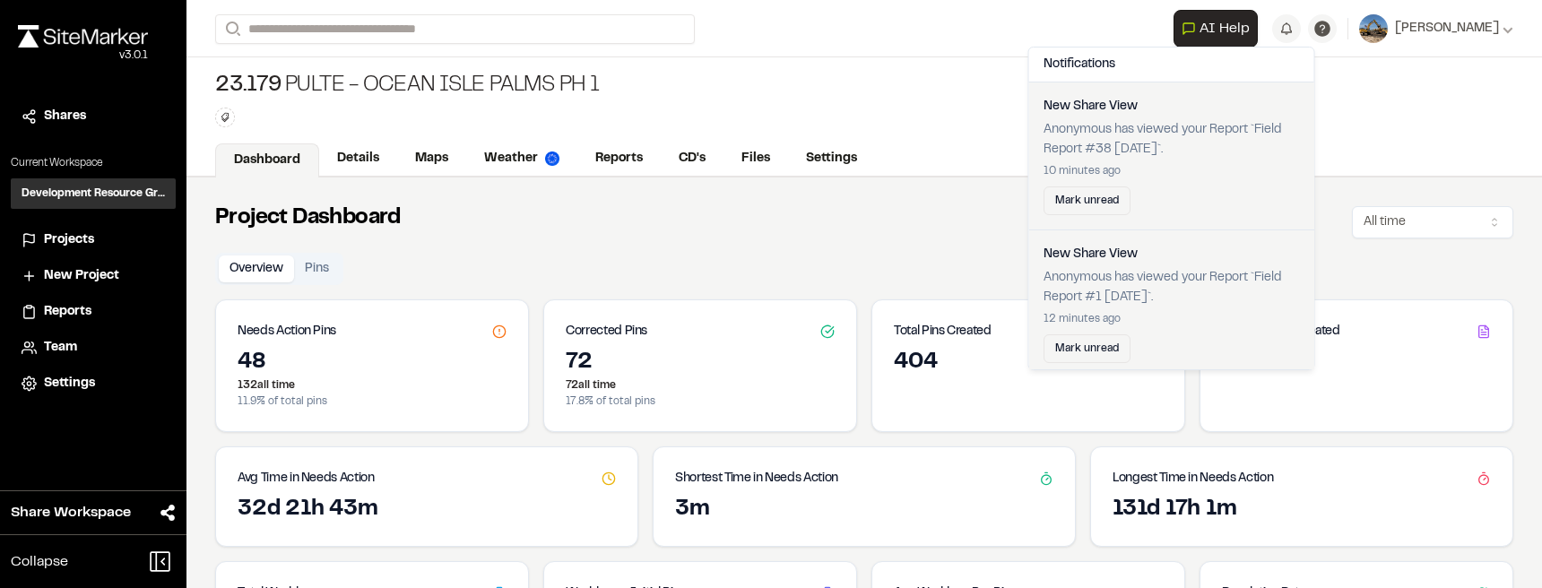
click at [1362, 94] on div "23.179 Pulte - Ocean Isle Palms Ph 1 Type Enter or comma to add tag." at bounding box center [863, 99] width 1355 height 84
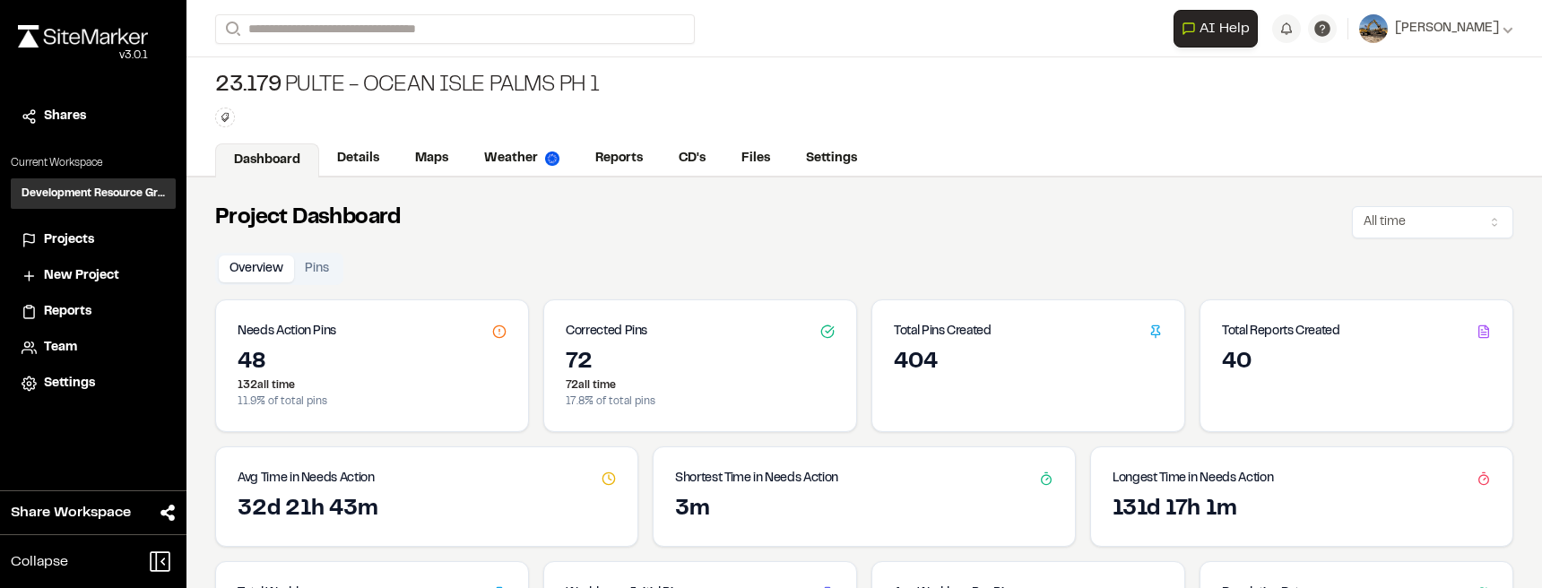
click at [80, 246] on span "Projects" at bounding box center [69, 240] width 50 height 20
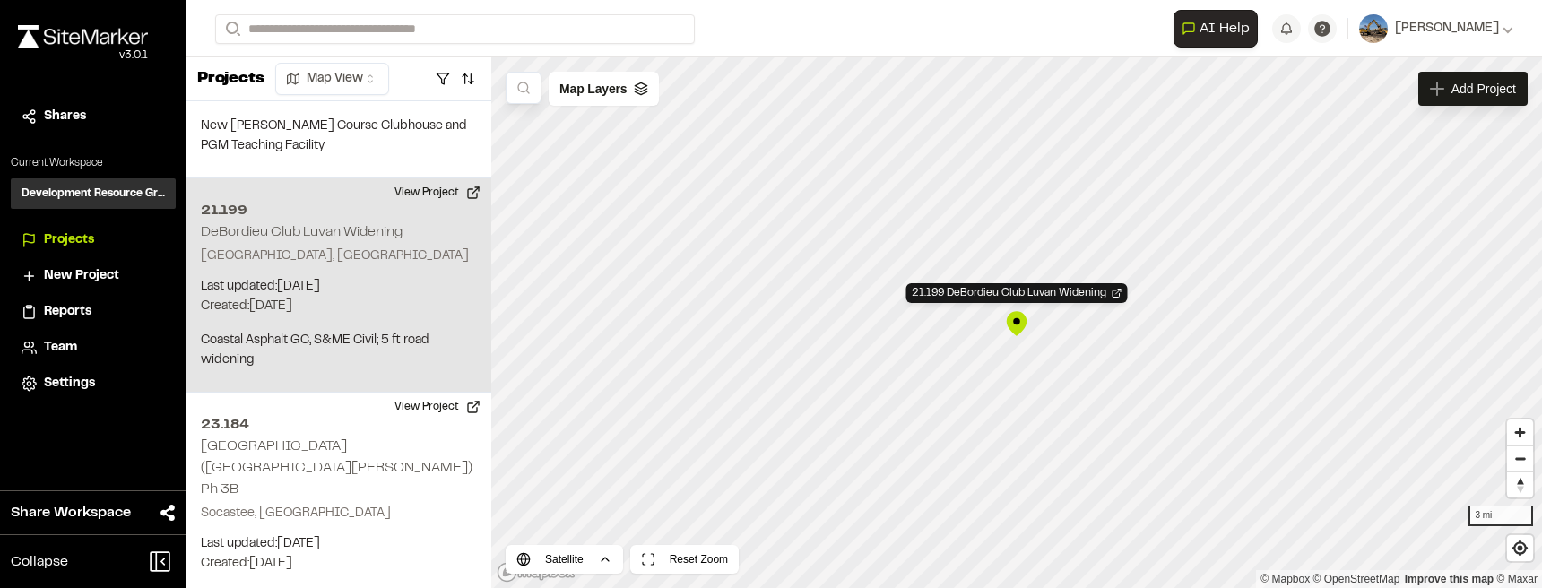
scroll to position [1666, 0]
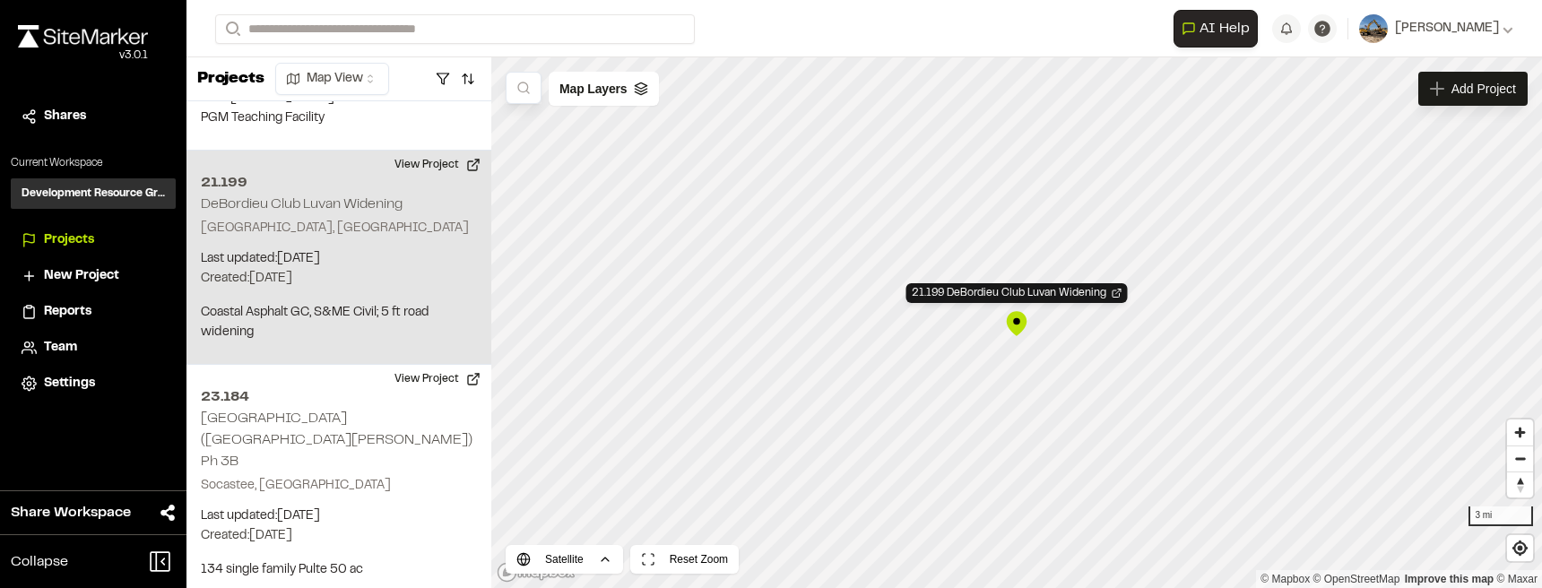
click at [1015, 333] on div "21.199 DeBordieu Club Luvan Widening" at bounding box center [1016, 323] width 27 height 27
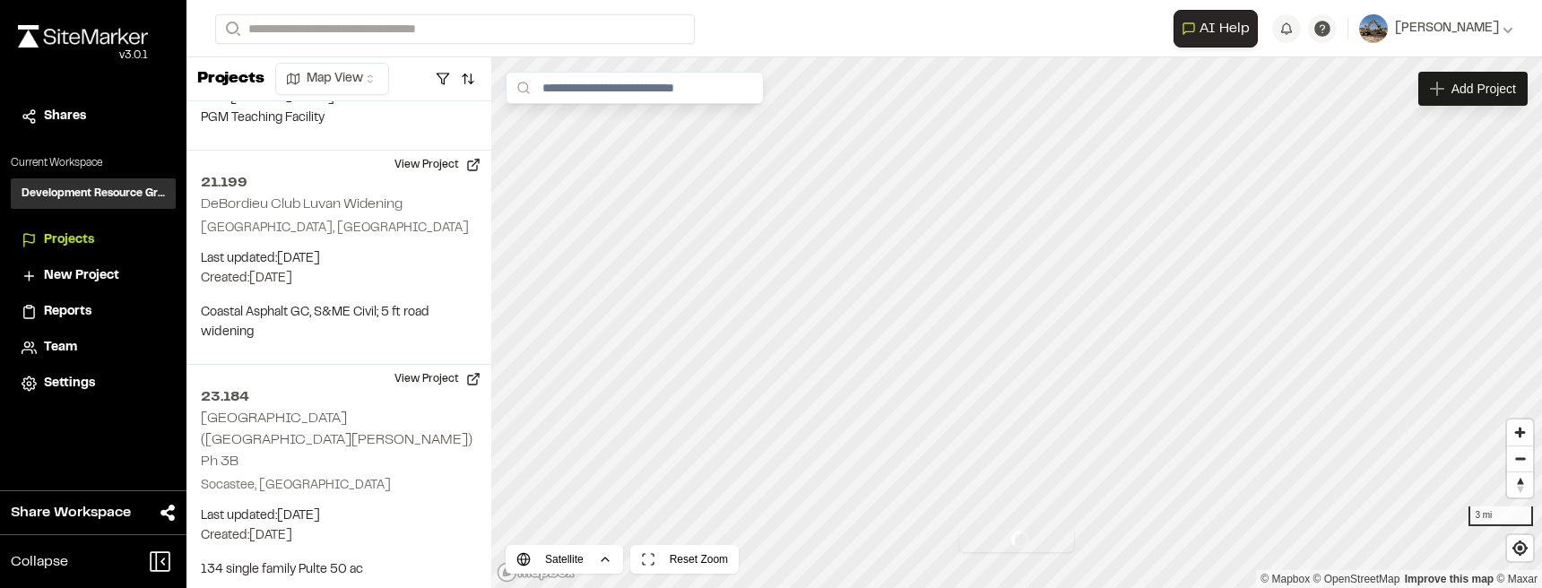
scroll to position [1674, 0]
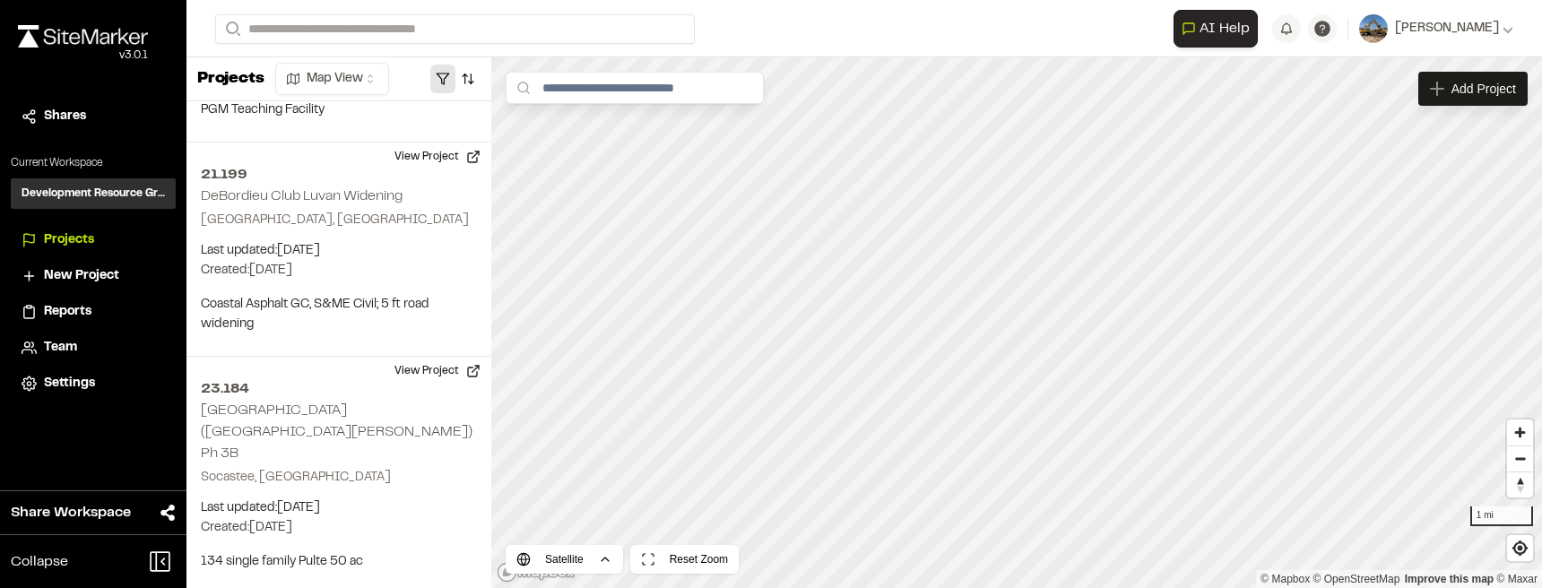
click at [445, 85] on button "button" at bounding box center [442, 79] width 25 height 29
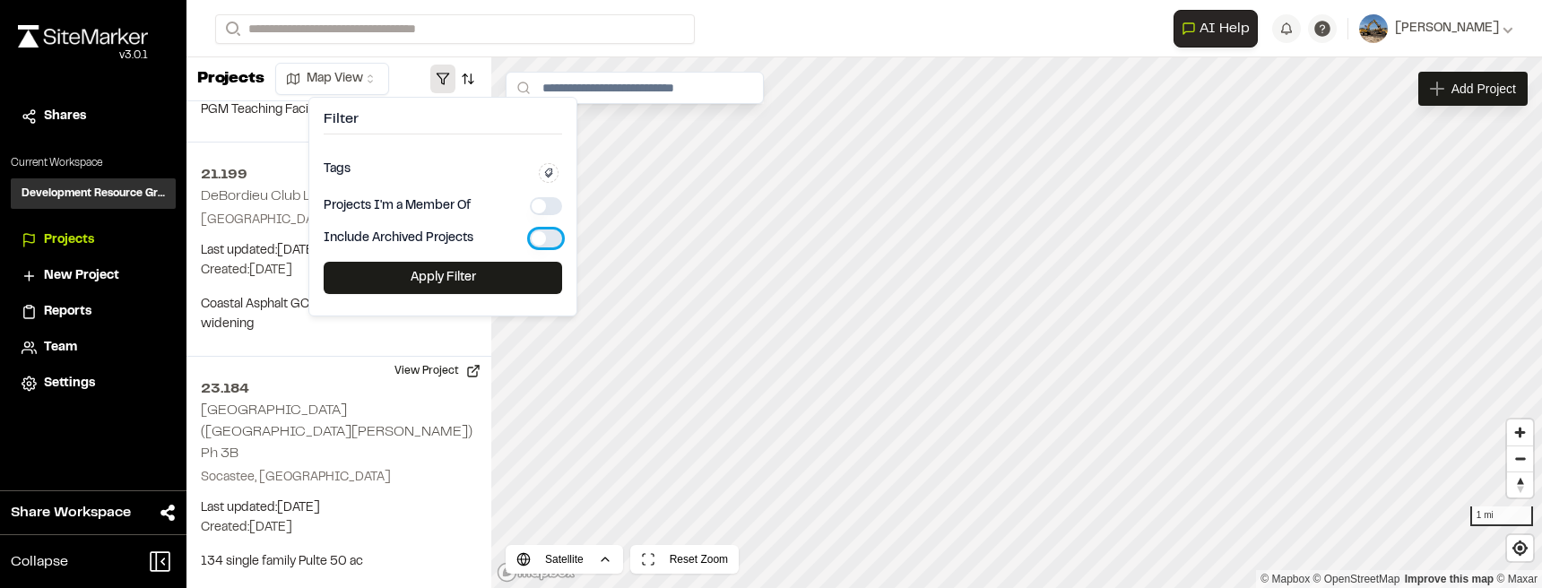
click at [556, 237] on button "button" at bounding box center [546, 238] width 32 height 18
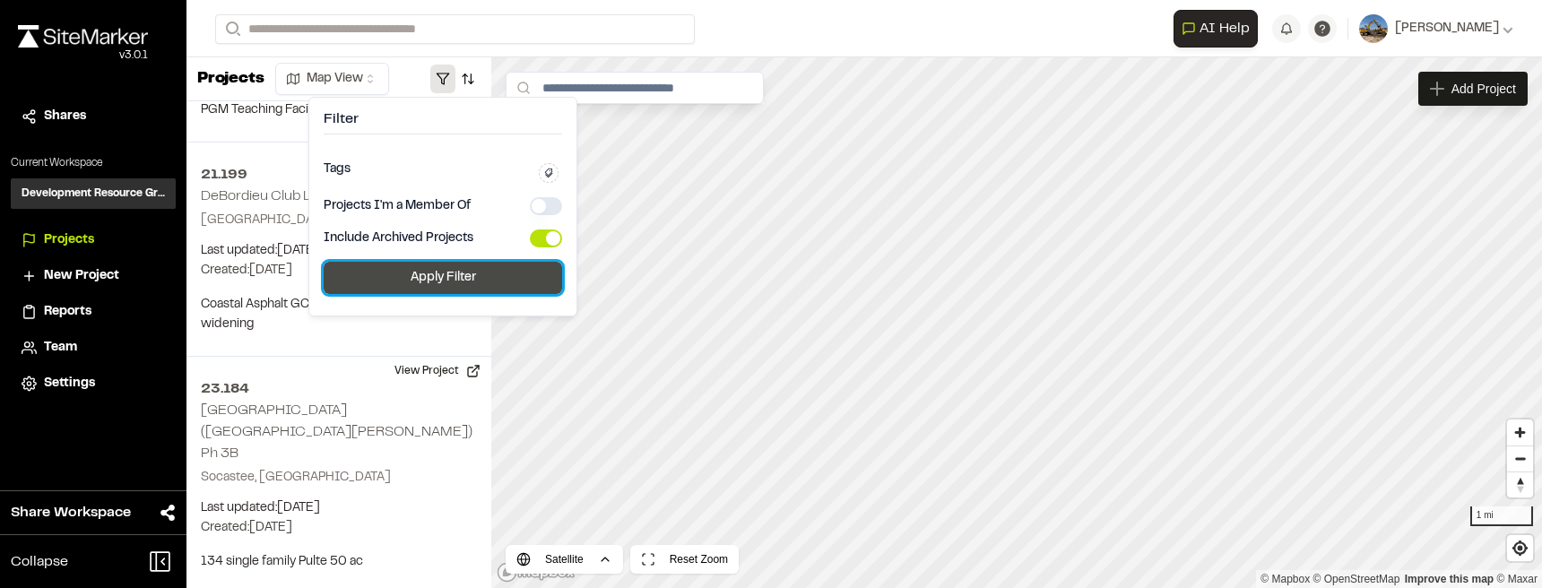
click at [491, 293] on button "Apply Filter" at bounding box center [443, 278] width 238 height 32
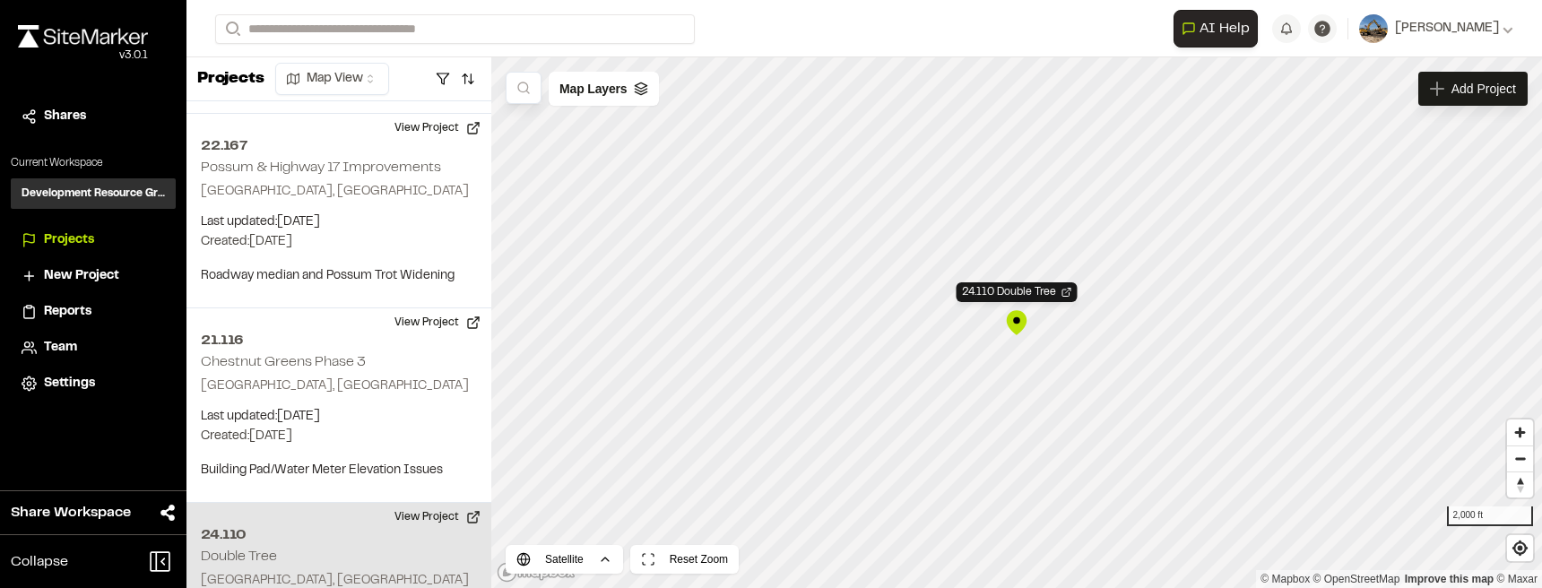
scroll to position [15295, 0]
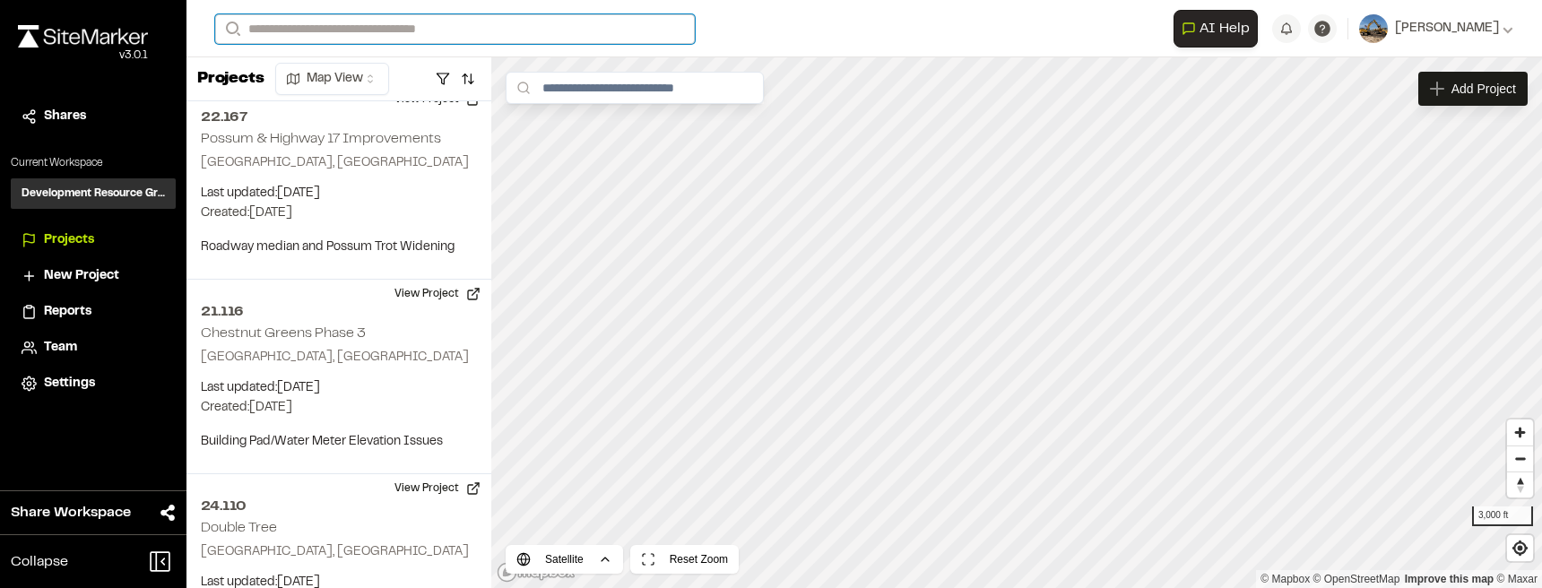
click at [507, 39] on input "Search" at bounding box center [454, 29] width 479 height 30
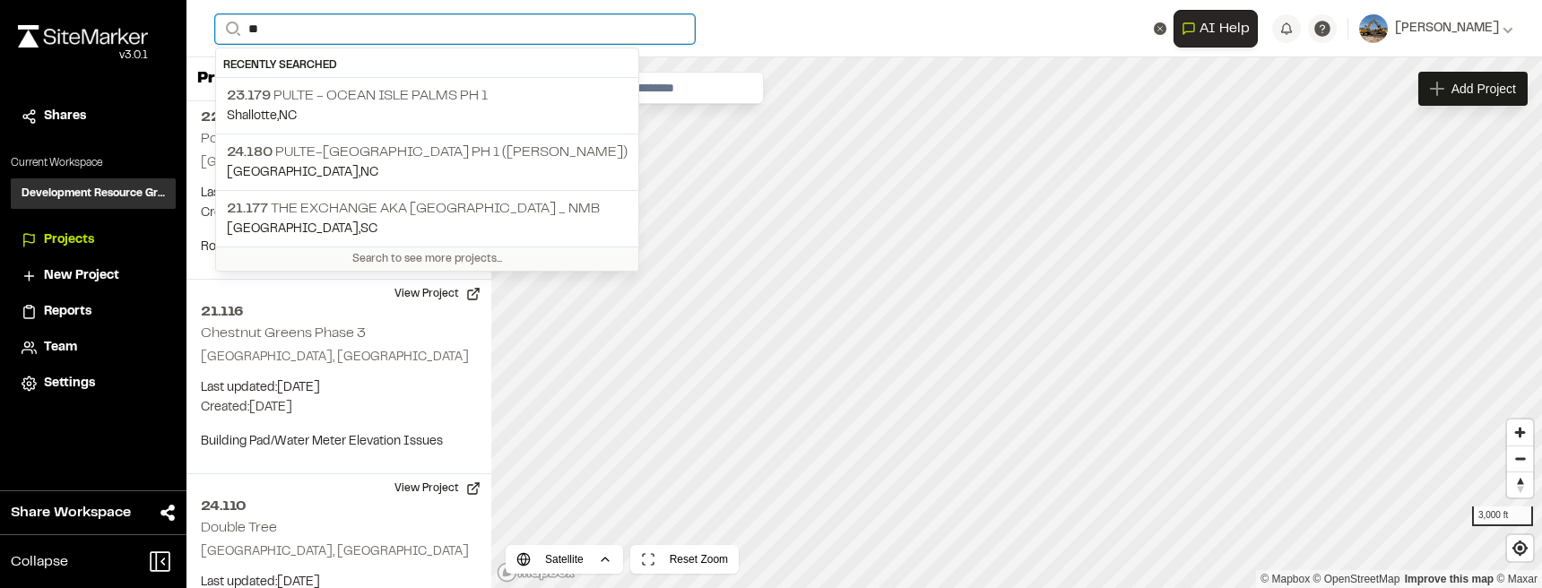
type input "***"
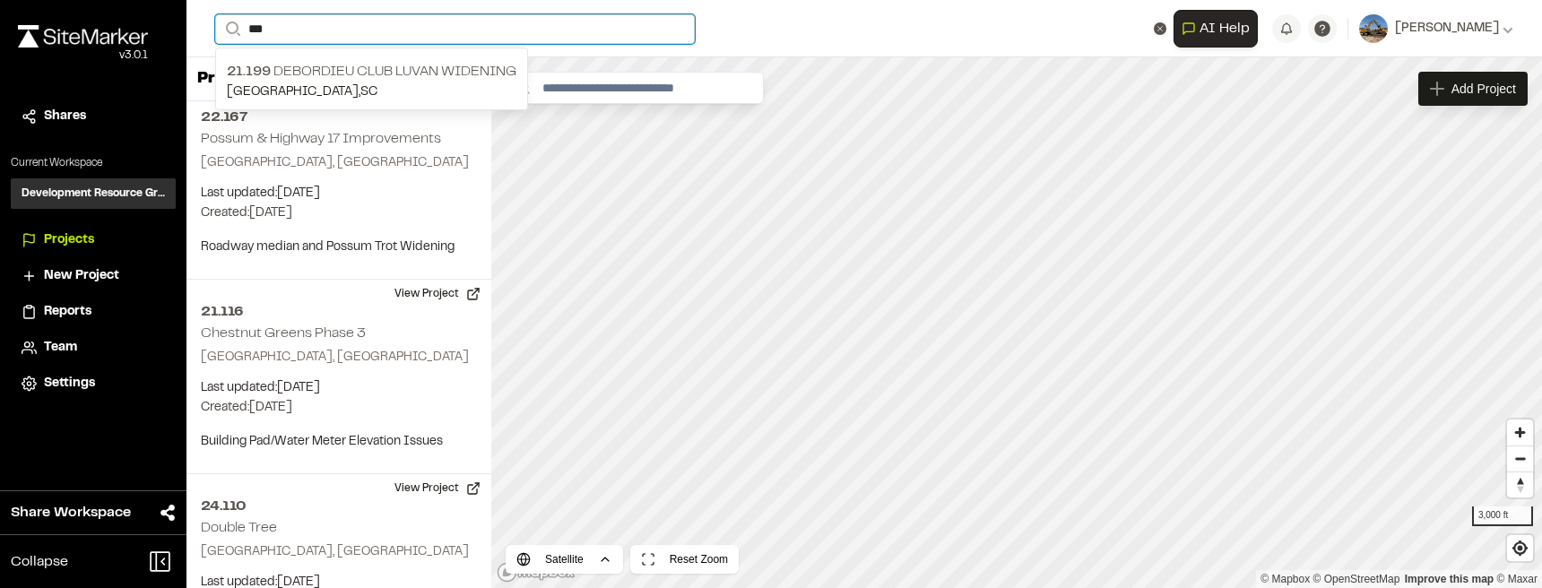
drag, startPoint x: 249, startPoint y: 29, endPoint x: 284, endPoint y: 32, distance: 35.1
click at [284, 32] on input "***" at bounding box center [454, 29] width 479 height 30
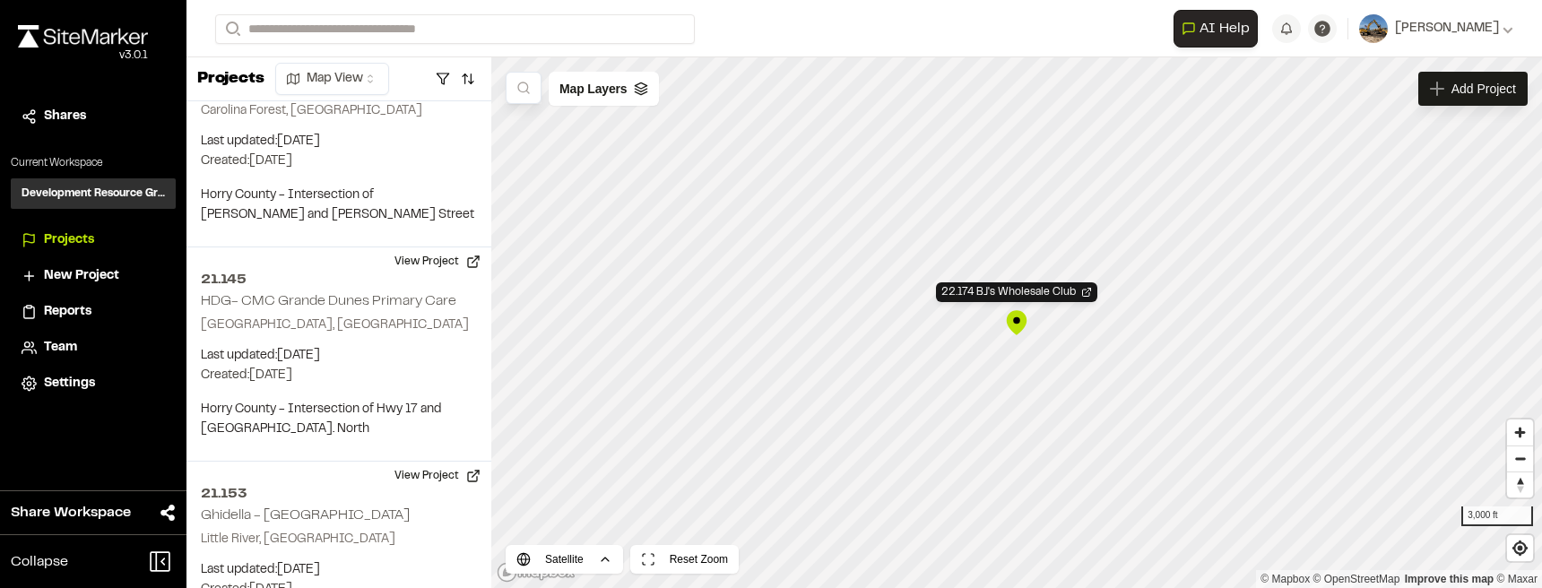
scroll to position [19803, 0]
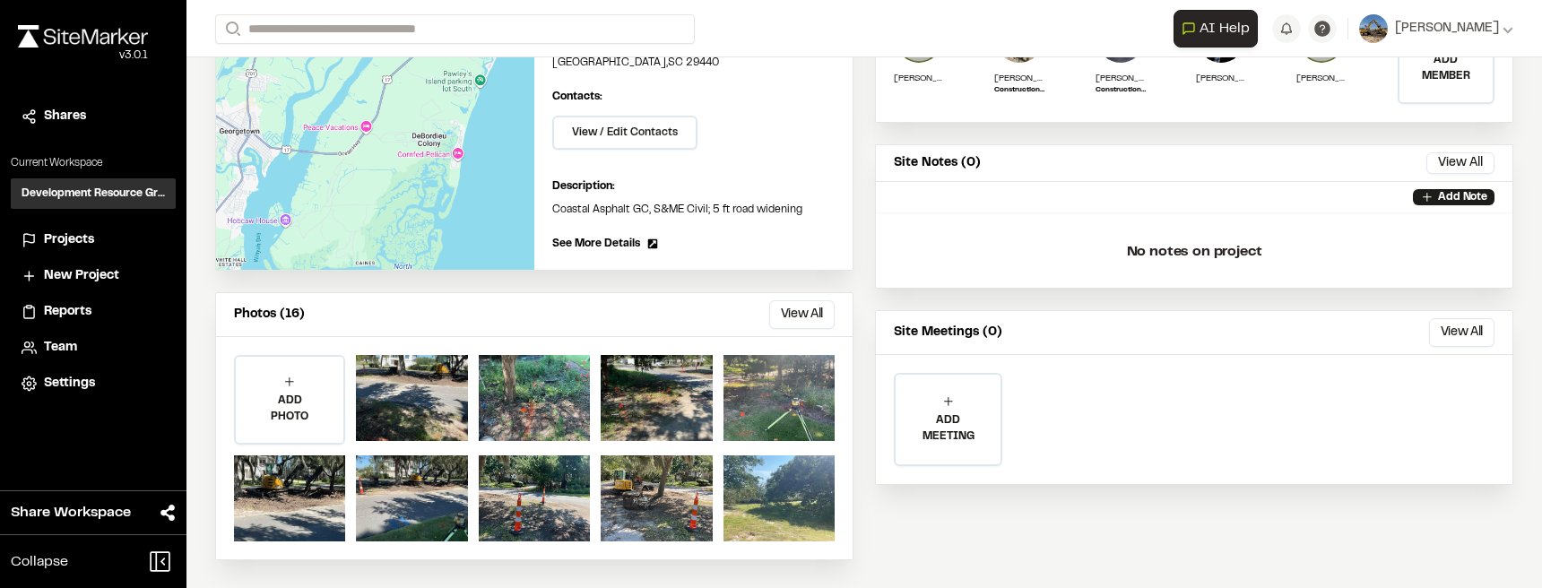
scroll to position [30, 0]
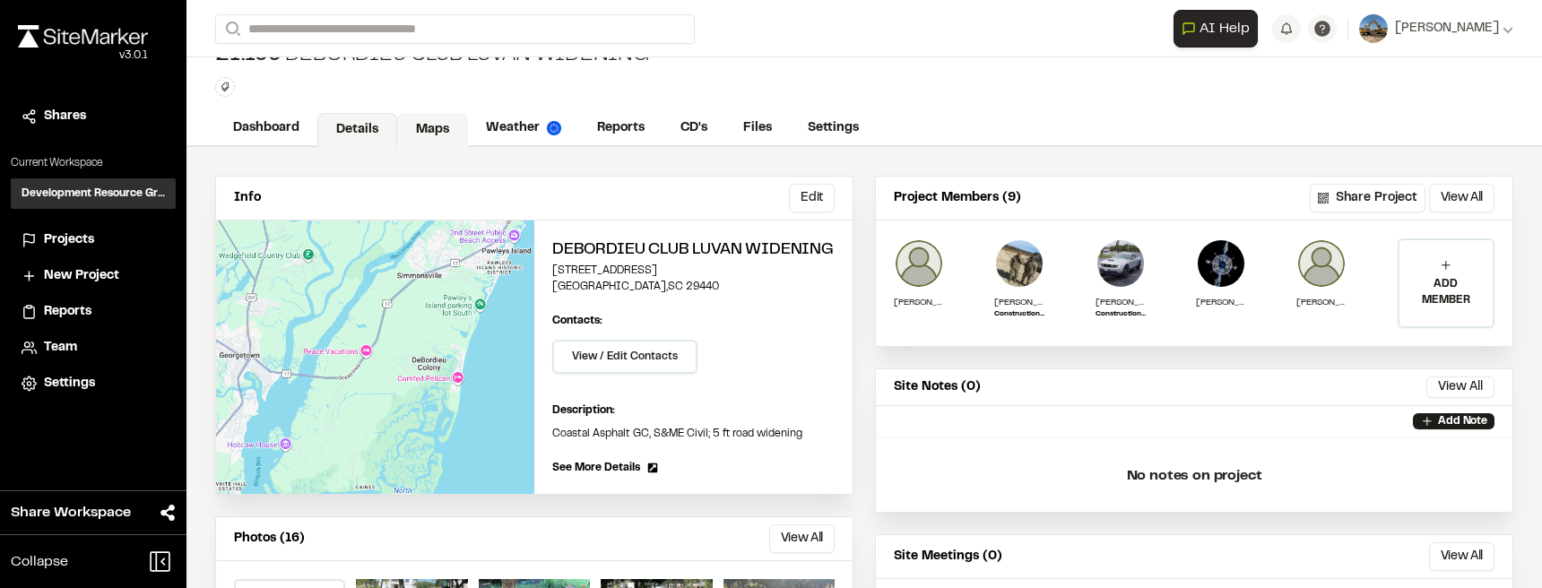
click at [441, 125] on link "Maps" at bounding box center [432, 130] width 71 height 34
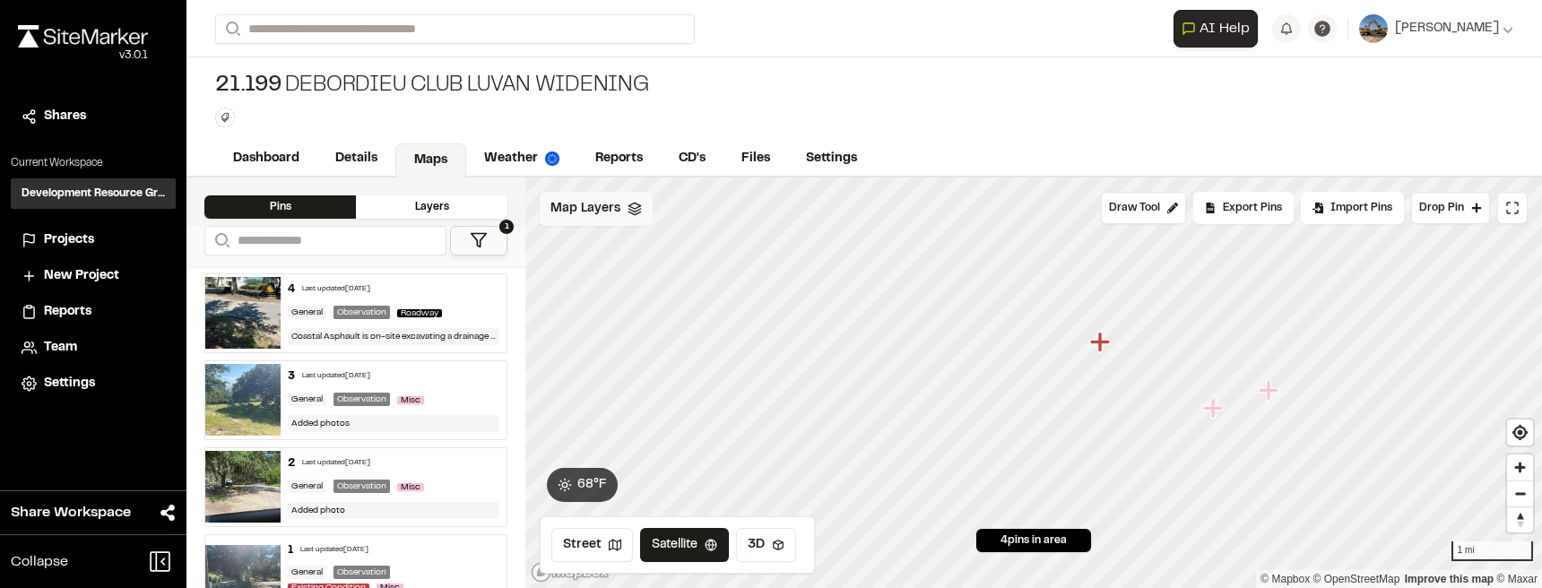
click at [597, 204] on span "Map Layers" at bounding box center [585, 209] width 70 height 20
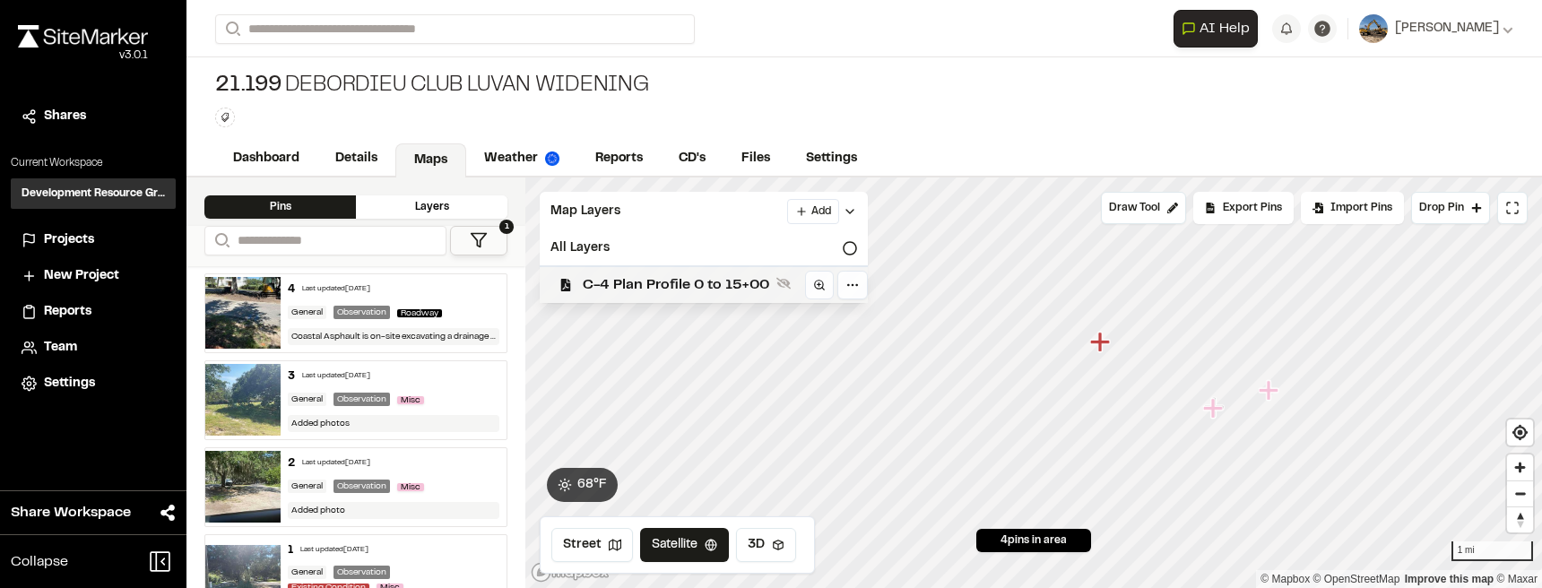
click at [652, 287] on span "C-4 Plan Profile 0 to 15+00" at bounding box center [676, 285] width 186 height 22
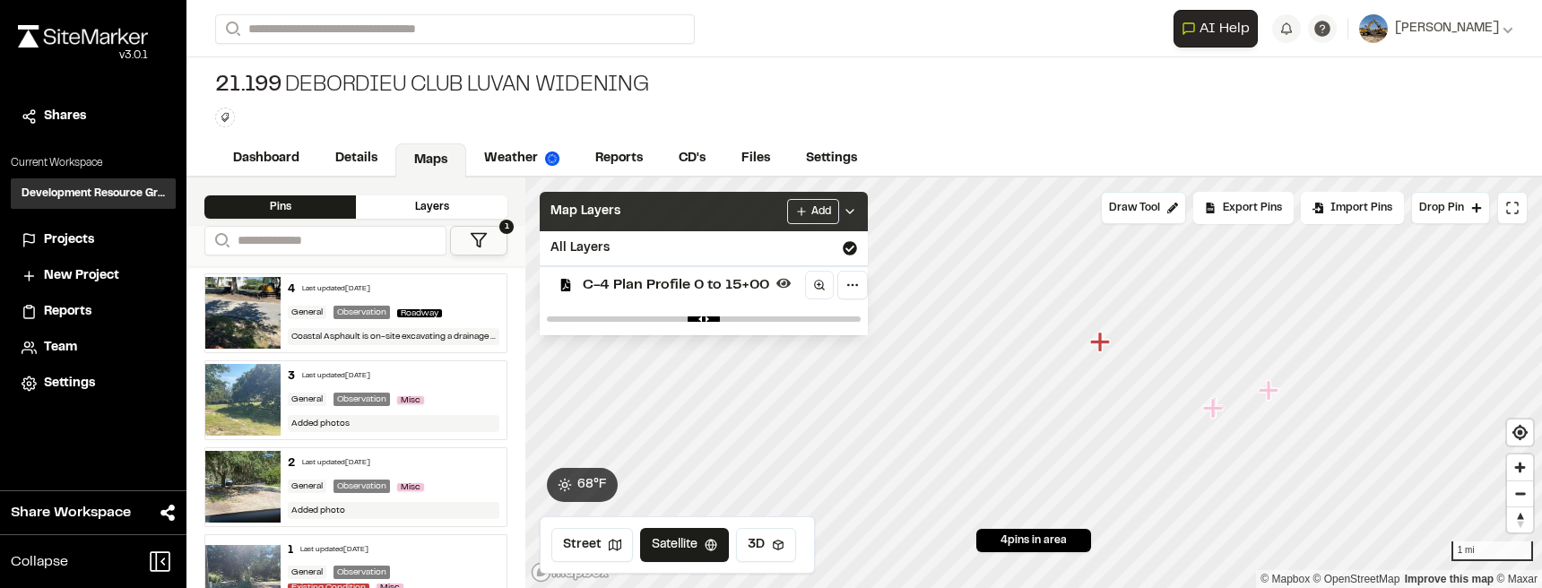
click at [851, 207] on icon at bounding box center [849, 211] width 14 height 14
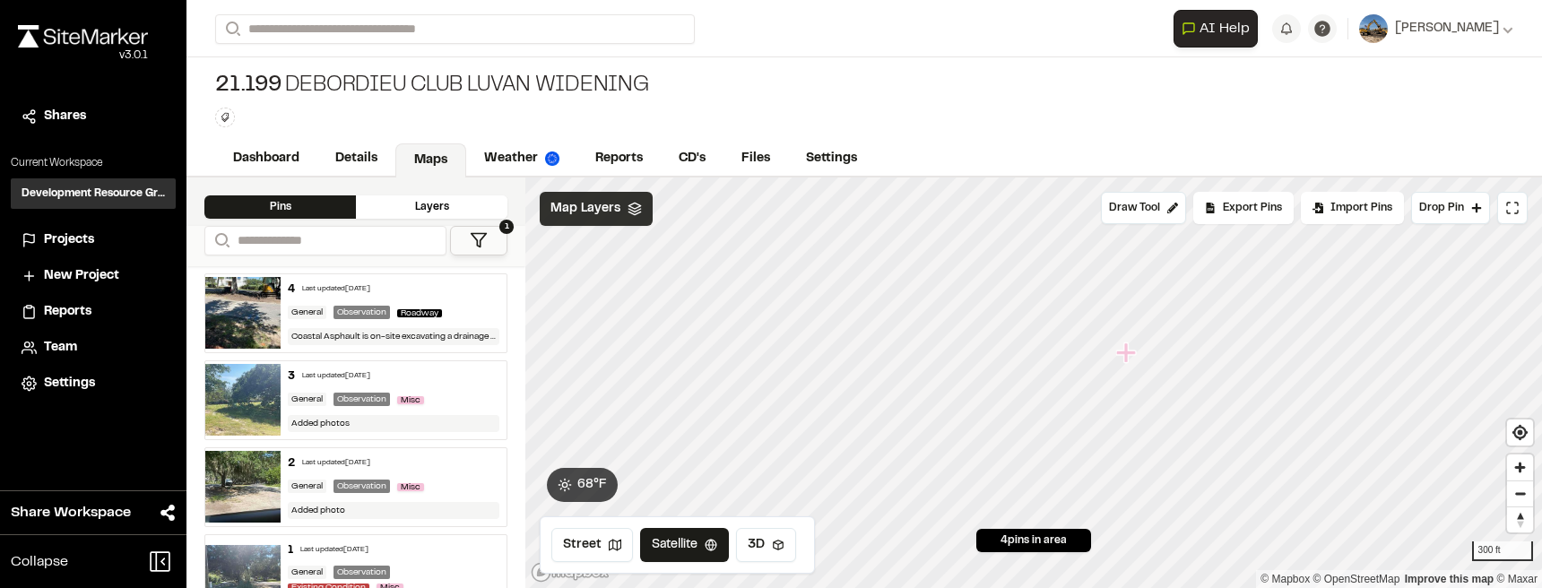
click at [1122, 356] on icon "Map marker" at bounding box center [1127, 352] width 23 height 23
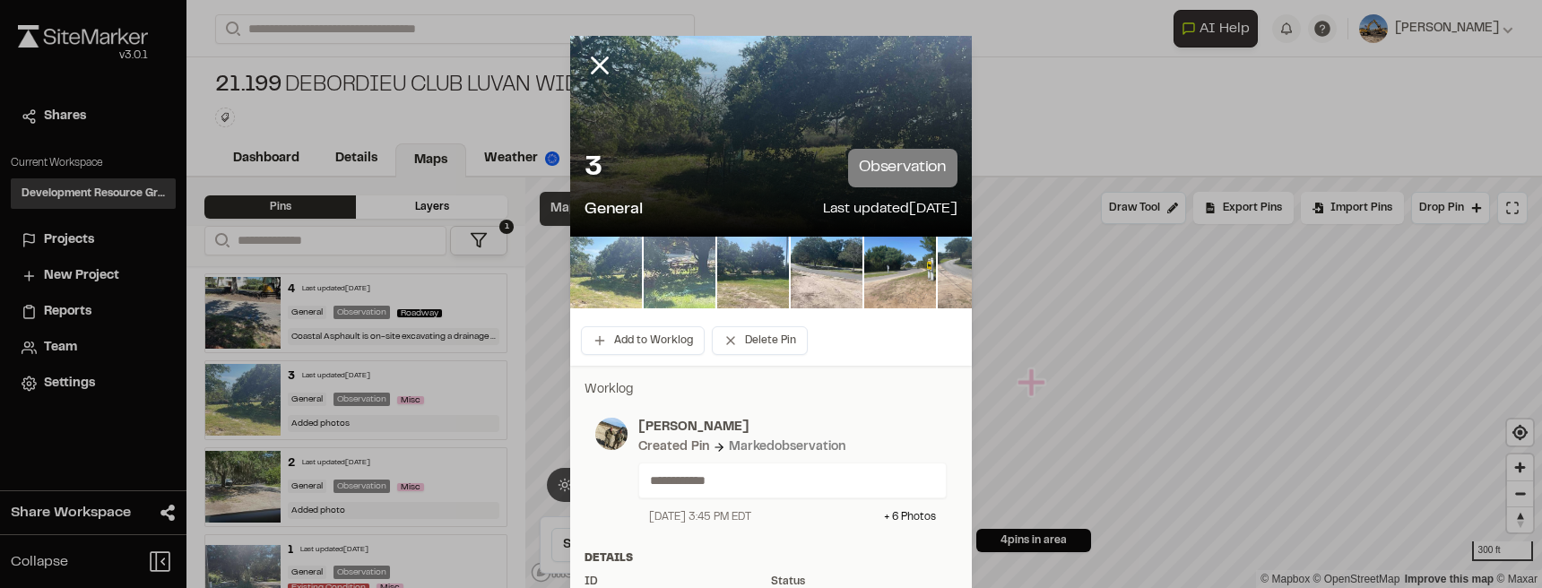
click at [626, 296] on img at bounding box center [606, 273] width 72 height 72
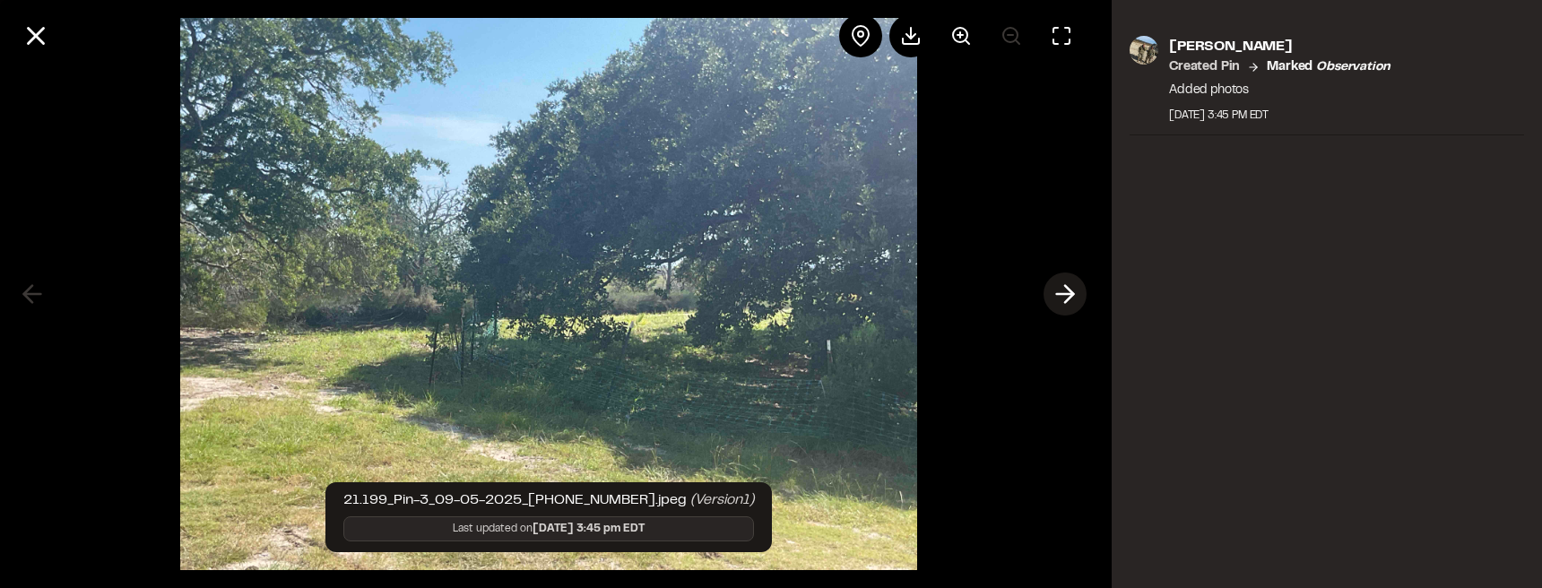
click at [1054, 290] on icon at bounding box center [1064, 294] width 29 height 30
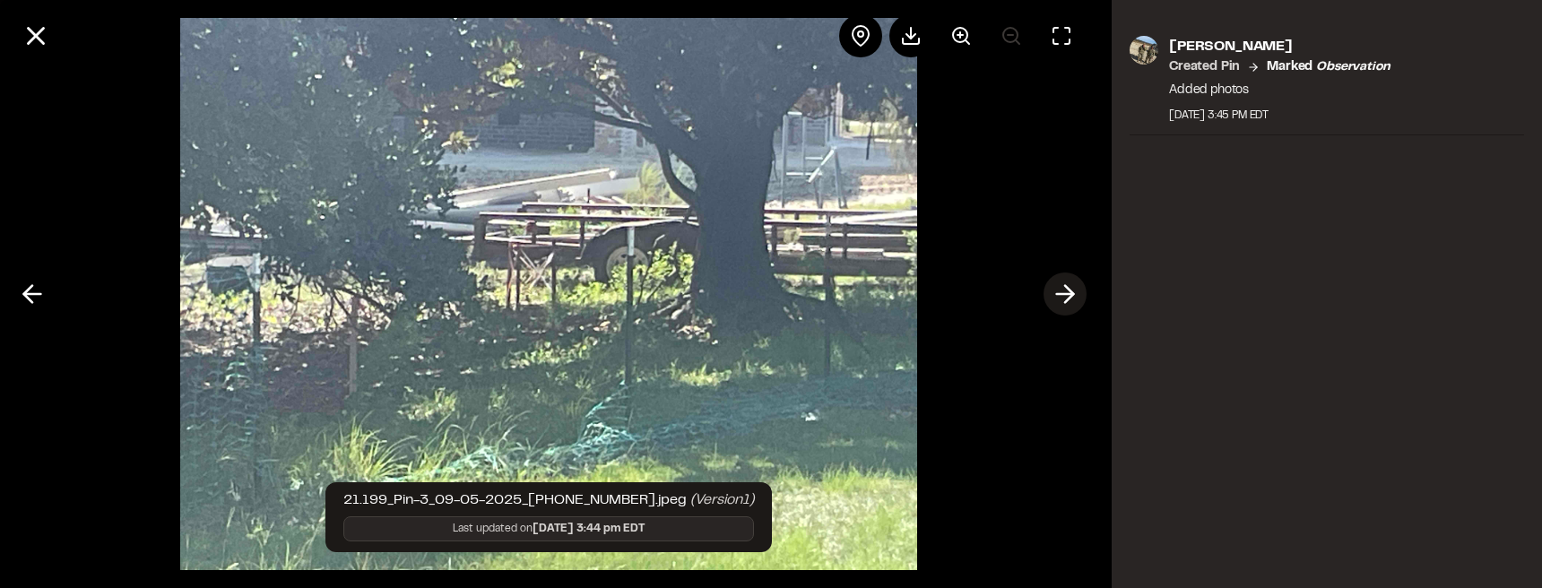
click at [1054, 290] on icon at bounding box center [1064, 294] width 29 height 30
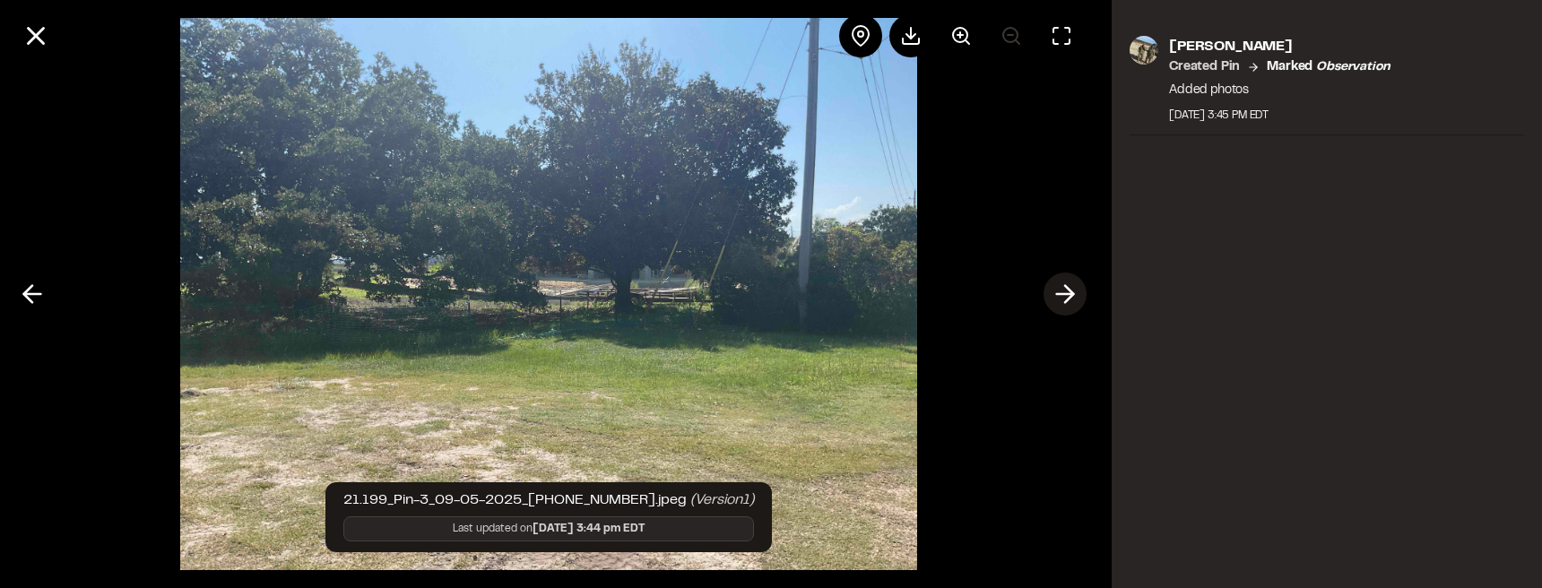
click at [1054, 290] on icon at bounding box center [1064, 294] width 29 height 30
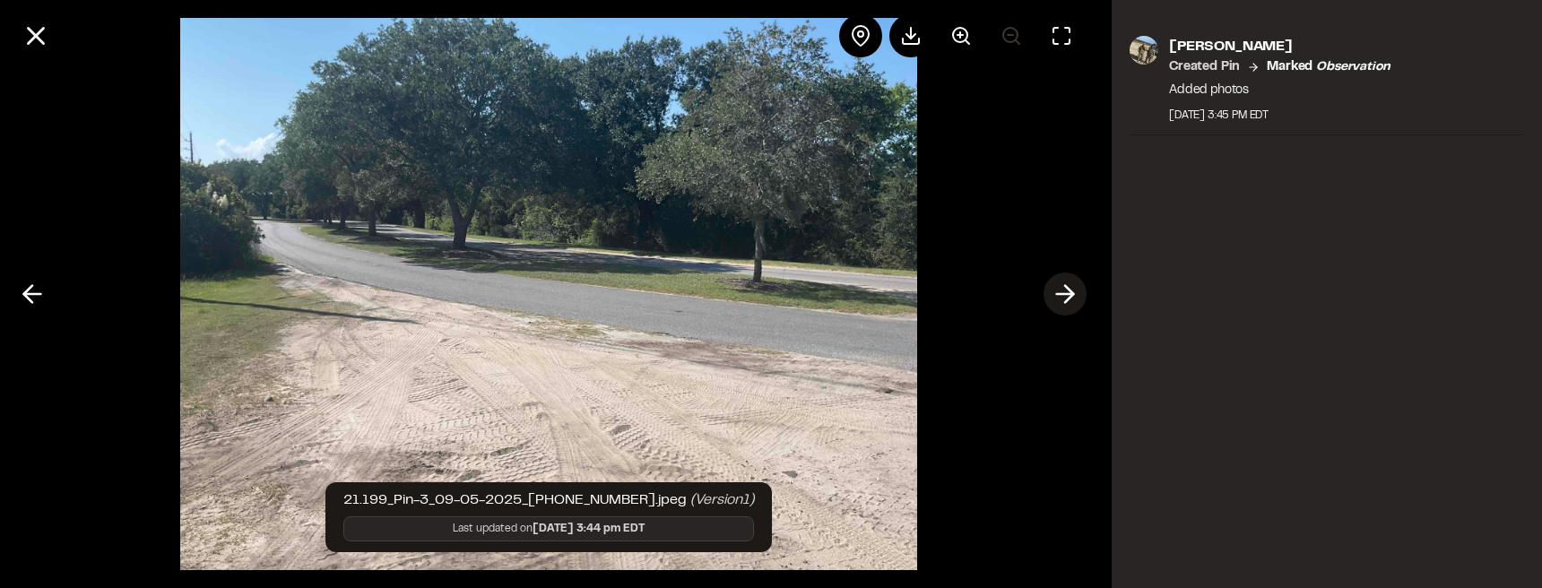
click at [1064, 298] on icon at bounding box center [1064, 294] width 29 height 30
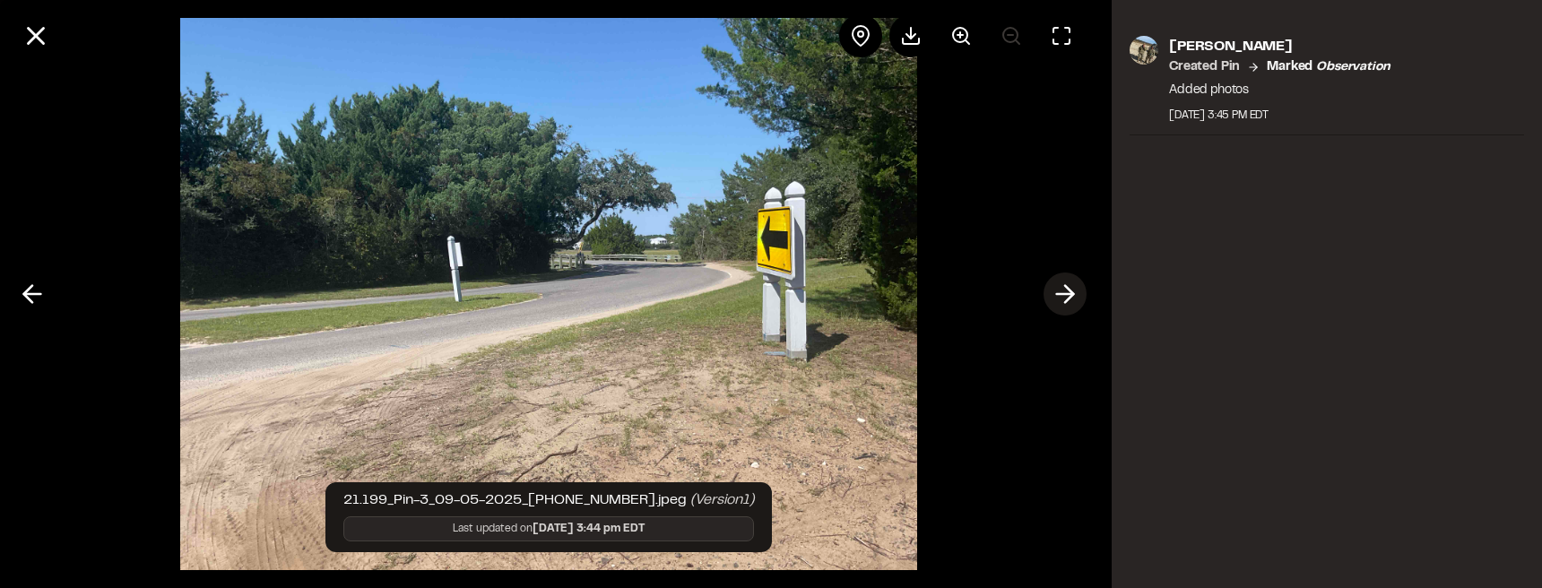
click at [1064, 298] on icon at bounding box center [1064, 294] width 29 height 30
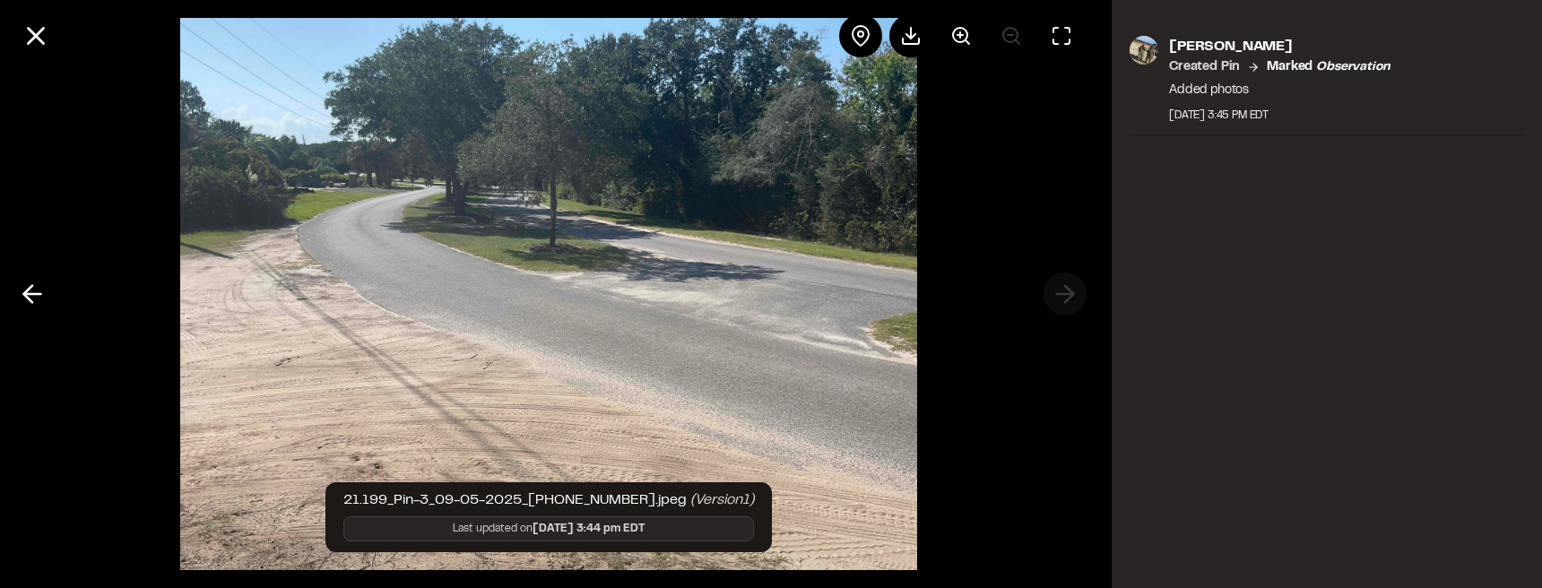
click at [1064, 298] on div at bounding box center [548, 294] width 1097 height 588
click at [48, 34] on icon at bounding box center [36, 36] width 30 height 30
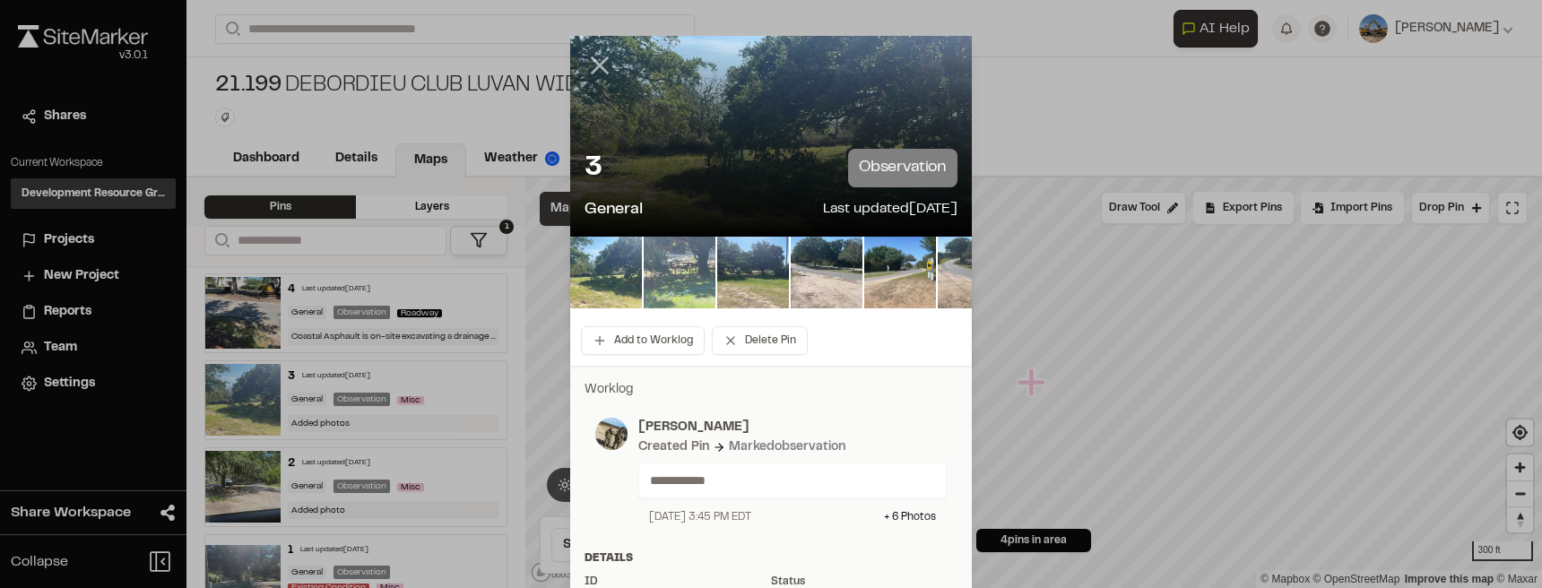
click at [594, 64] on line at bounding box center [599, 65] width 15 height 15
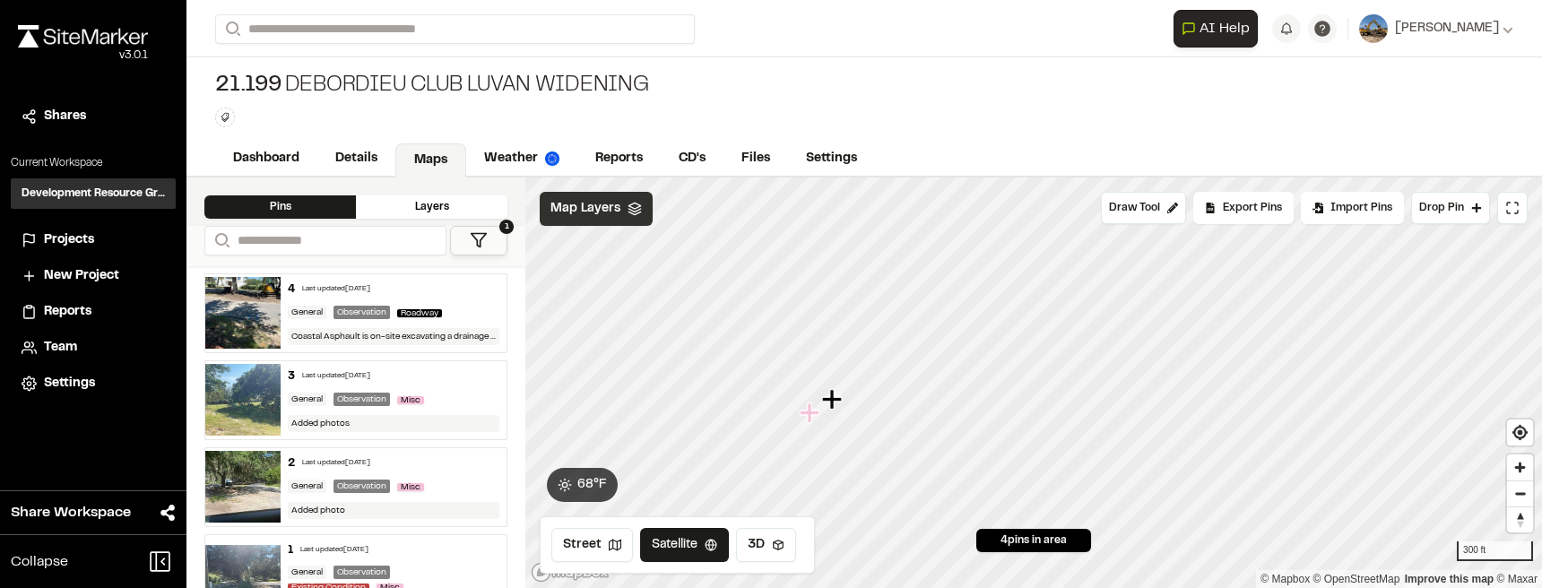
click at [827, 402] on icon "Map marker" at bounding box center [833, 399] width 23 height 23
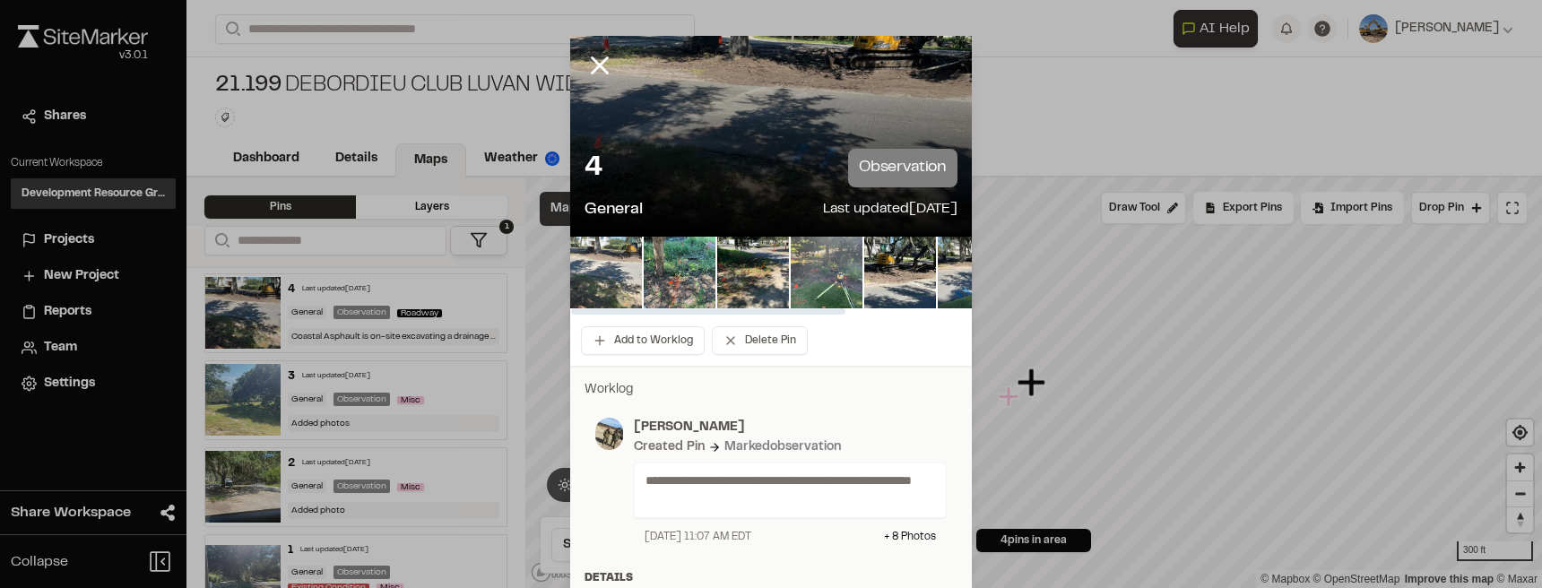
click at [618, 277] on img at bounding box center [606, 273] width 72 height 72
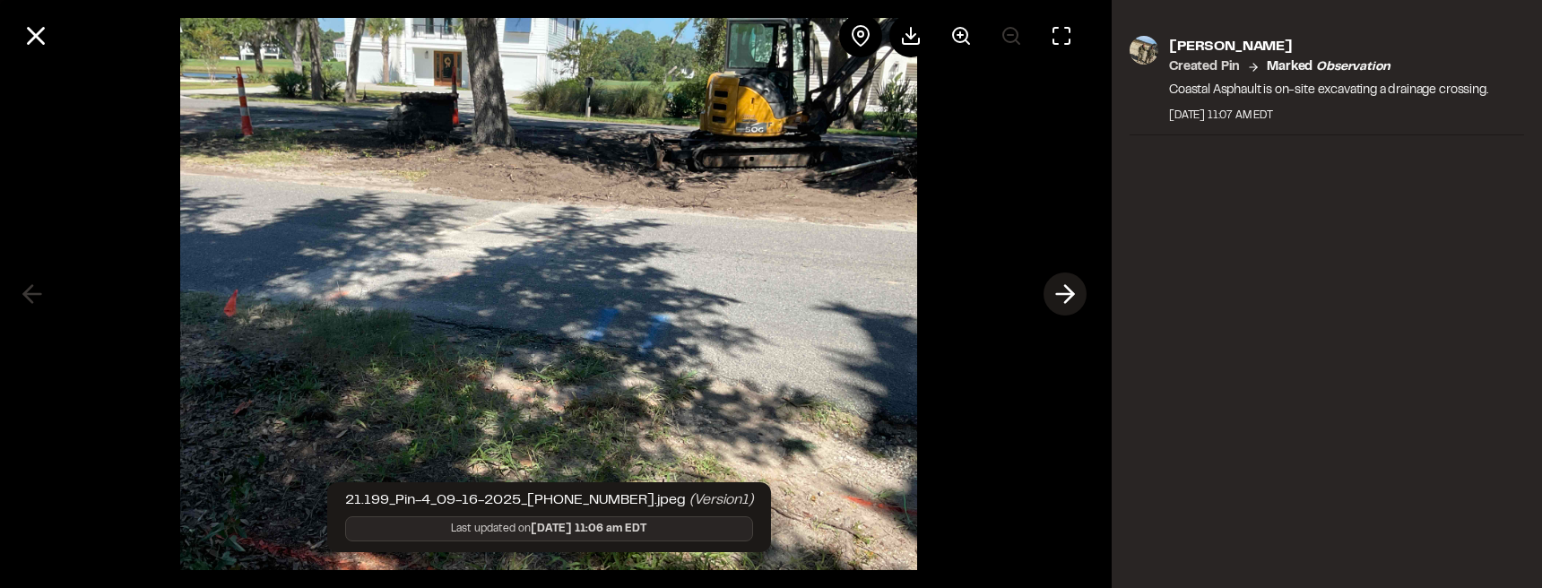
click at [1067, 288] on polyline at bounding box center [1069, 294] width 8 height 17
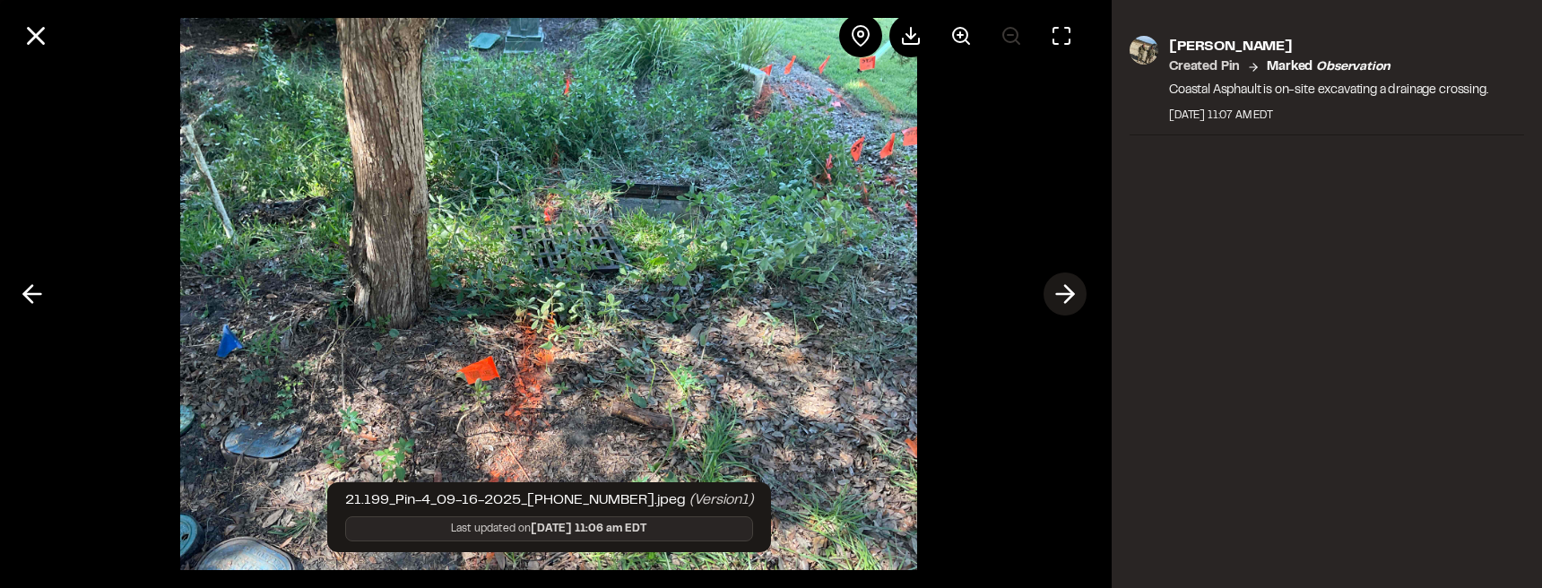
click at [1067, 290] on icon at bounding box center [1064, 294] width 29 height 30
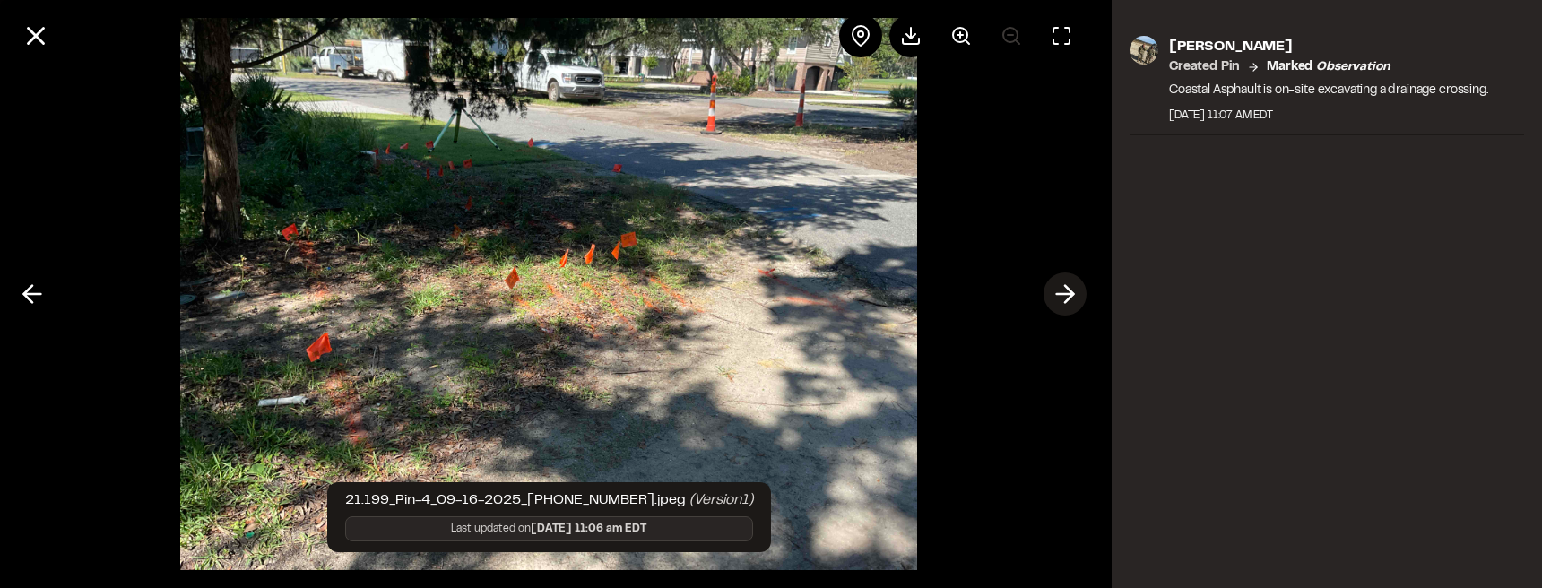
click at [1067, 290] on icon at bounding box center [1064, 294] width 29 height 30
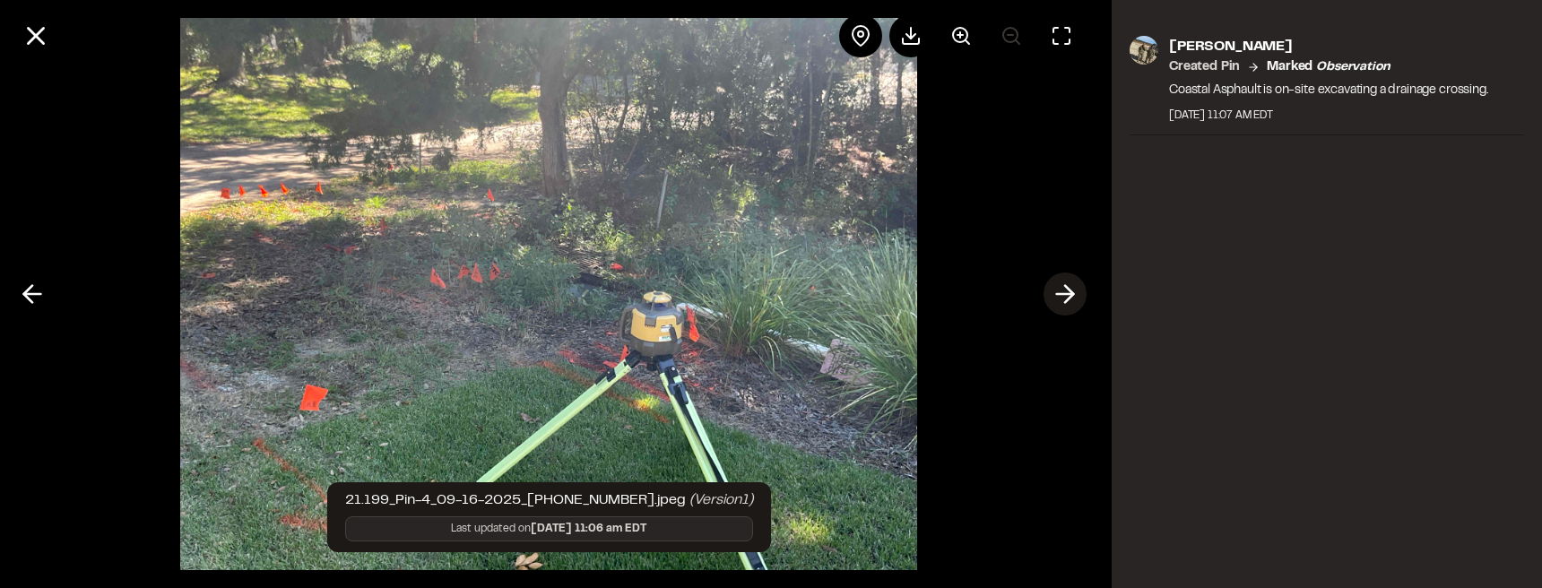
click at [1067, 290] on icon at bounding box center [1064, 294] width 29 height 30
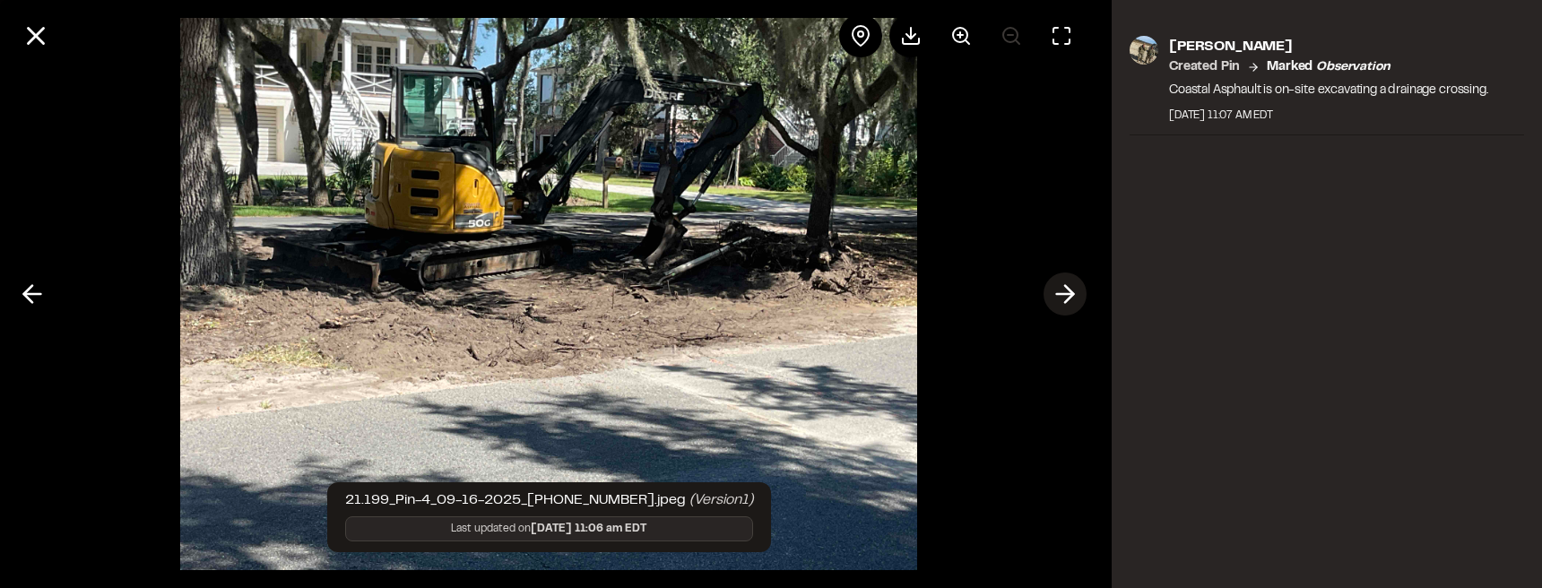
click at [1067, 290] on icon at bounding box center [1064, 294] width 29 height 30
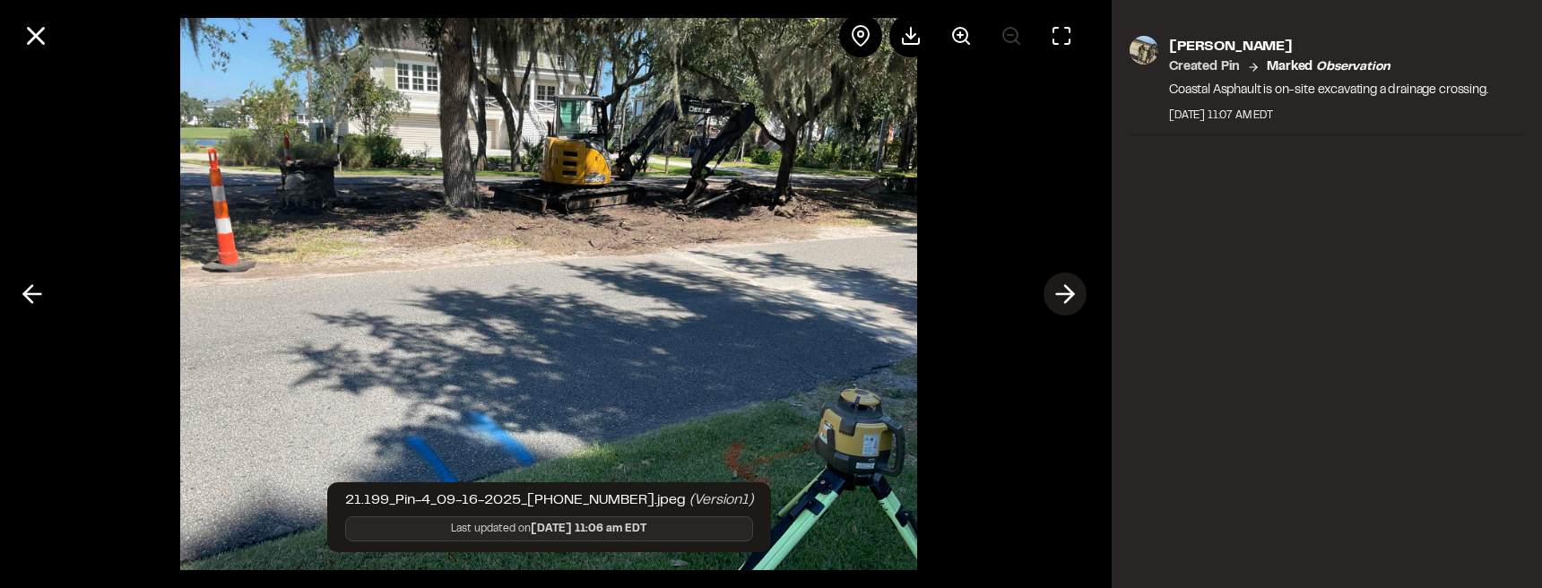
click at [1067, 290] on icon at bounding box center [1064, 294] width 29 height 30
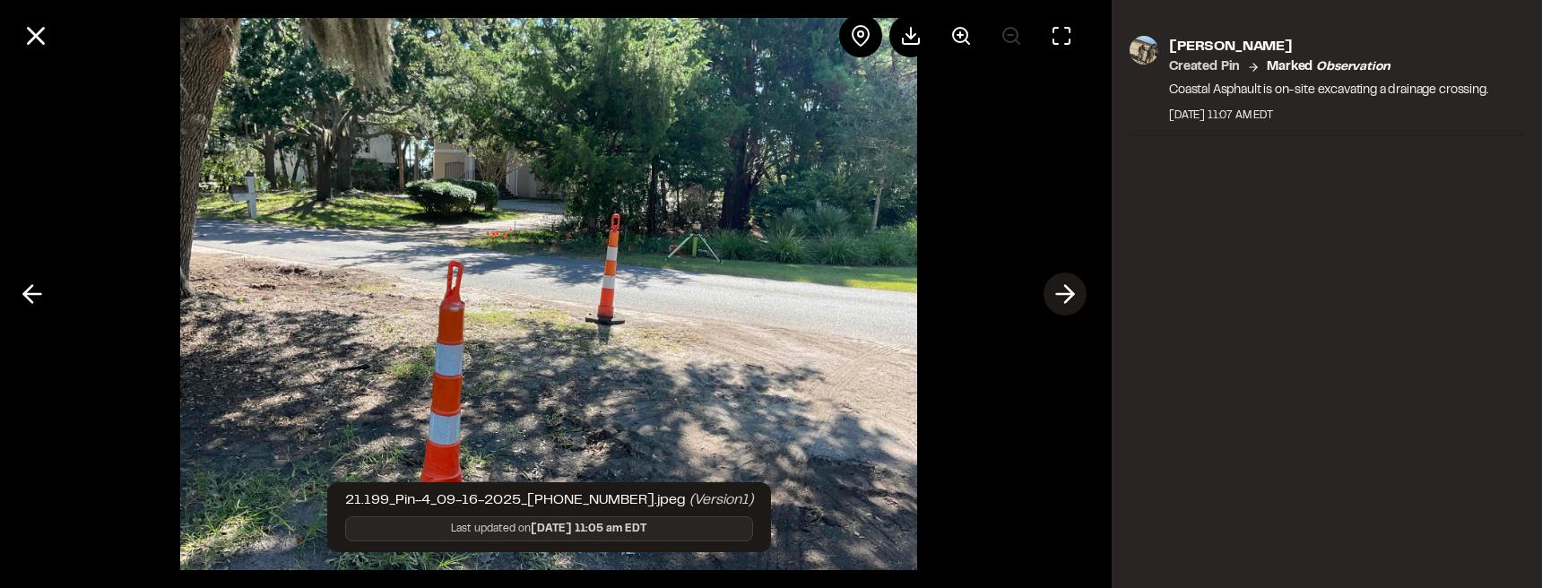
click at [1067, 290] on icon at bounding box center [1064, 294] width 29 height 30
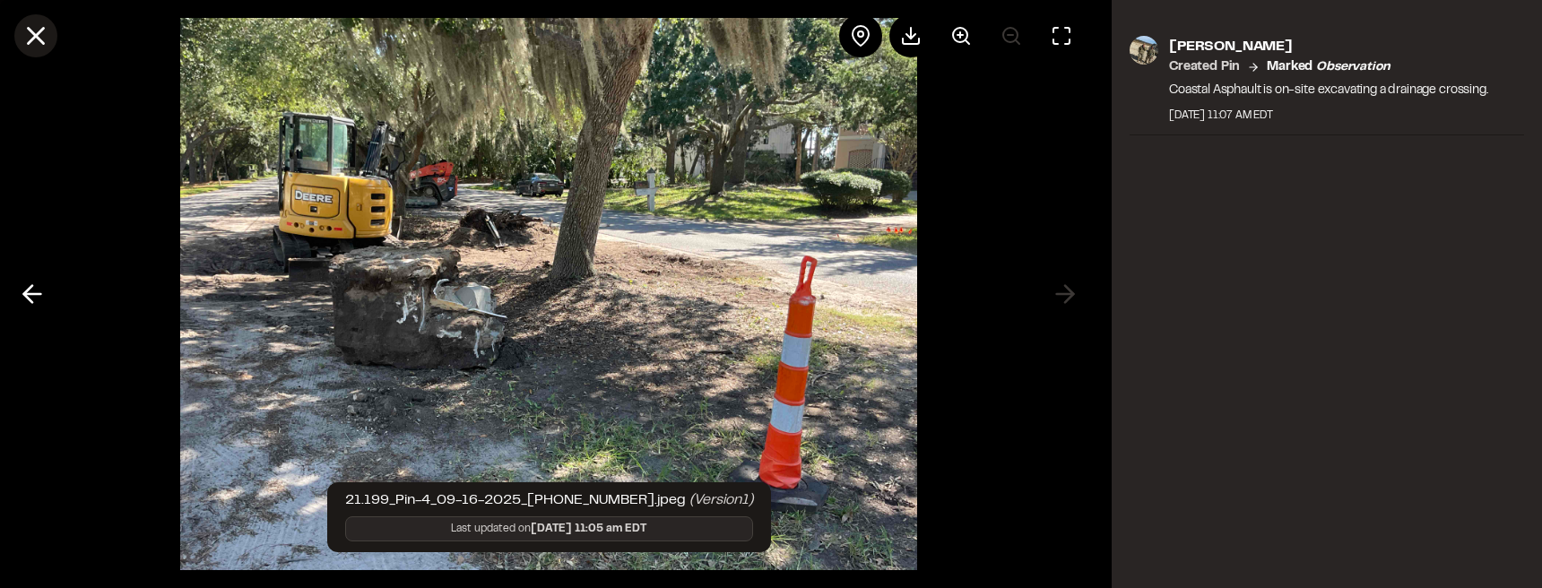
click at [39, 35] on icon at bounding box center [36, 36] width 30 height 30
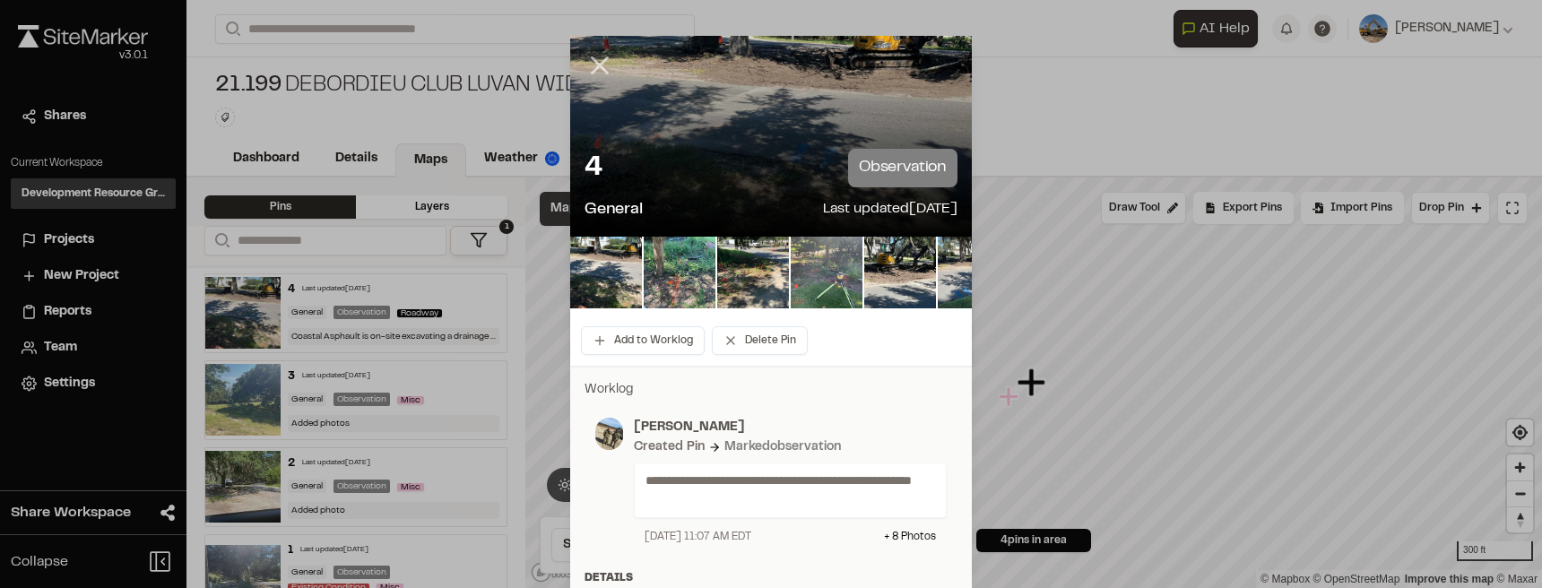
click at [597, 69] on icon at bounding box center [599, 65] width 30 height 30
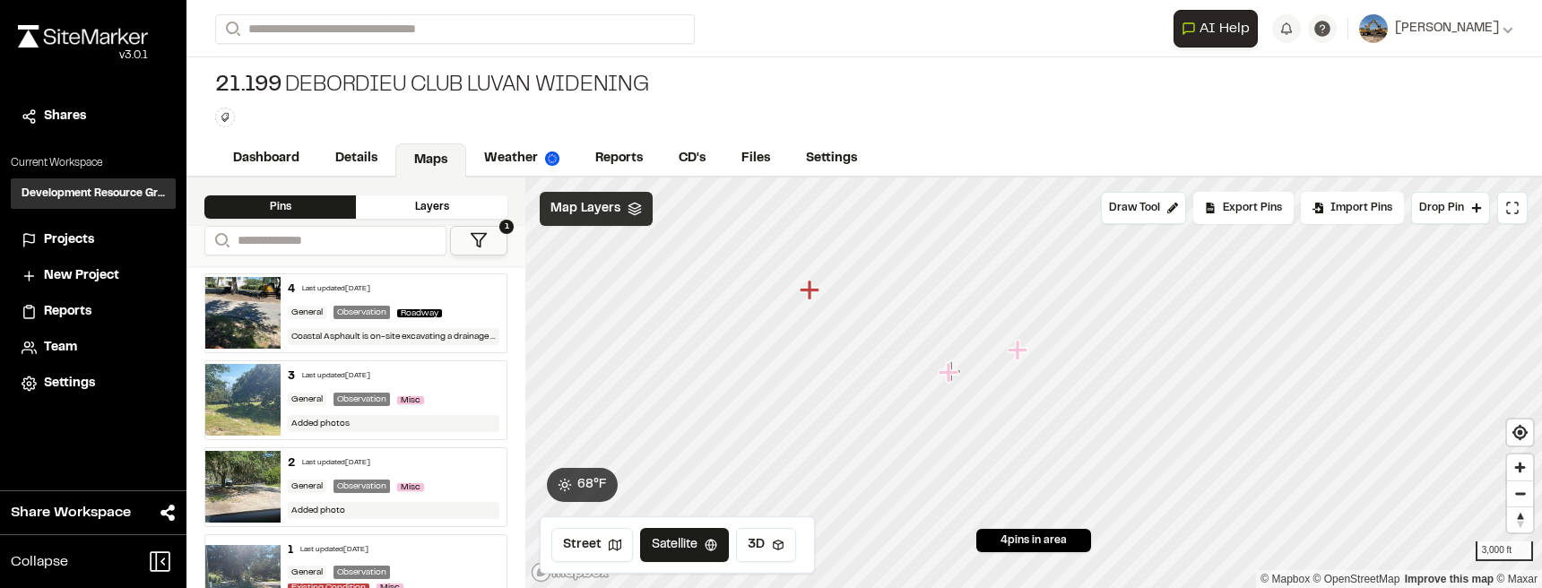
click at [804, 290] on icon "Map marker" at bounding box center [809, 290] width 20 height 20
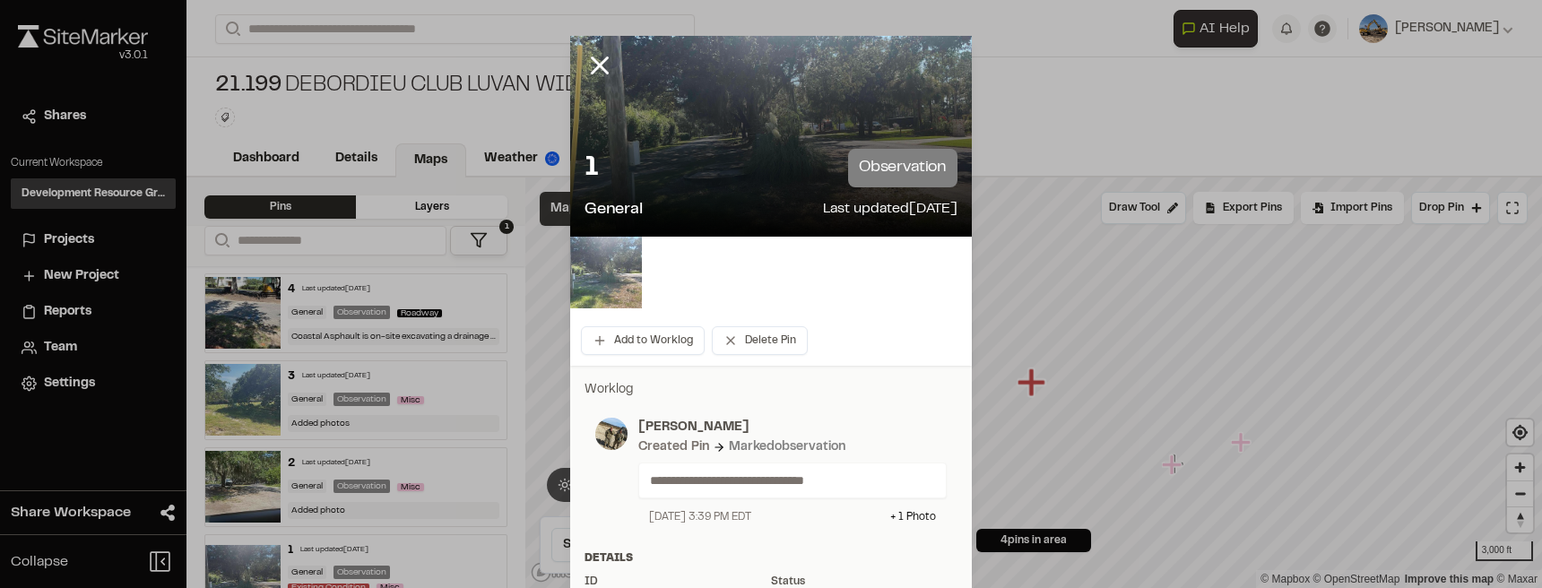
click at [616, 281] on img at bounding box center [606, 273] width 72 height 72
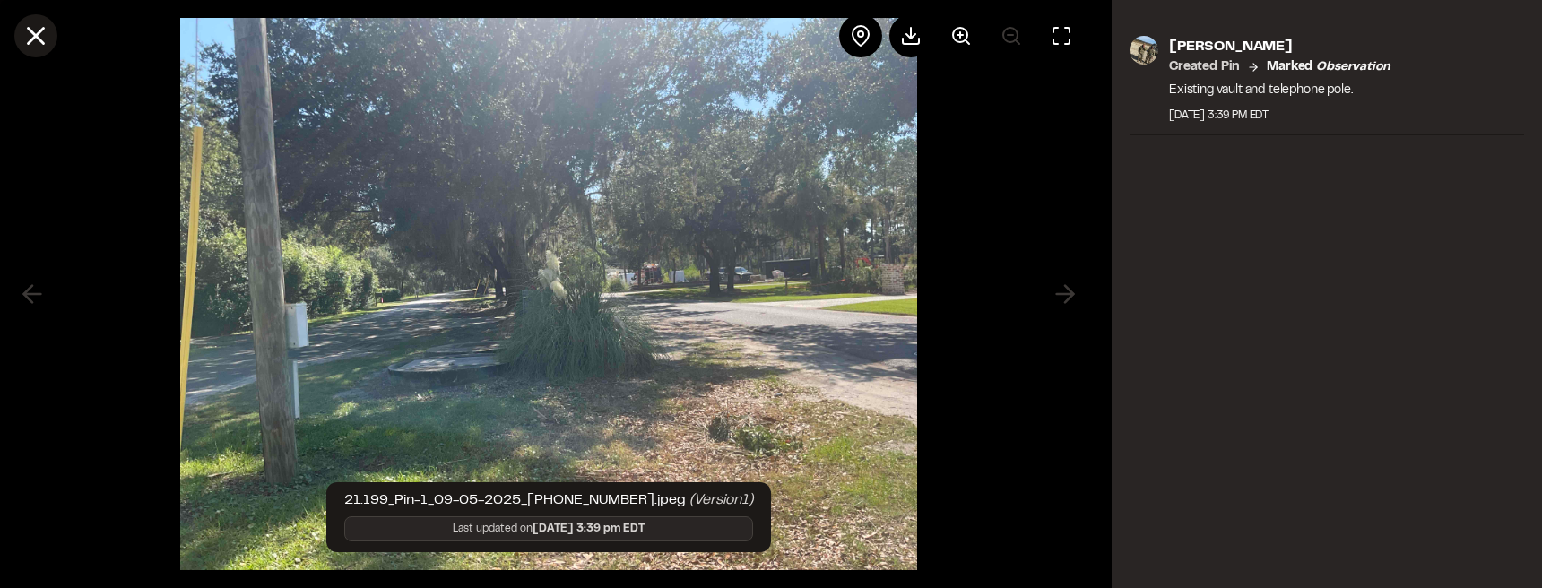
click at [37, 31] on icon at bounding box center [36, 36] width 30 height 30
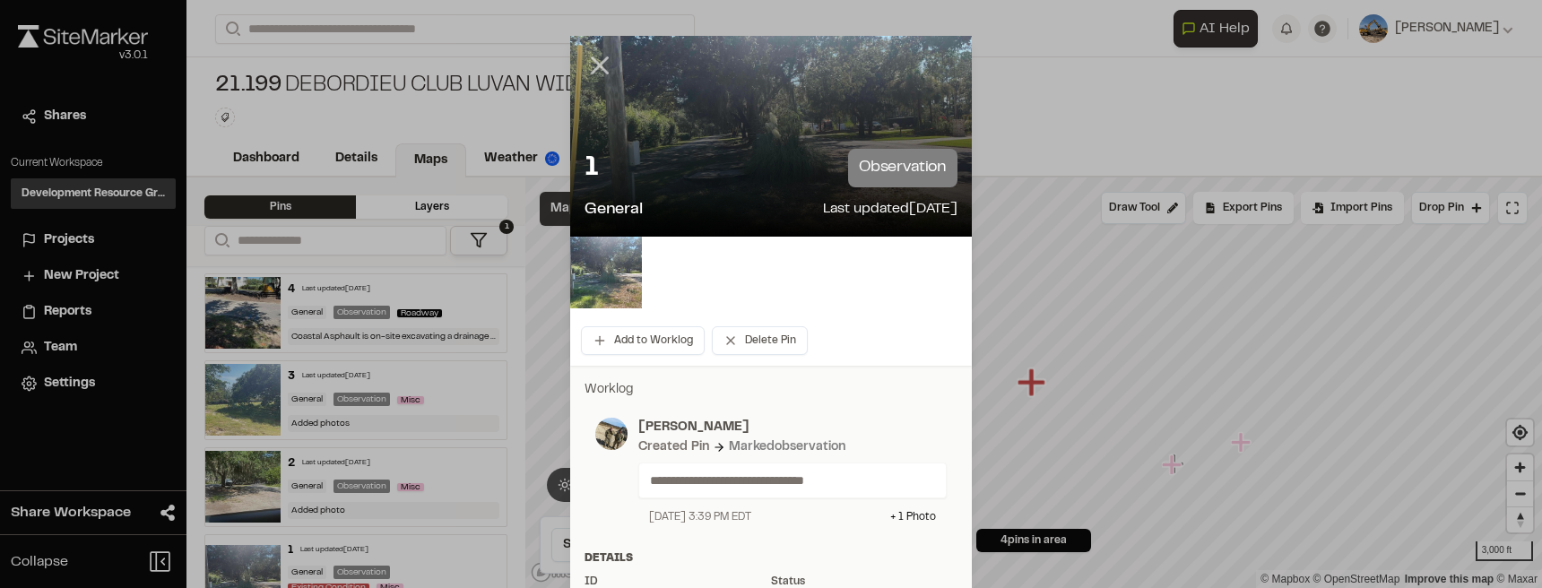
click at [596, 68] on icon at bounding box center [599, 65] width 30 height 30
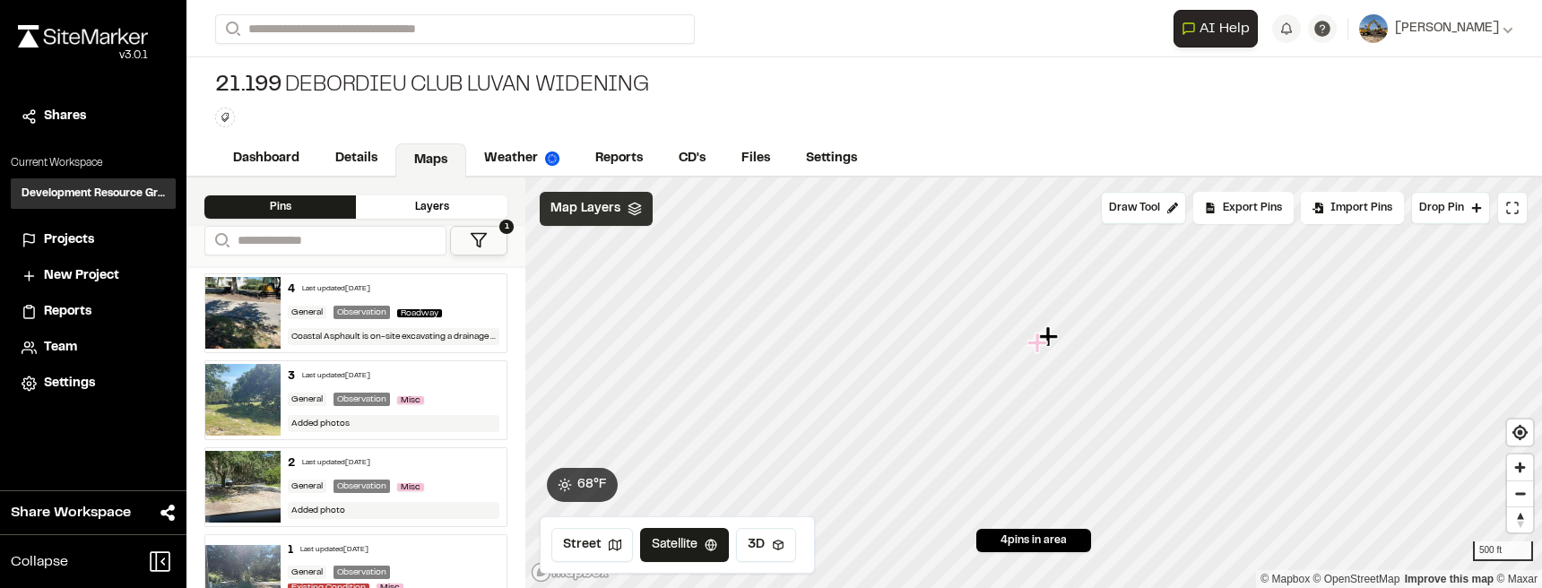
click at [1032, 346] on icon "Map marker" at bounding box center [1038, 343] width 23 height 23
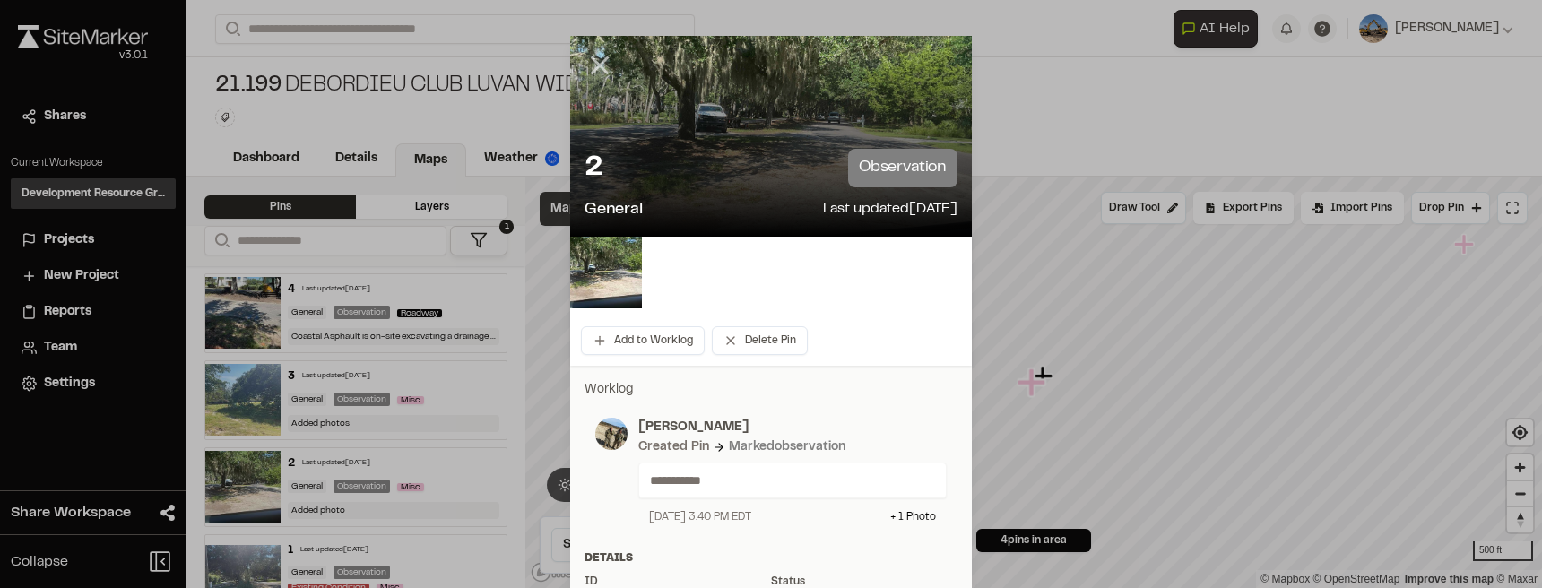
click at [603, 65] on icon at bounding box center [599, 65] width 30 height 30
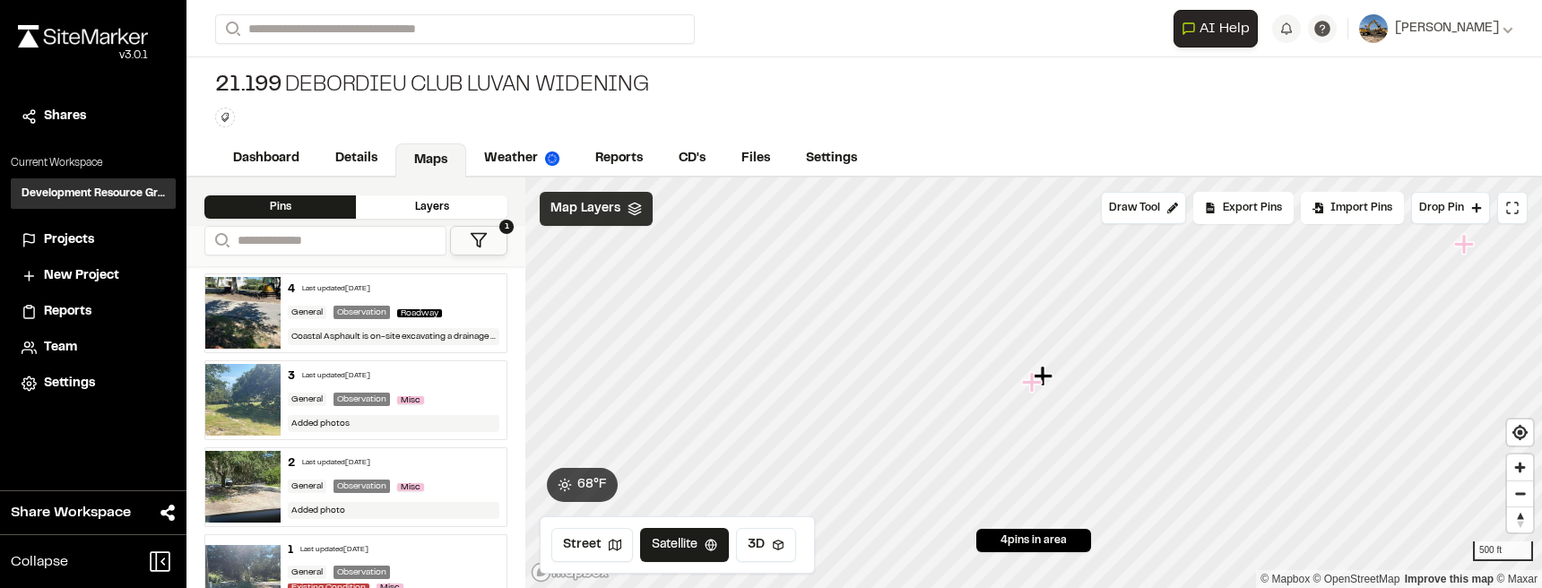
click at [1047, 376] on icon "Map marker" at bounding box center [1042, 376] width 20 height 20
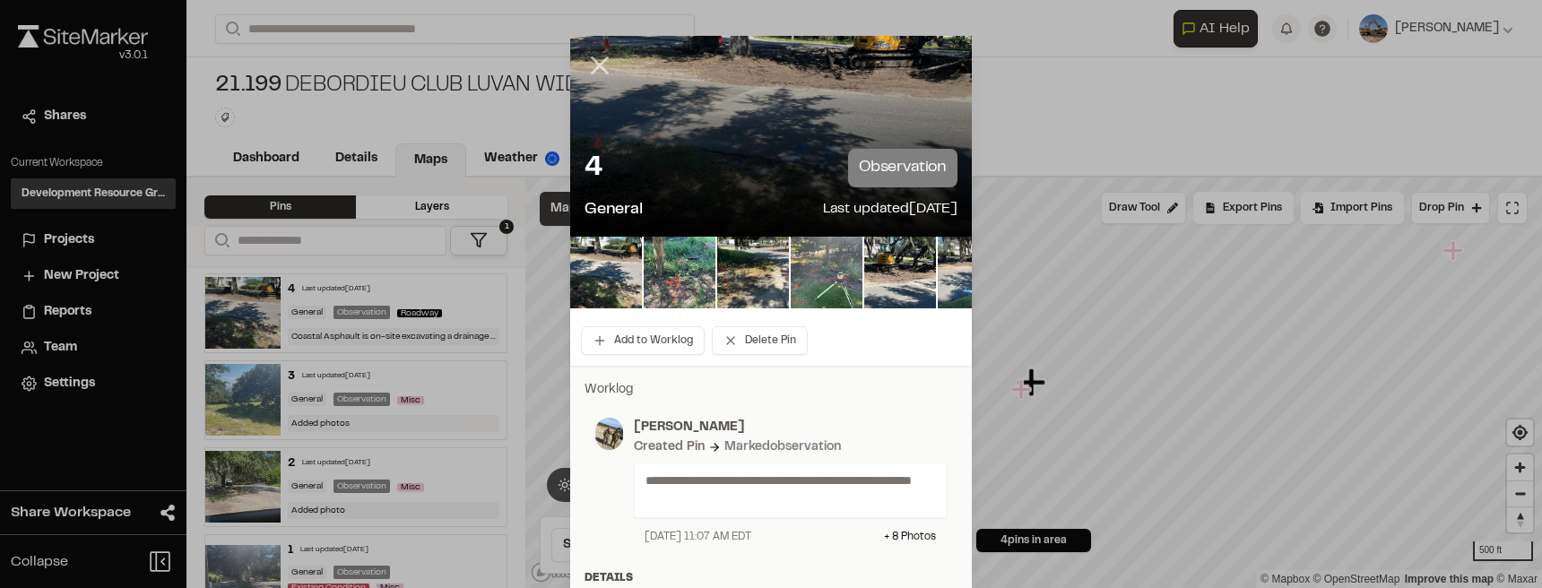
click at [601, 65] on icon at bounding box center [599, 65] width 30 height 30
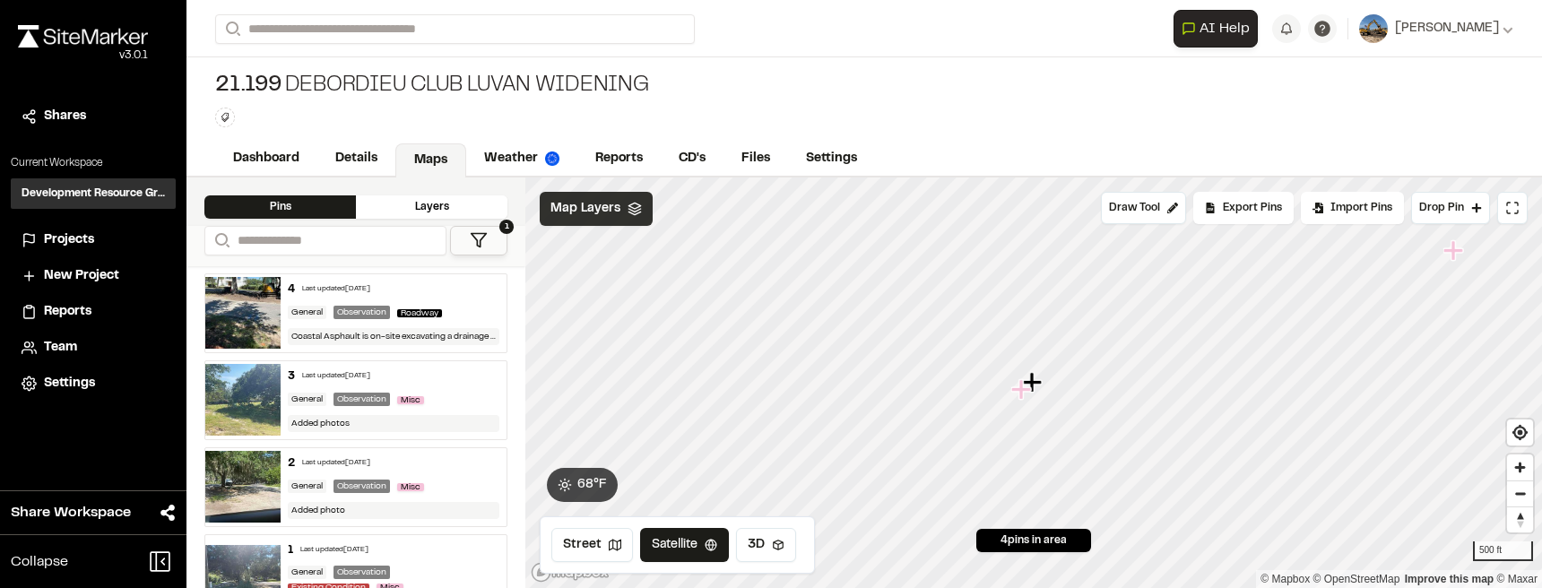
click at [1447, 246] on icon "Map marker" at bounding box center [1454, 250] width 23 height 23
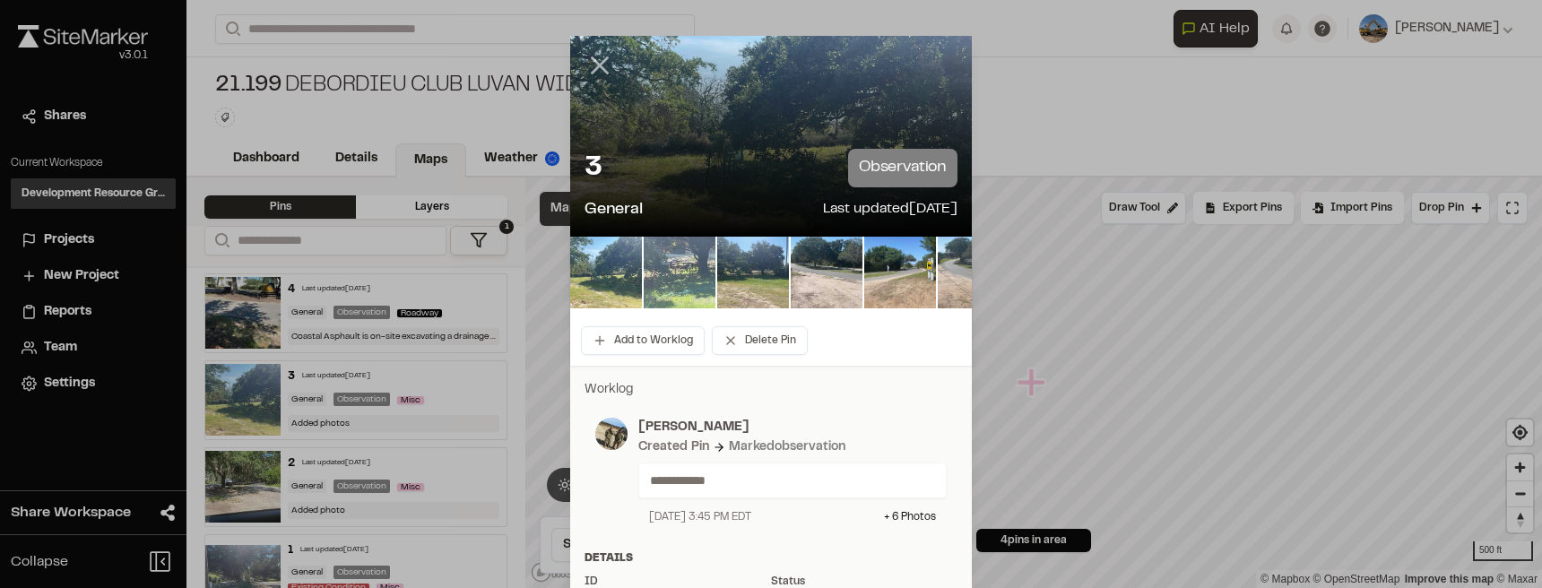
click at [600, 68] on line at bounding box center [599, 65] width 15 height 15
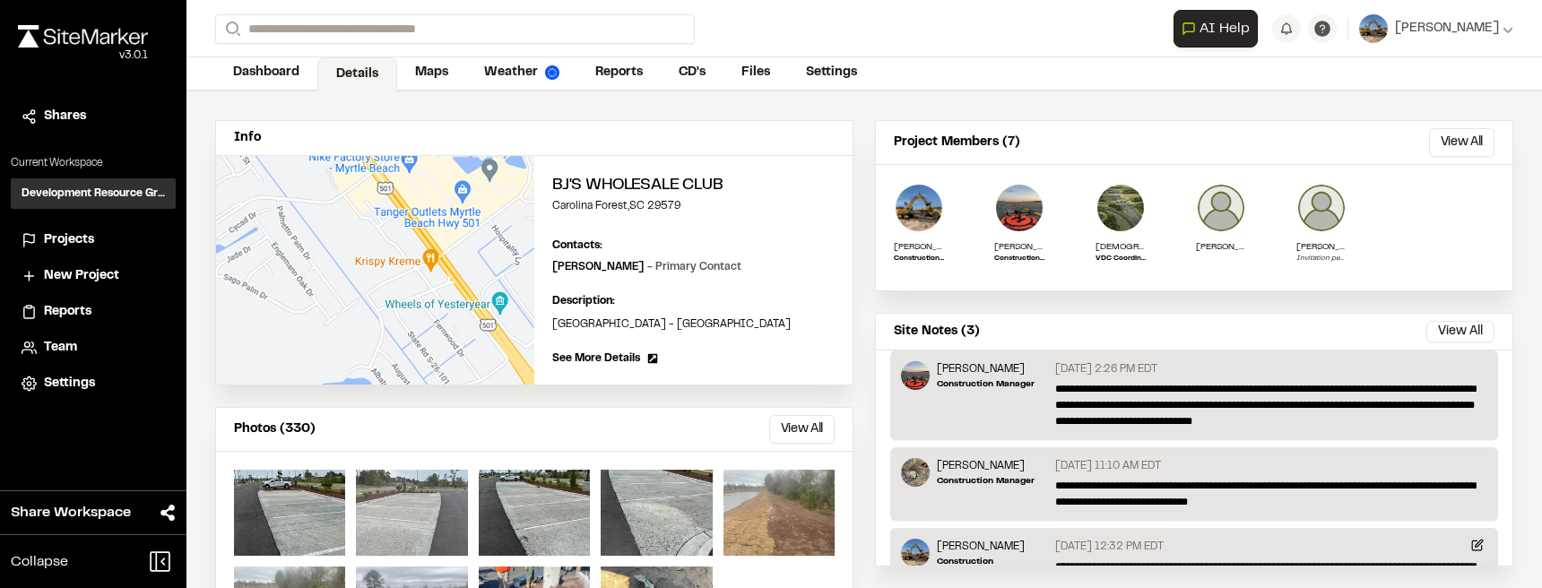
scroll to position [35, 0]
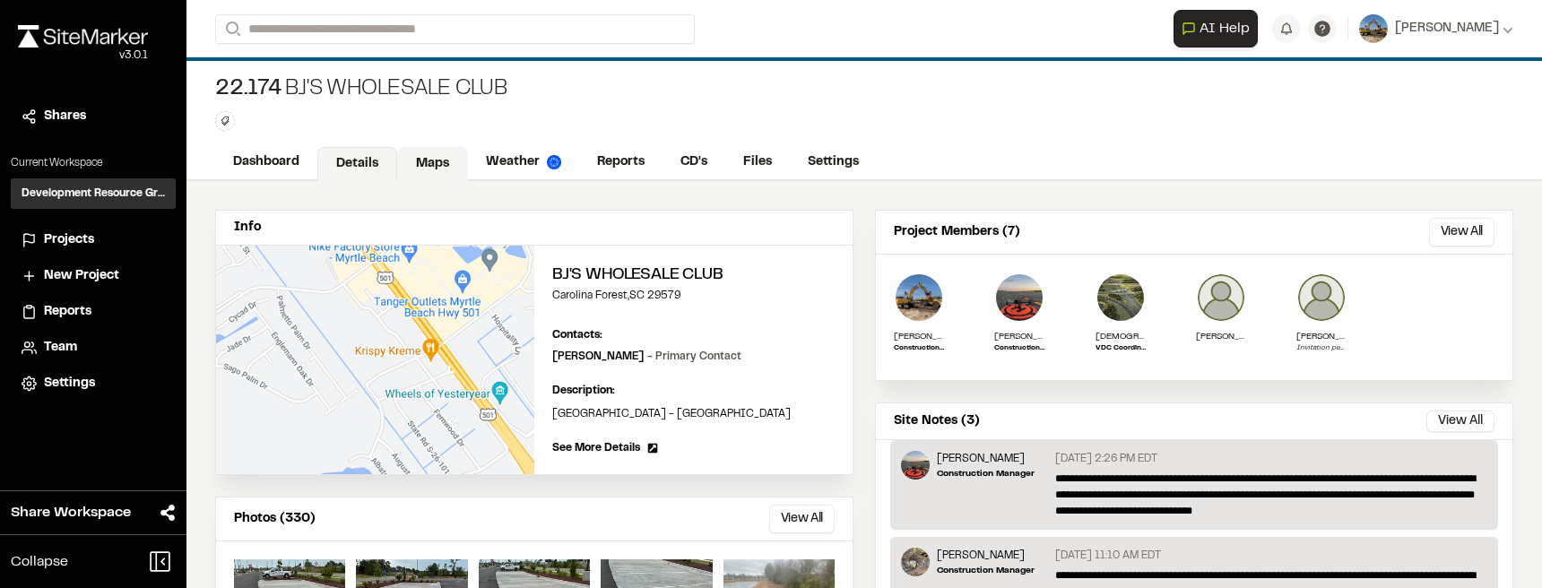
click at [434, 168] on link "Maps" at bounding box center [432, 164] width 71 height 34
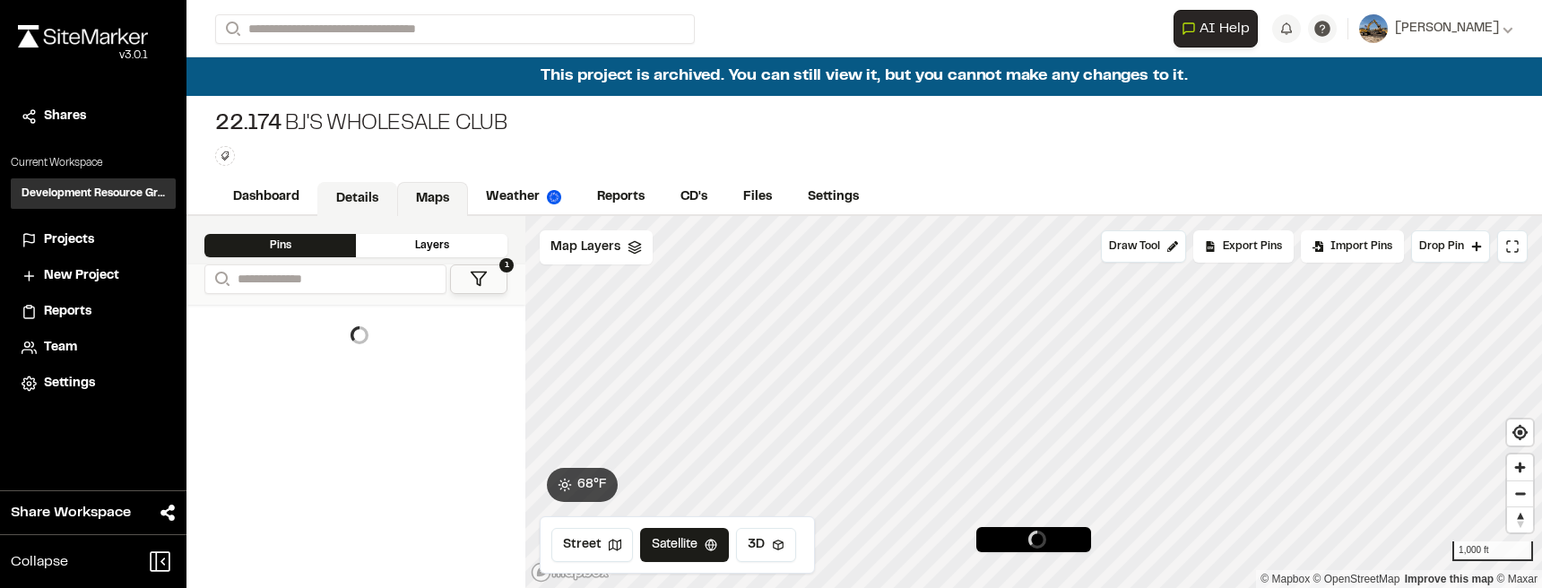
click at [360, 203] on link "Details" at bounding box center [357, 199] width 80 height 34
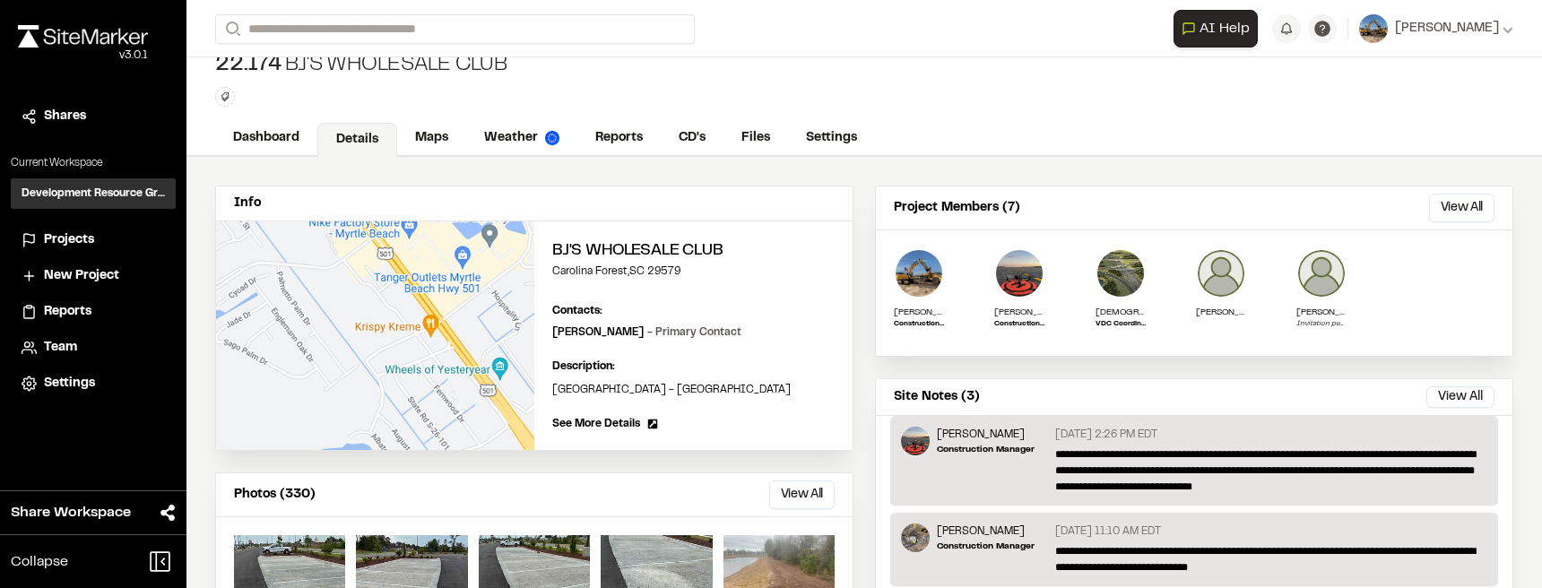
scroll to position [45, 0]
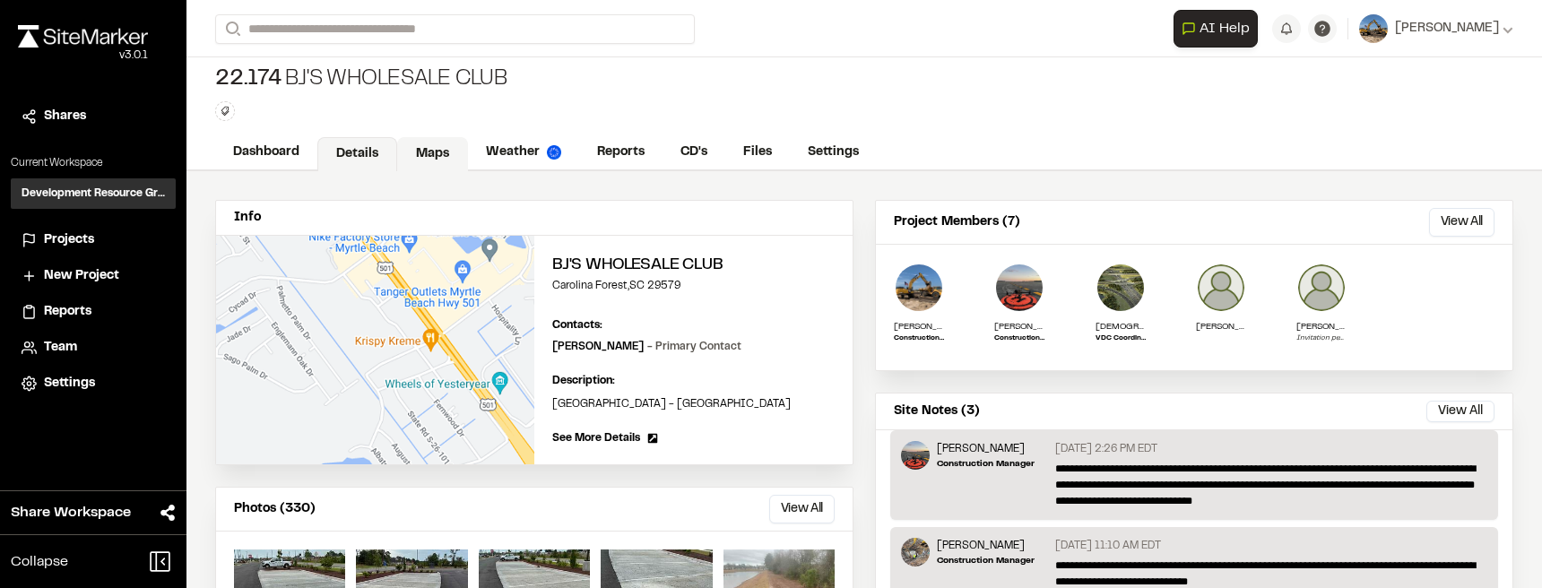
click at [433, 142] on link "Maps" at bounding box center [432, 154] width 71 height 34
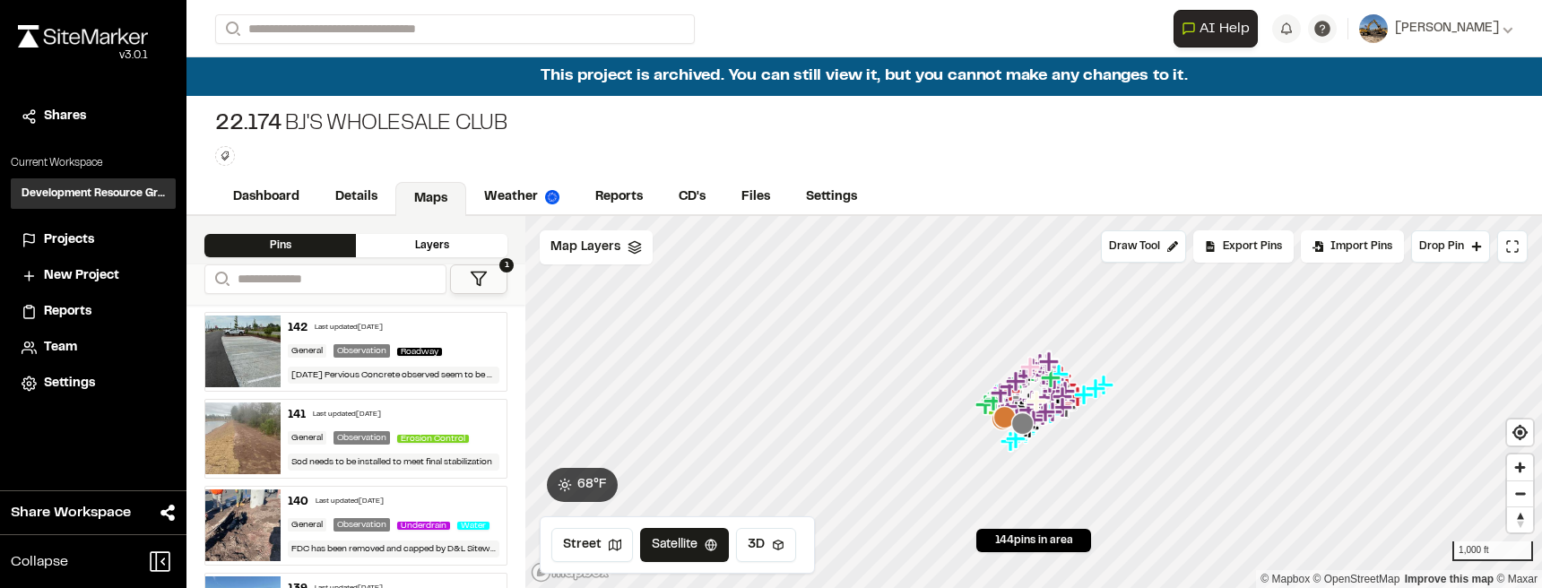
click at [406, 455] on div "Sod needs to be installed to meet final stabilization" at bounding box center [394, 461] width 212 height 17
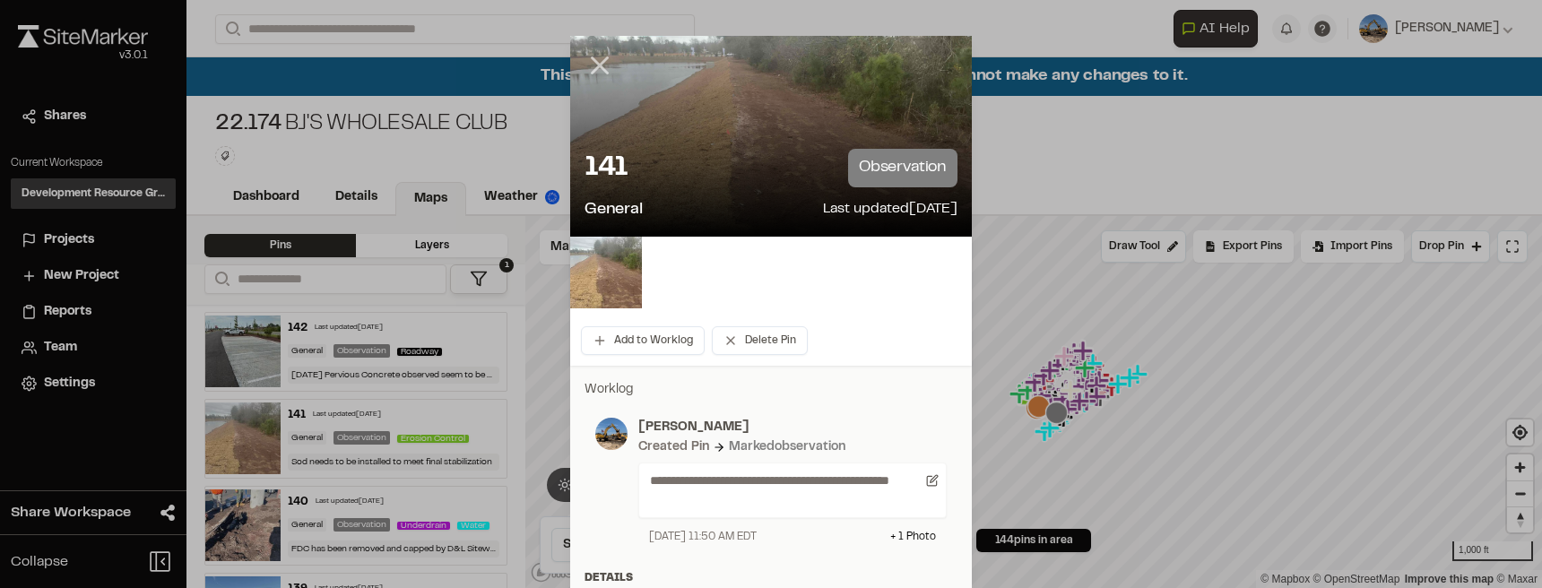
click at [592, 60] on line at bounding box center [599, 65] width 15 height 15
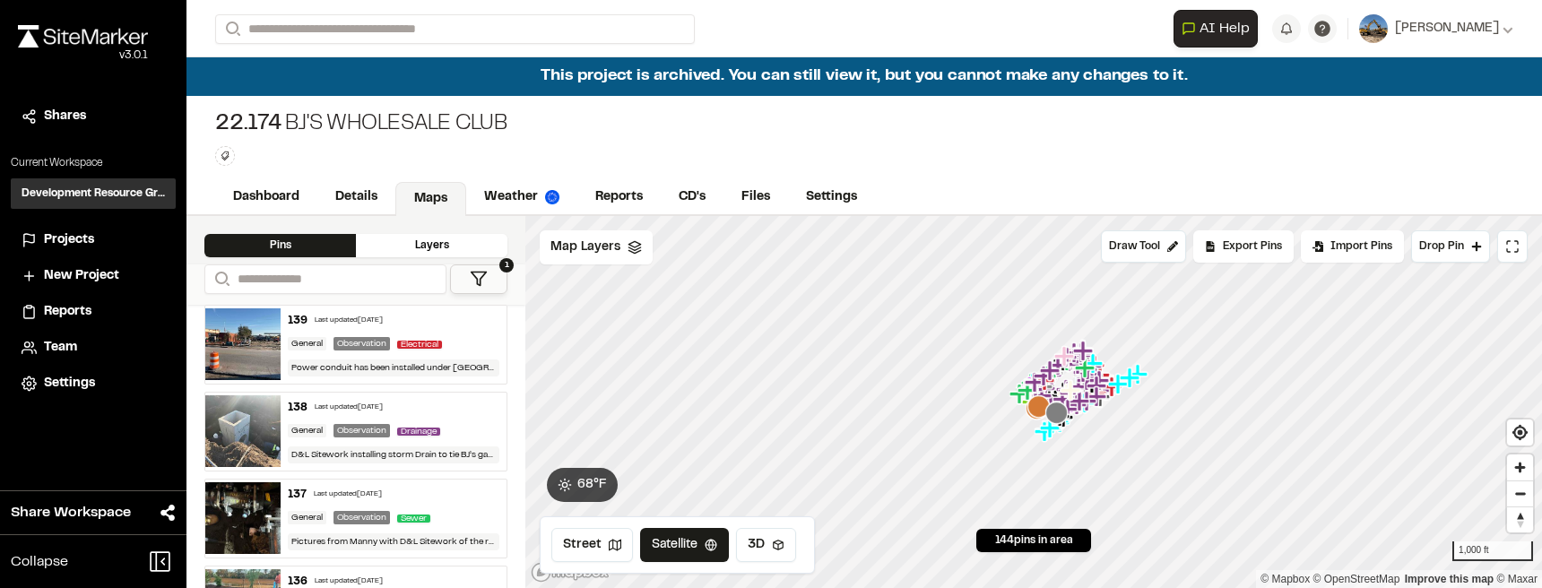
scroll to position [269, 0]
click at [357, 412] on div "Last updated Dec 13, 2024" at bounding box center [349, 407] width 68 height 11
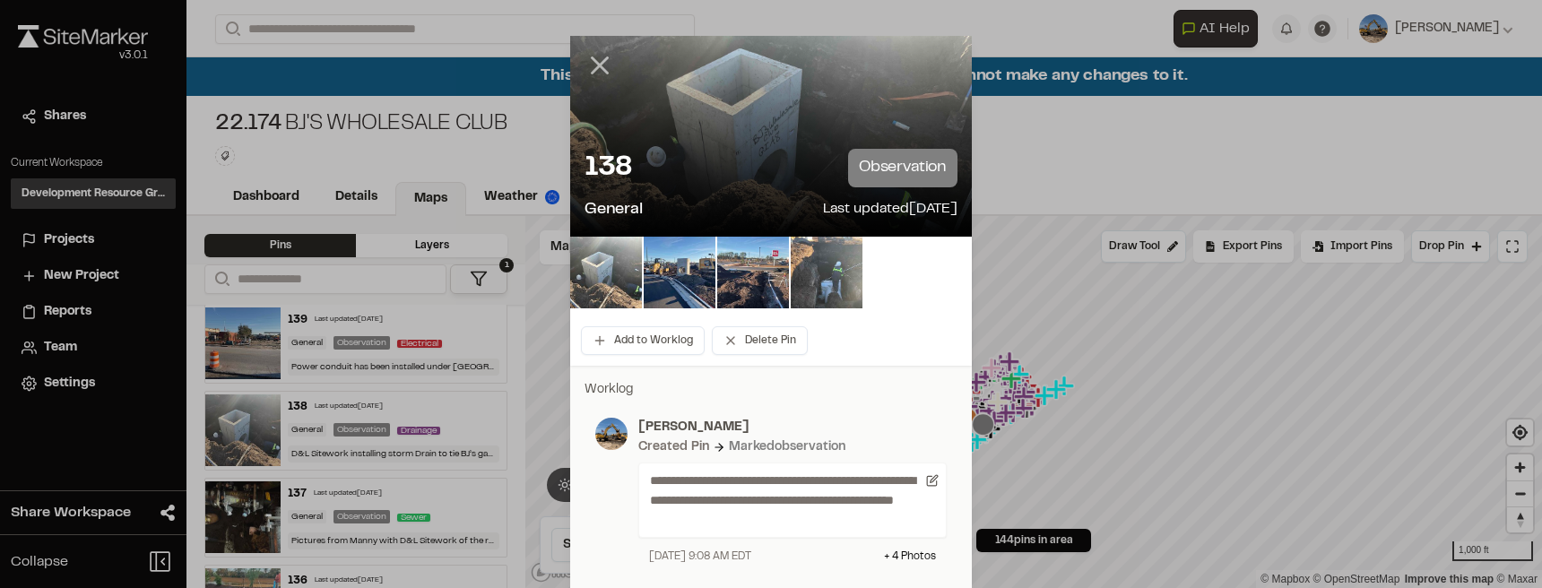
click at [600, 67] on icon at bounding box center [599, 65] width 30 height 30
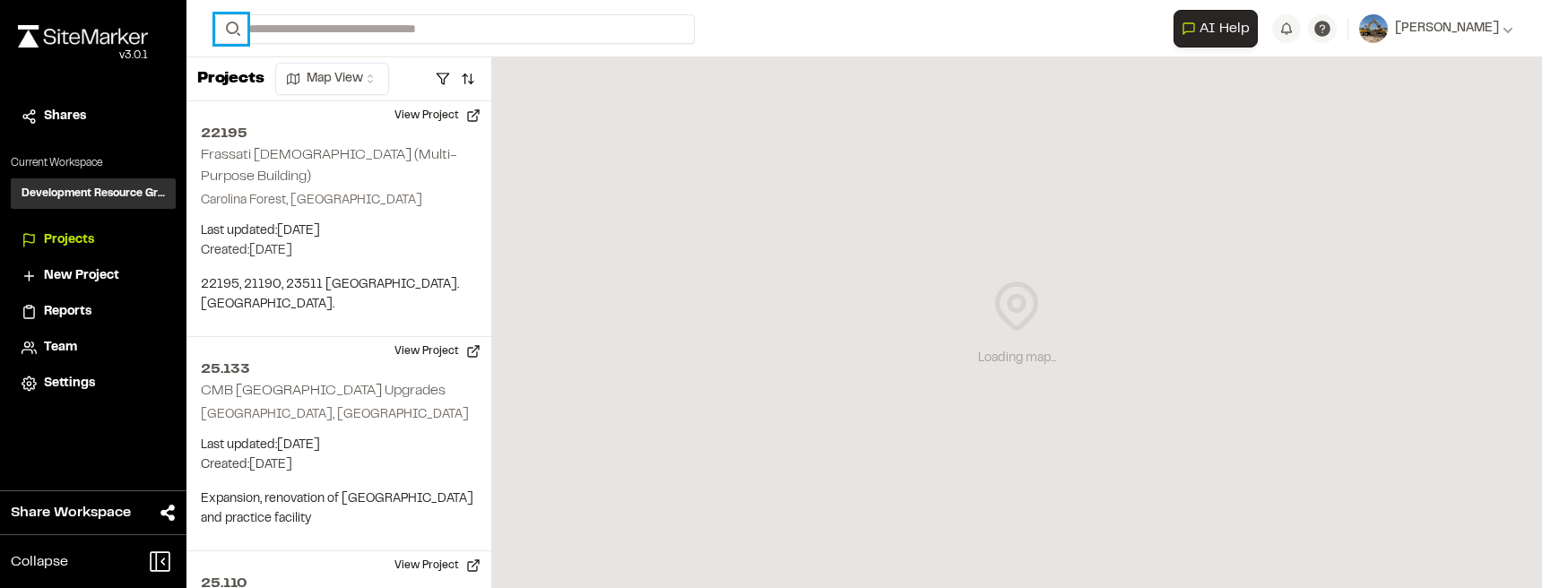
click at [243, 27] on button "Search" at bounding box center [231, 29] width 32 height 30
click at [274, 28] on input "Search" at bounding box center [454, 29] width 479 height 30
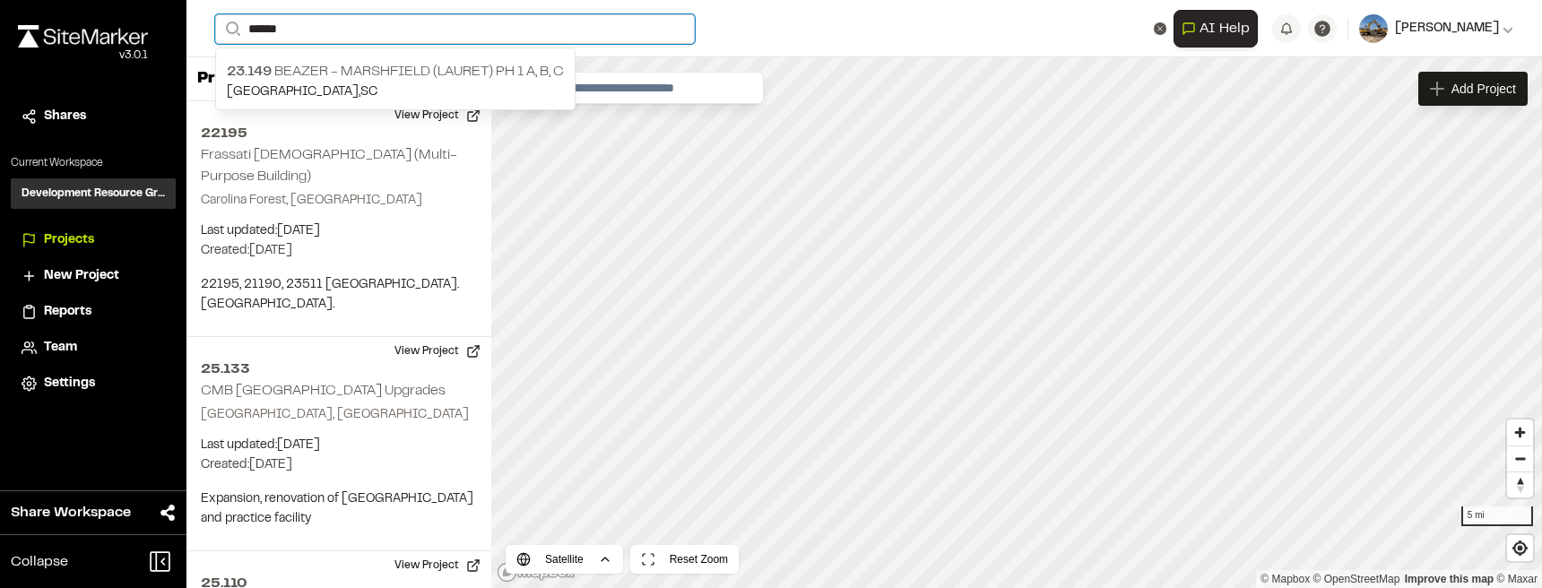
type input "******"
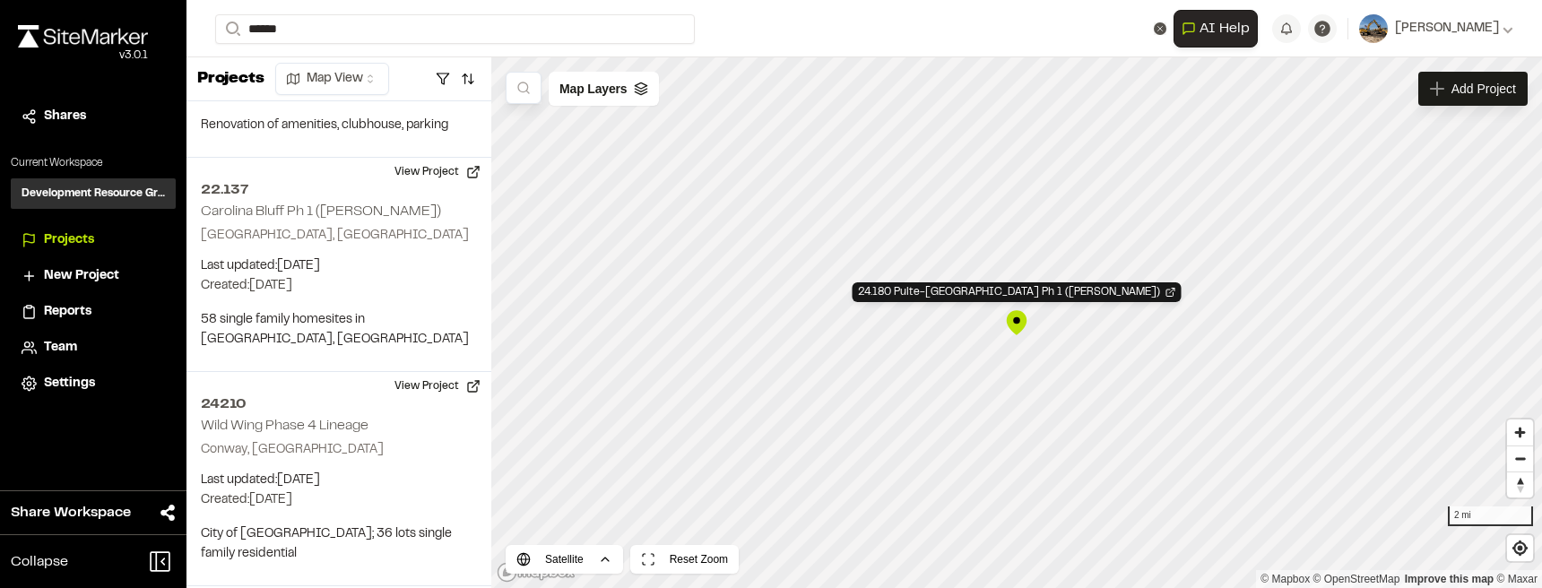
scroll to position [5674, 0]
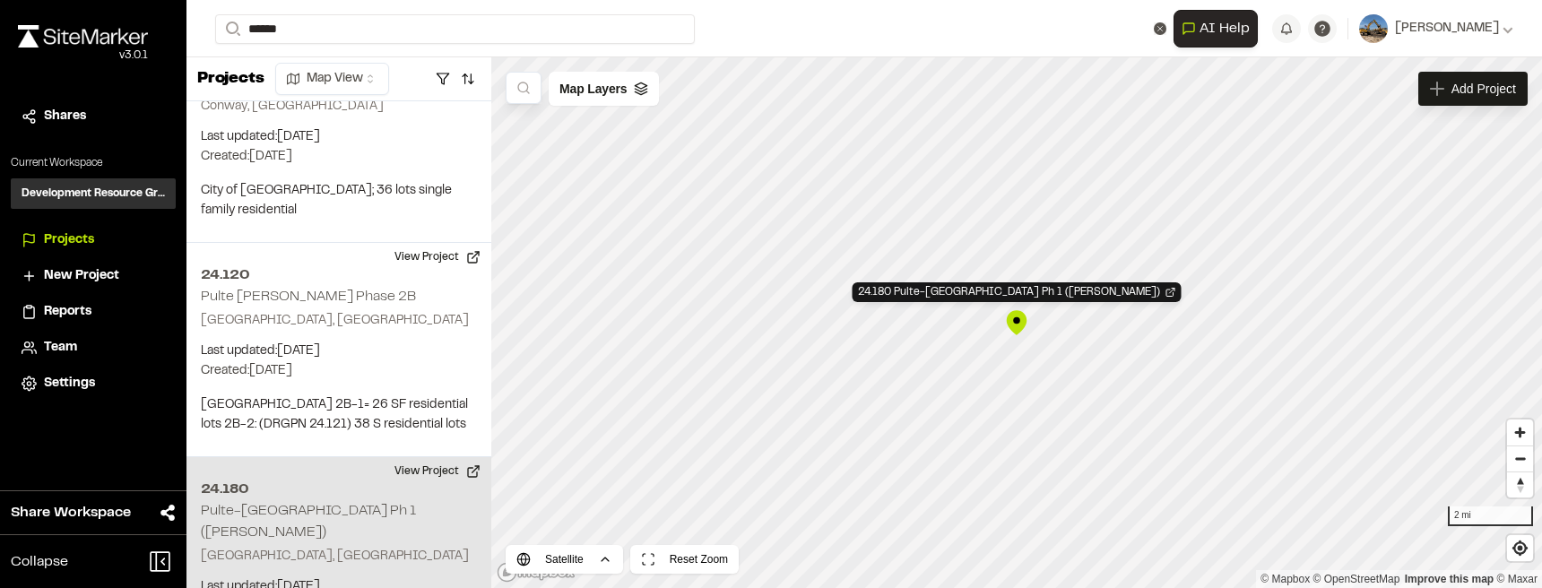
click at [1019, 315] on div "24.180 Pulte-Marshwood Landing Ph 1 (McMullen)" at bounding box center [1016, 322] width 27 height 27
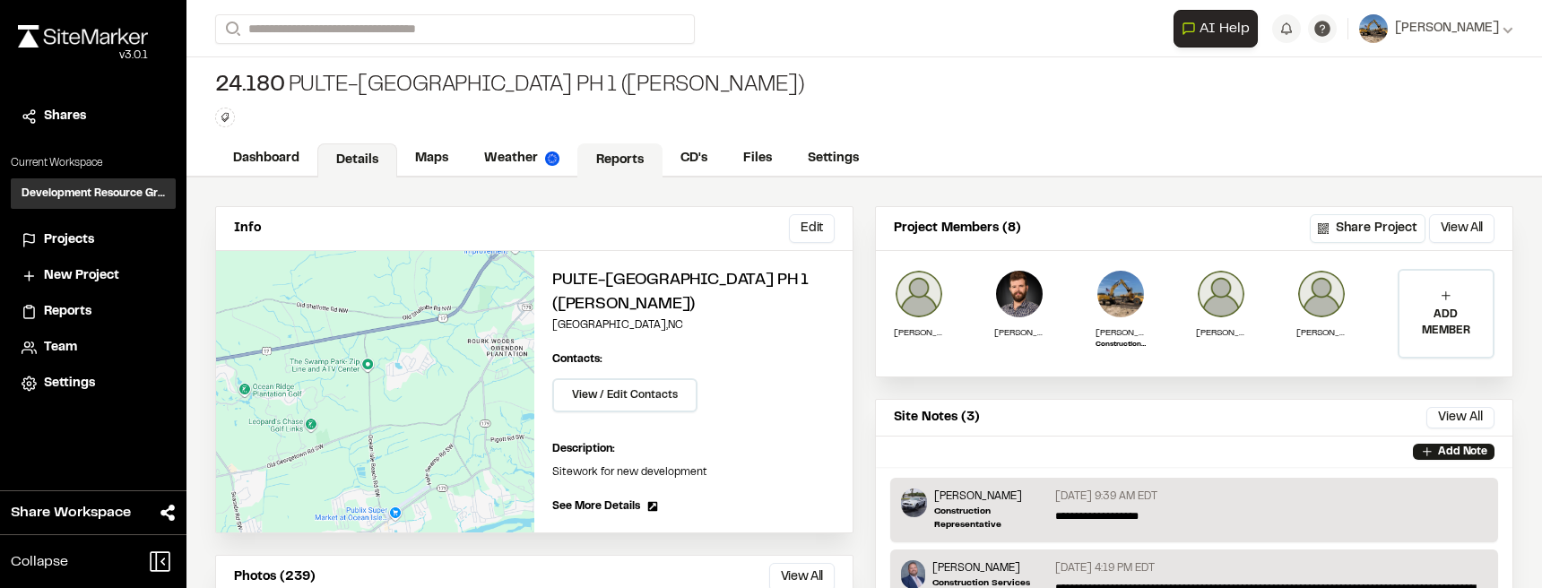
click at [617, 150] on link "Reports" at bounding box center [619, 160] width 85 height 34
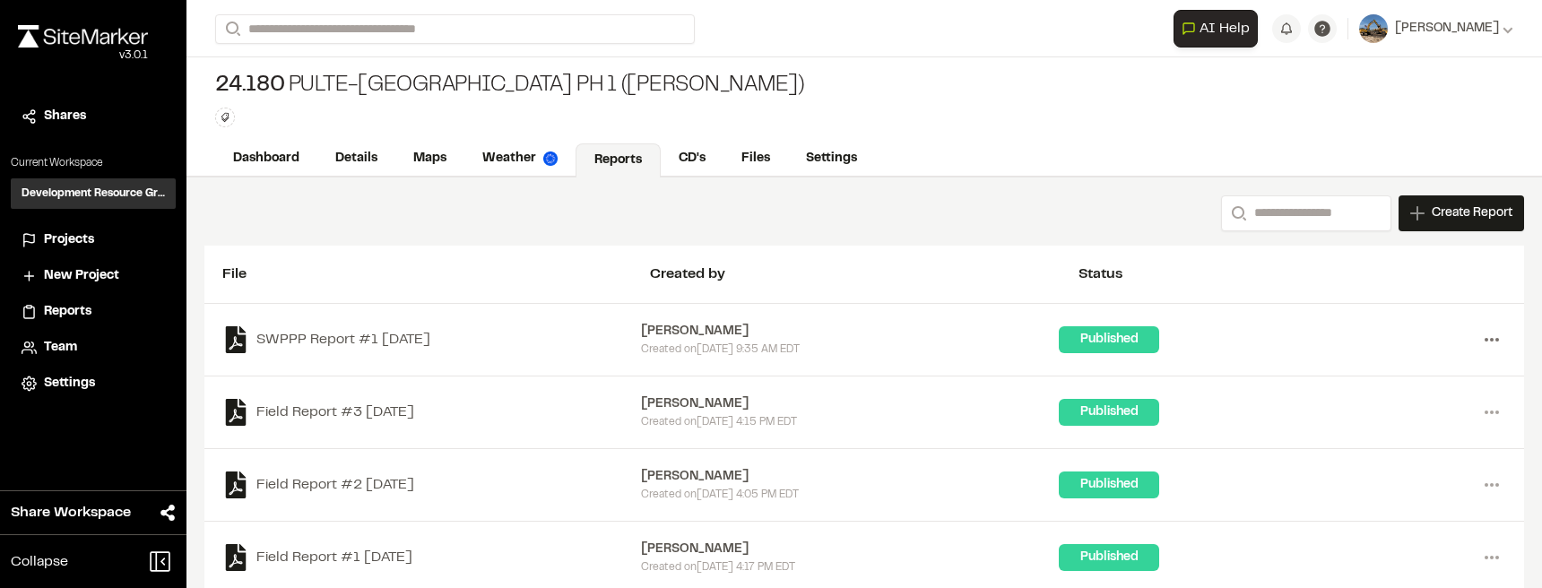
click at [1484, 340] on circle at bounding box center [1486, 340] width 4 height 4
click at [1403, 424] on div "Share" at bounding box center [1427, 431] width 156 height 27
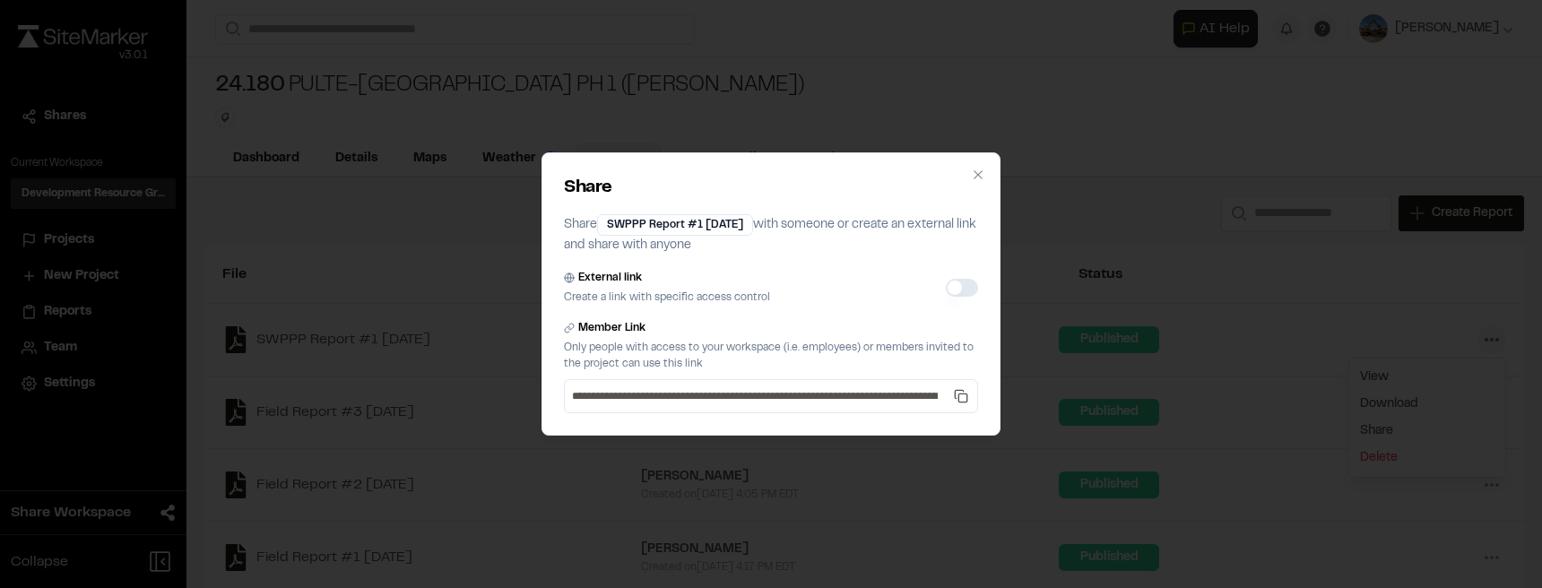
click at [968, 287] on button "External link" at bounding box center [962, 288] width 32 height 18
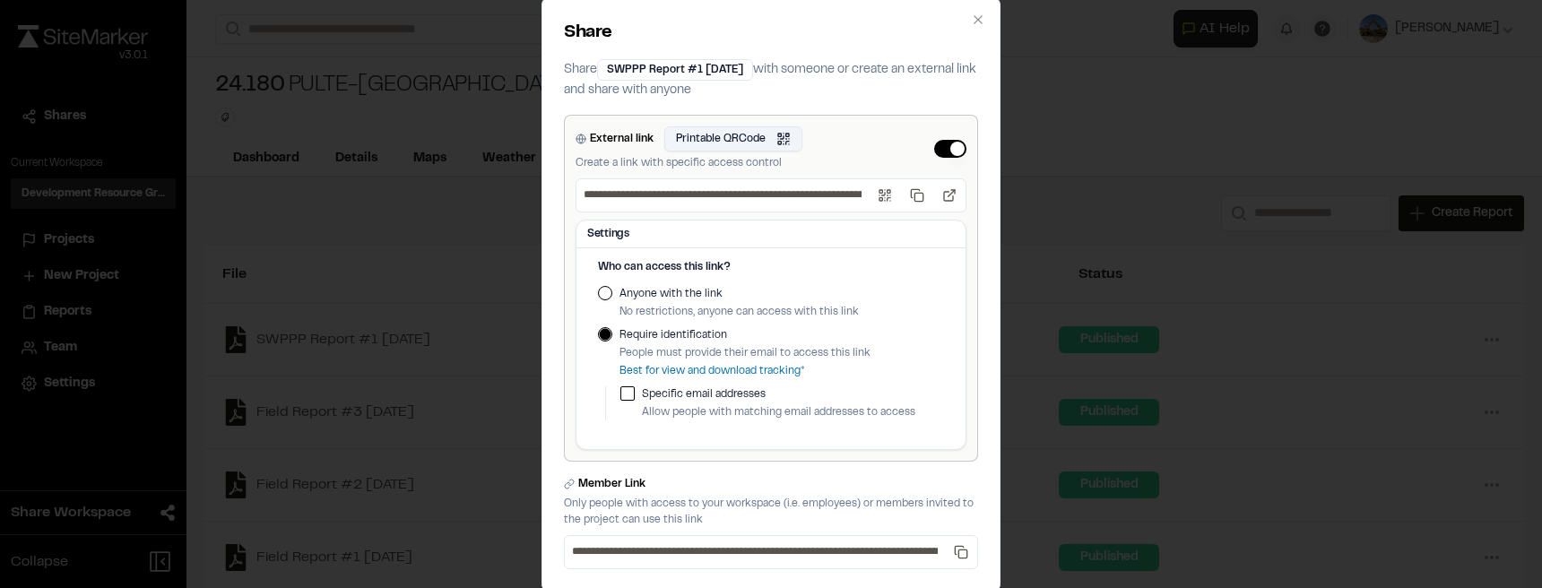
click at [780, 141] on button "Printable QRCode Open QR code" at bounding box center [733, 138] width 138 height 25
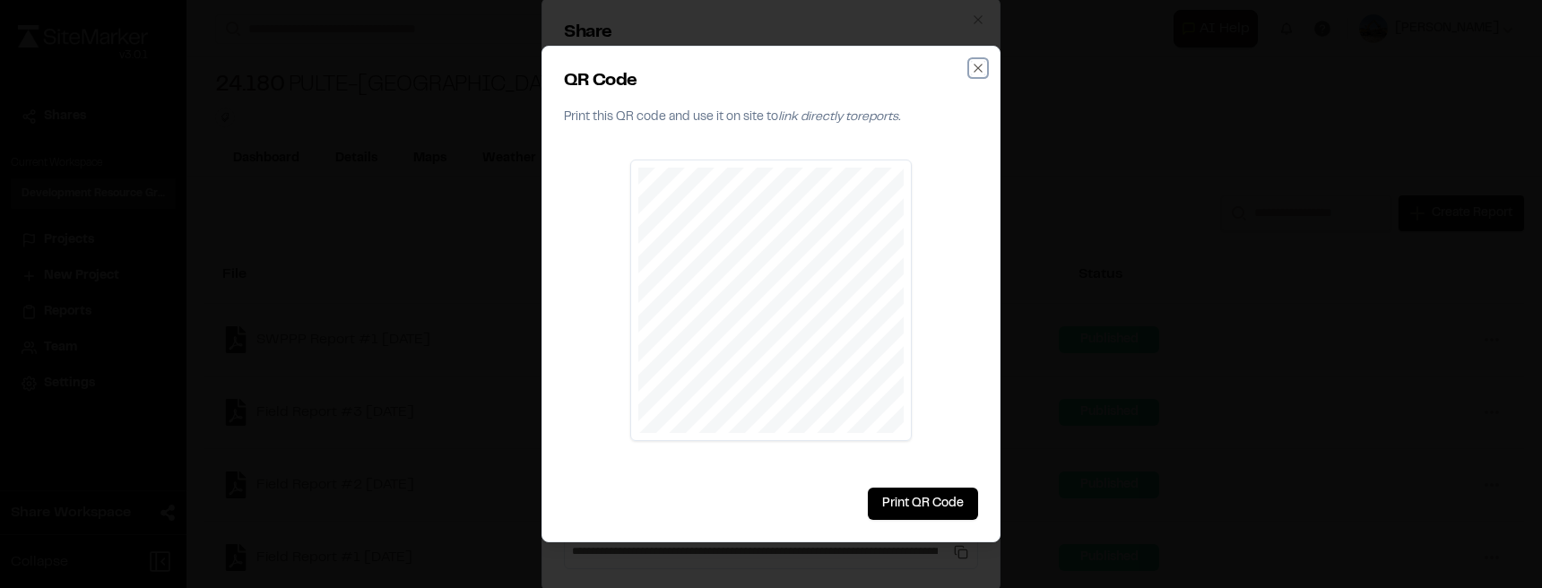
click at [980, 68] on icon "button" at bounding box center [978, 68] width 14 height 14
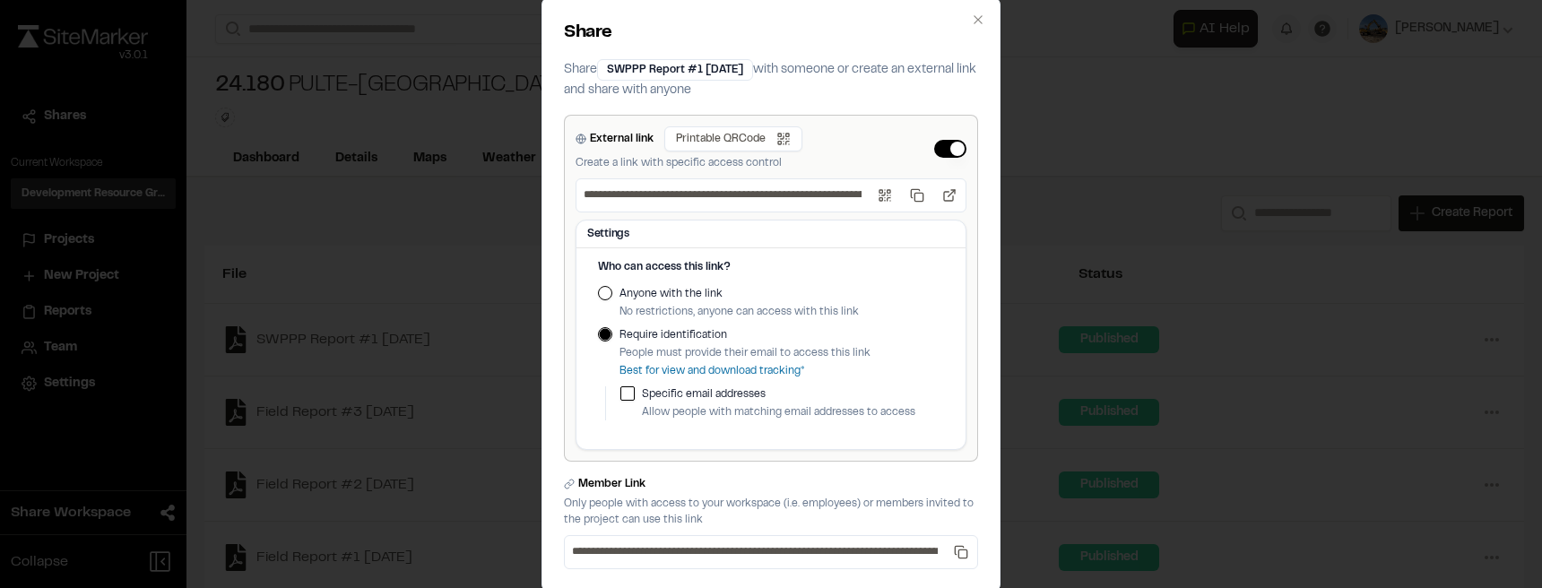
click at [609, 293] on div "Anyone with the link No restrictions, anyone can access with this link" at bounding box center [771, 303] width 346 height 34
click at [602, 293] on button "Anyone with the link" at bounding box center [605, 293] width 14 height 14
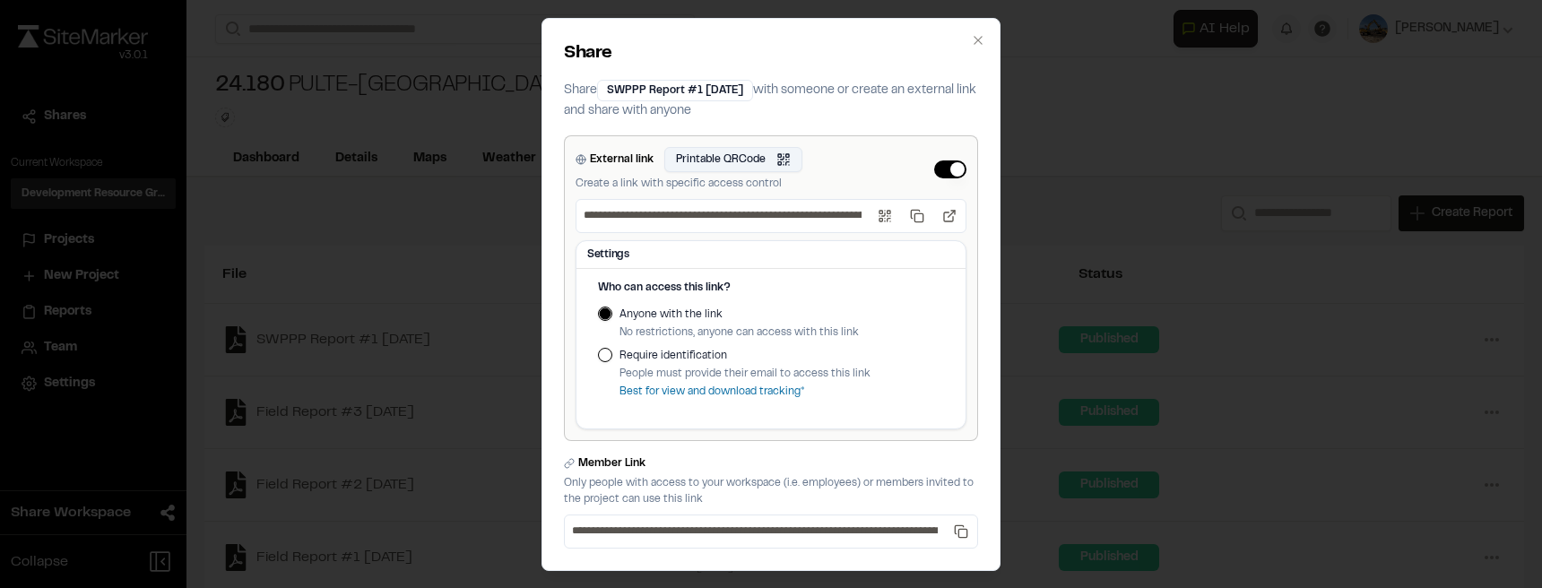
click at [749, 156] on button "Printable QRCode Open QR code" at bounding box center [733, 159] width 138 height 25
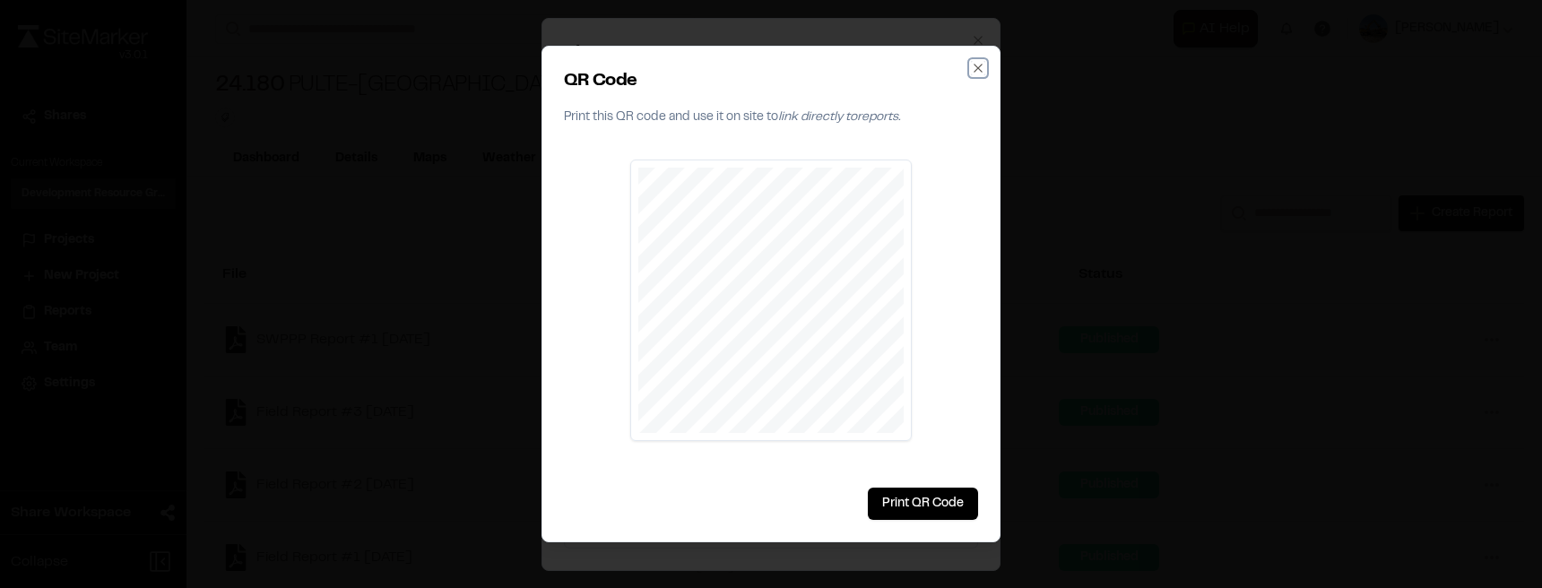
click at [977, 68] on icon "button" at bounding box center [977, 68] width 8 height 8
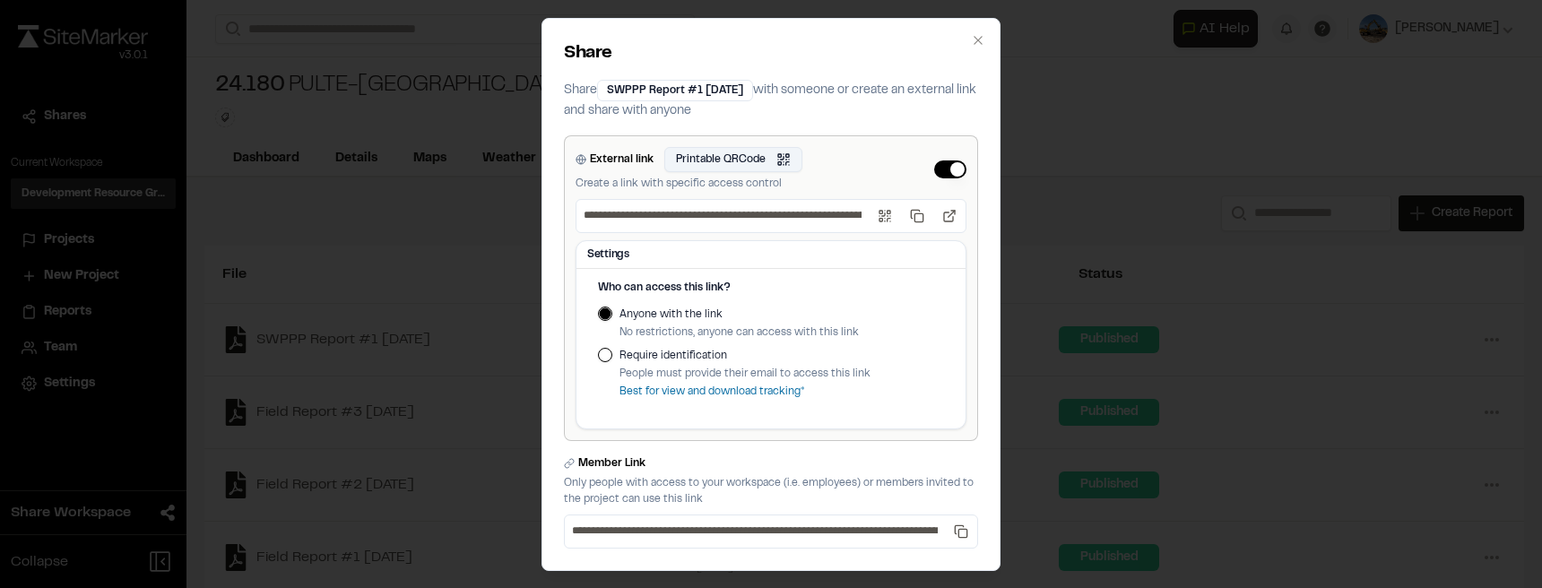
click at [735, 156] on button "Printable QRCode Open QR code" at bounding box center [733, 159] width 138 height 25
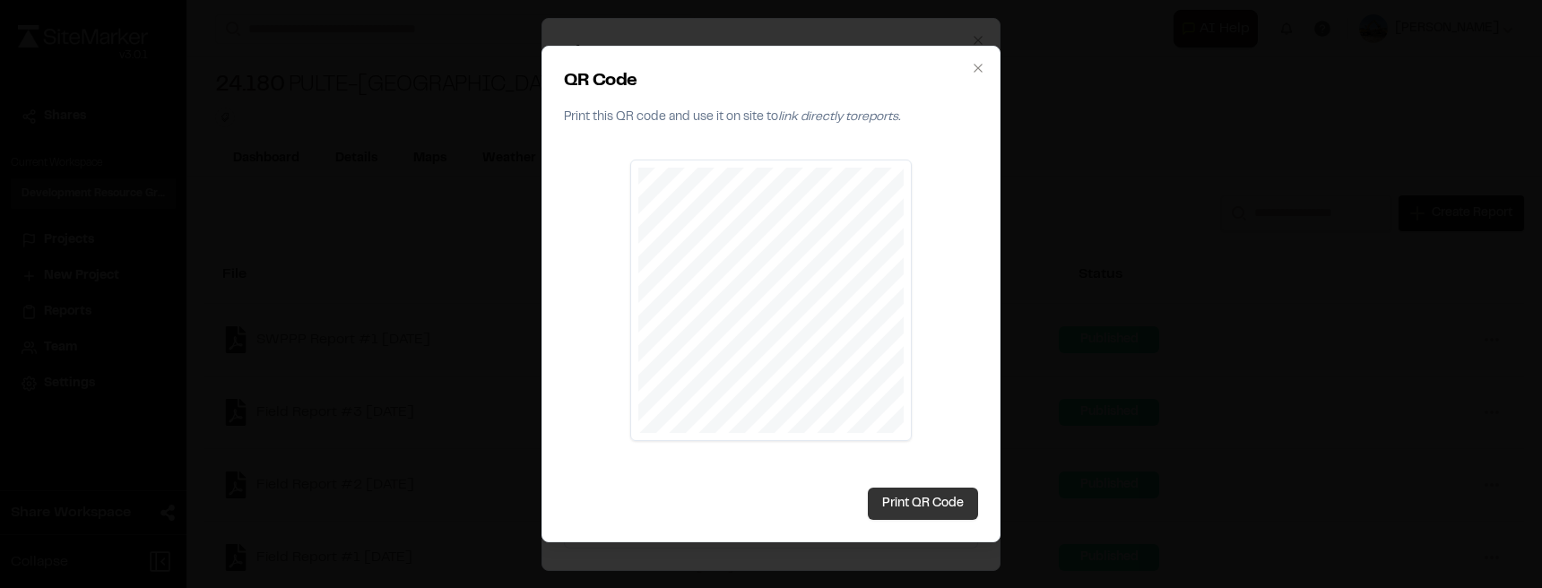
click at [939, 499] on button "Print QR Code" at bounding box center [923, 504] width 110 height 32
click at [979, 73] on icon "button" at bounding box center [978, 68] width 14 height 14
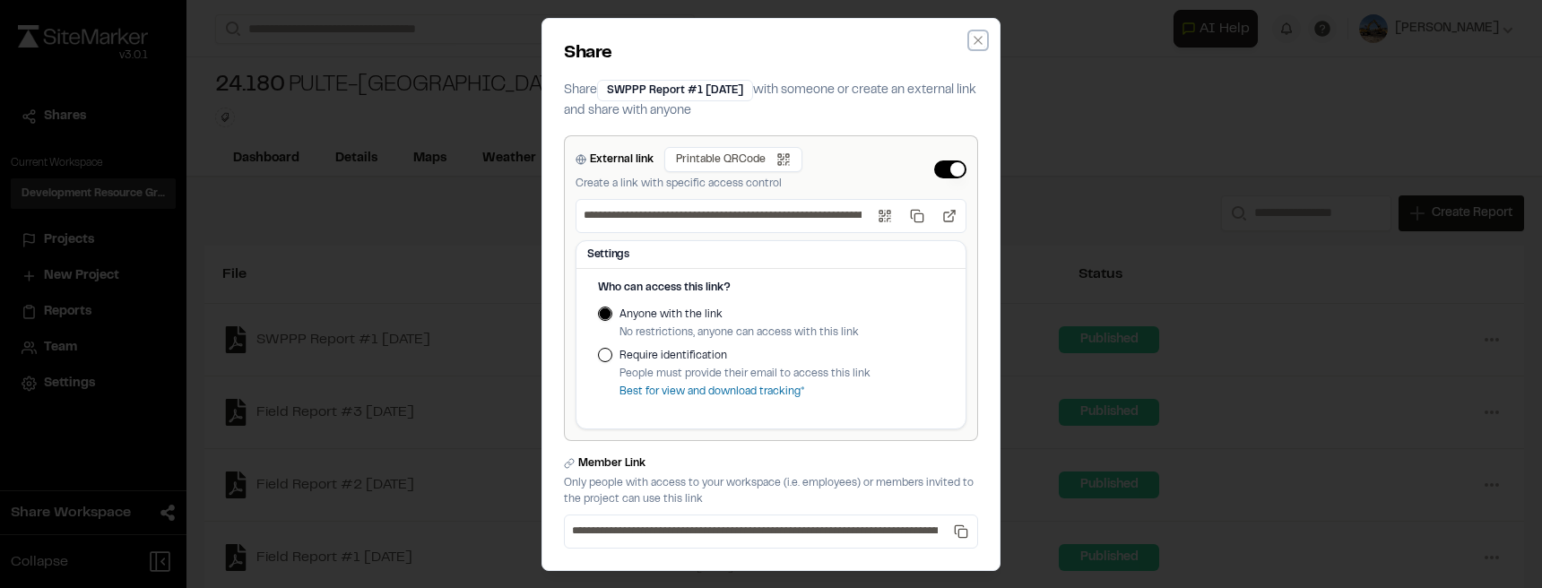
click at [974, 39] on icon "button" at bounding box center [977, 40] width 8 height 8
